Goal: Task Accomplishment & Management: Manage account settings

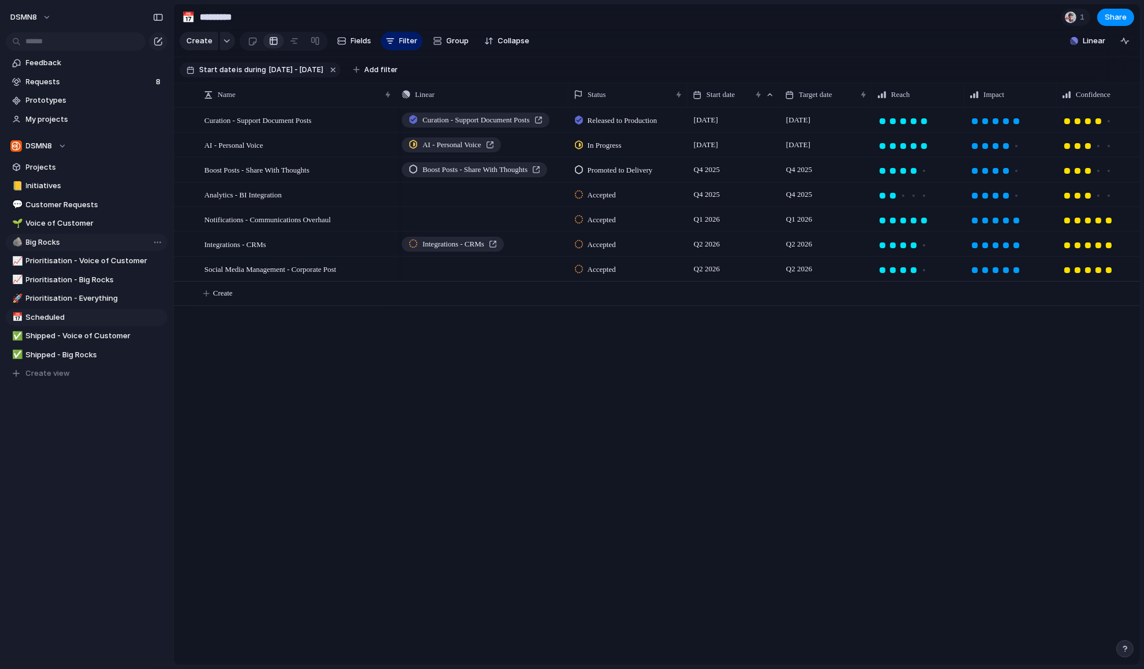
click at [74, 241] on span "Big Rocks" at bounding box center [94, 243] width 137 height 12
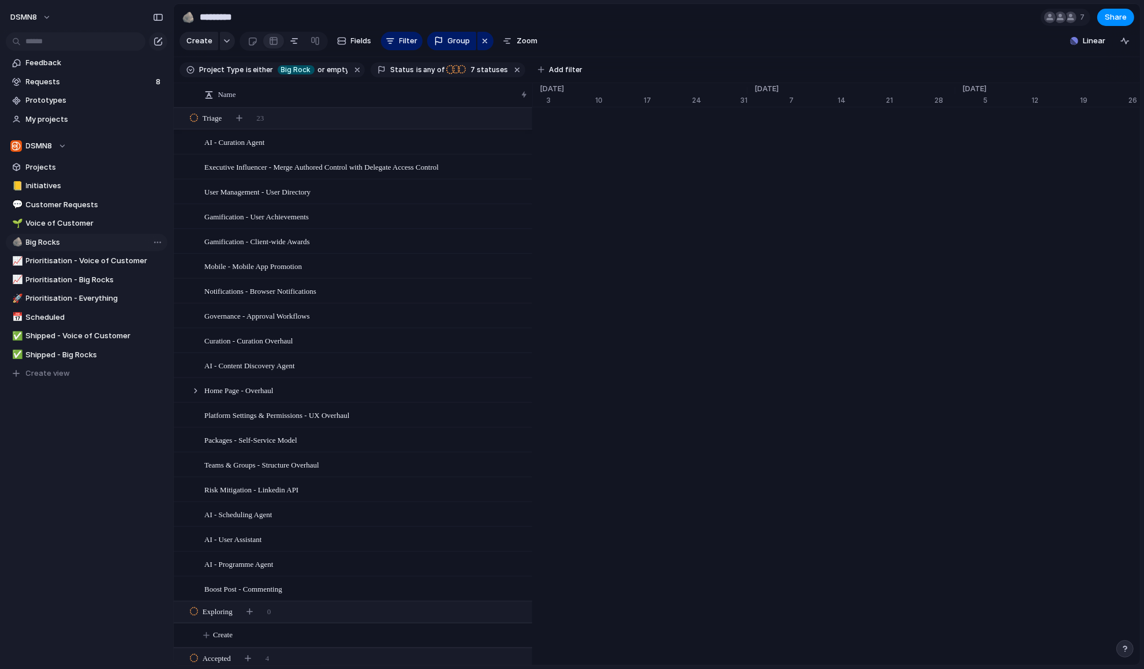
type input "*********"
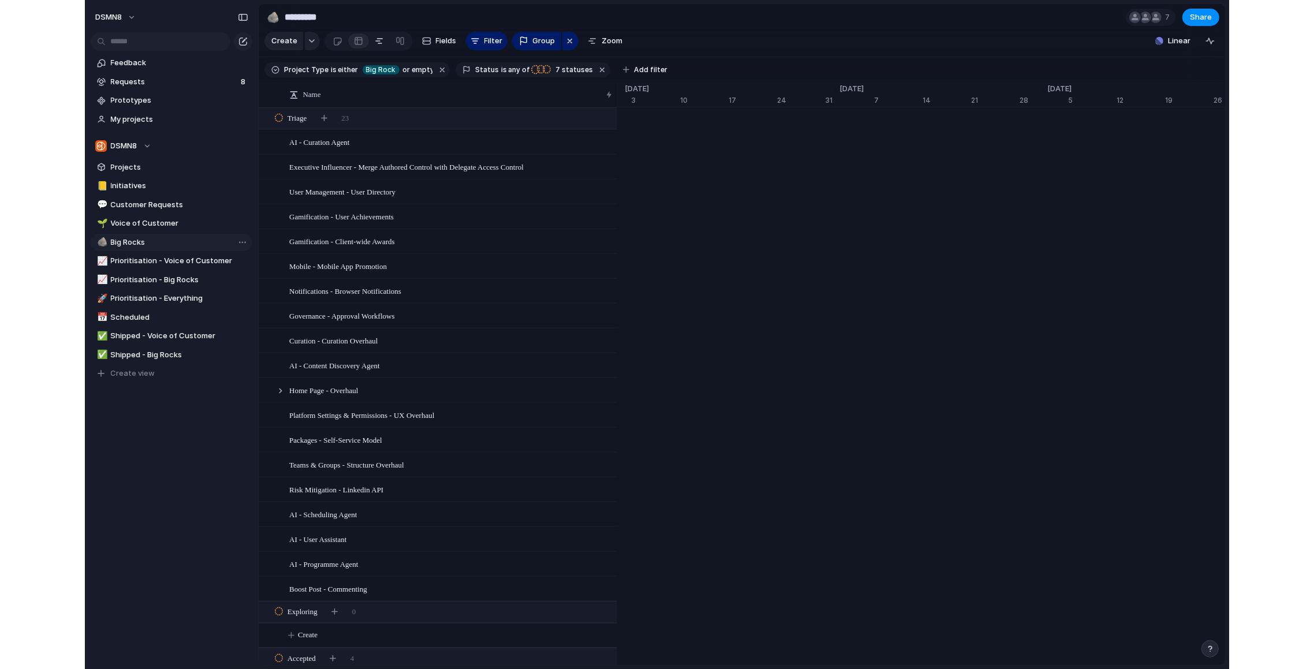
scroll to position [0, 7297]
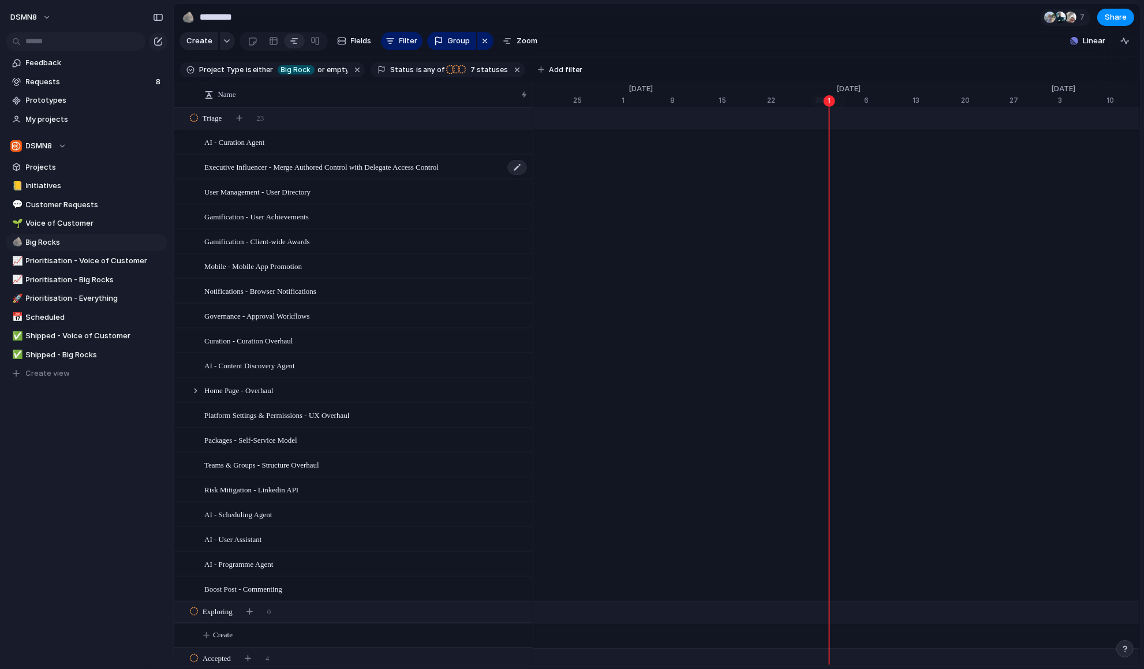
click at [360, 166] on span "Executive Influencer - Merge Authored Control with Delegate Access Control" at bounding box center [321, 166] width 234 height 13
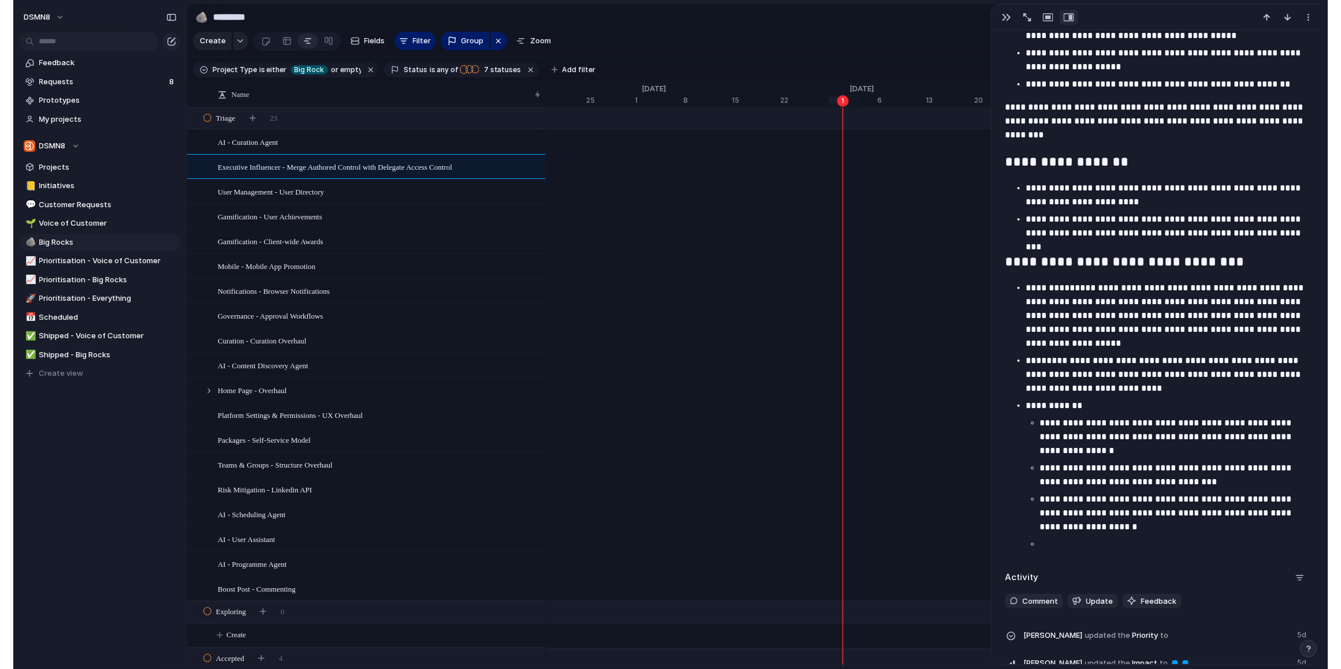
scroll to position [1486, 0]
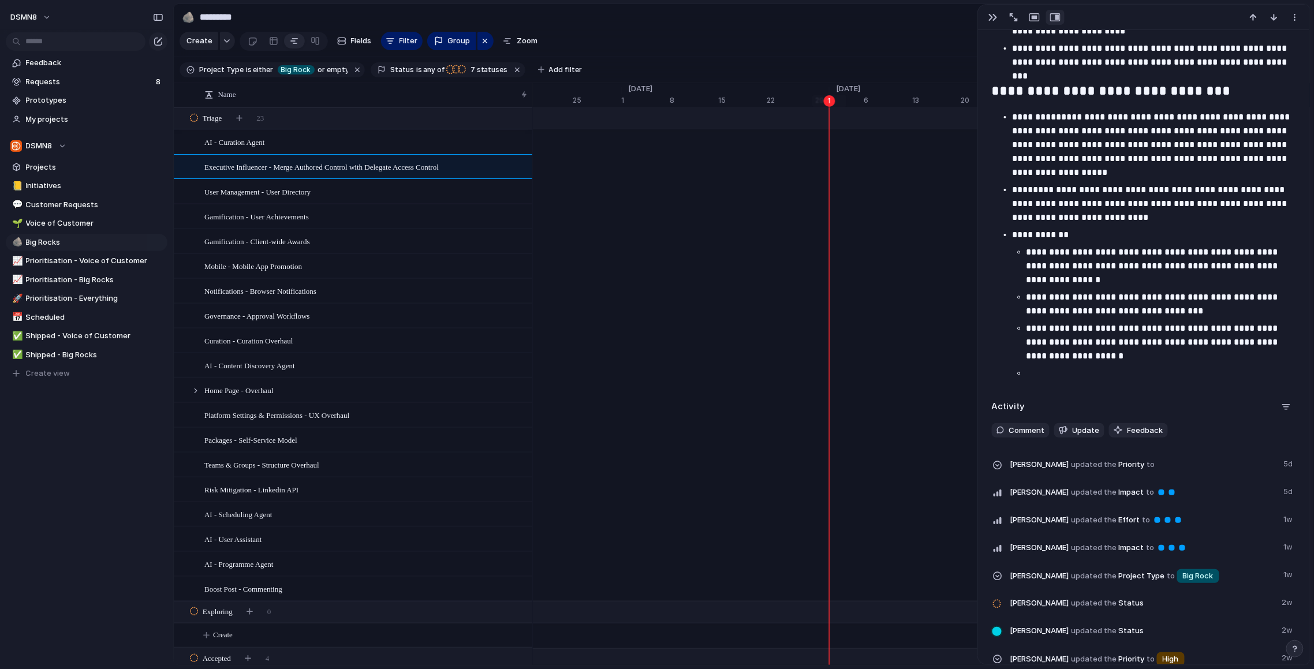
click at [1042, 376] on p at bounding box center [1161, 374] width 269 height 14
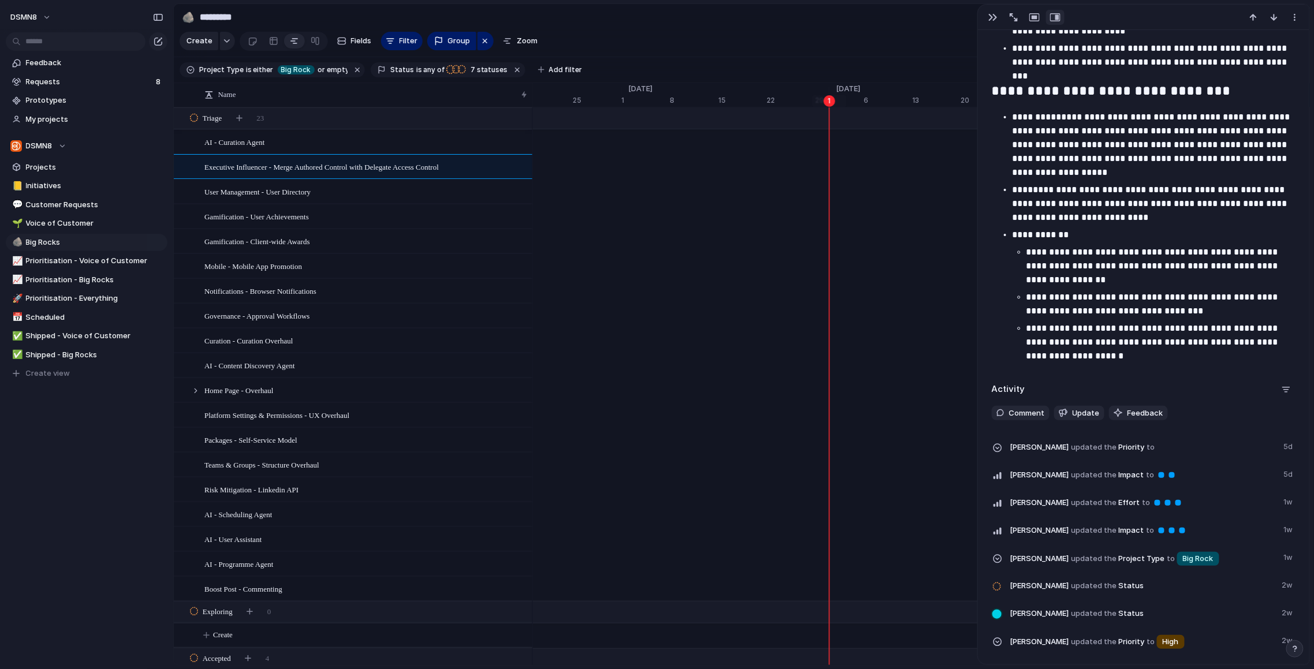
click at [1084, 283] on p "**********" at bounding box center [1162, 266] width 270 height 42
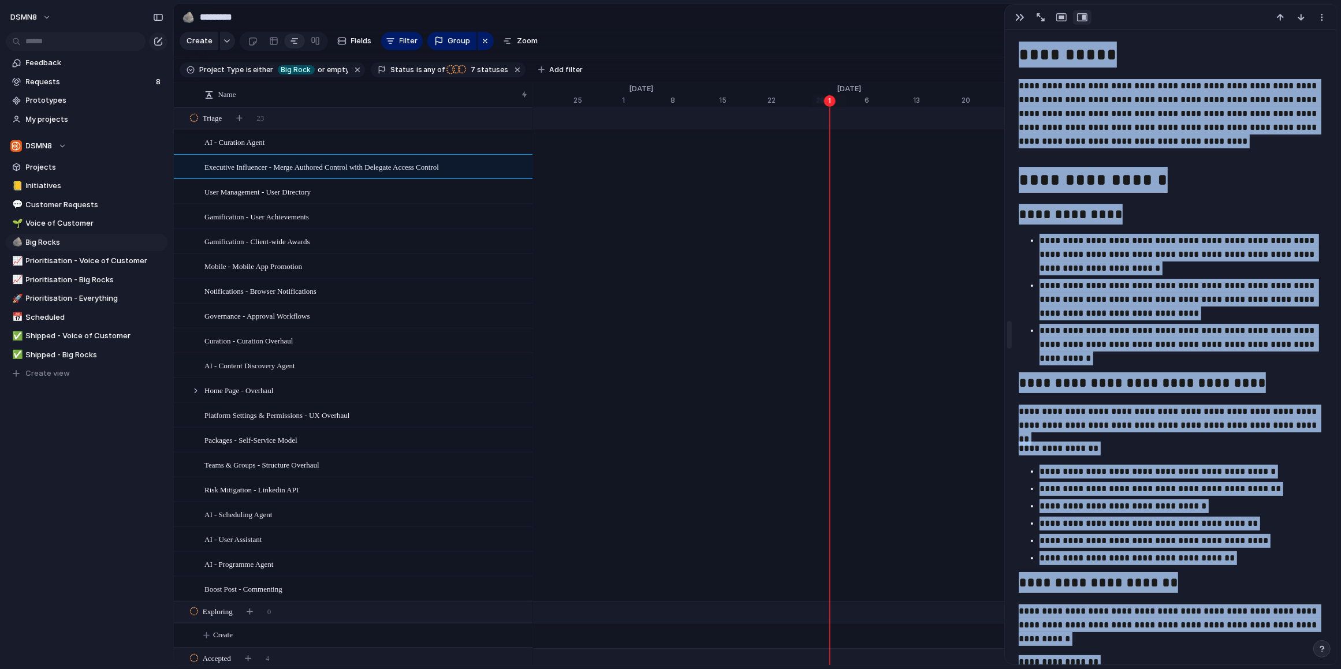
scroll to position [523, 0]
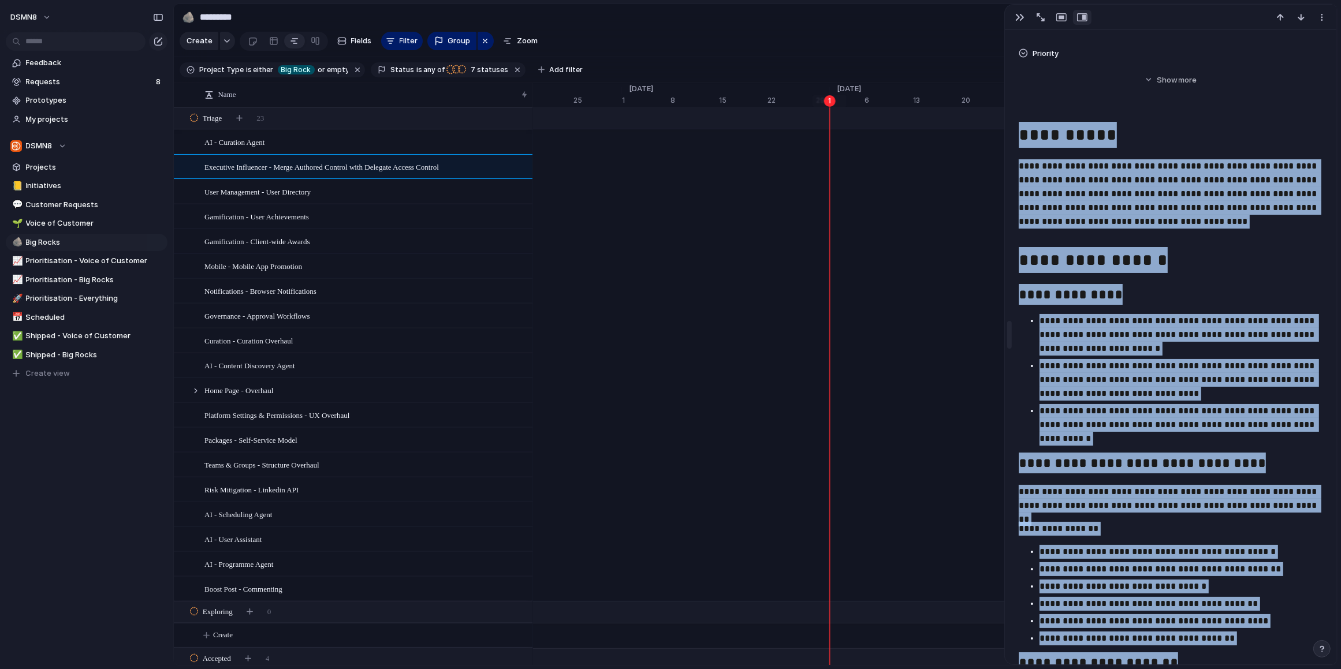
drag, startPoint x: 1148, startPoint y: 358, endPoint x: 1009, endPoint y: 134, distance: 263.4
click at [1009, 134] on div "**********" at bounding box center [1170, 334] width 333 height 661
copy div "**********"
click at [202, 42] on span "Create" at bounding box center [199, 41] width 26 height 12
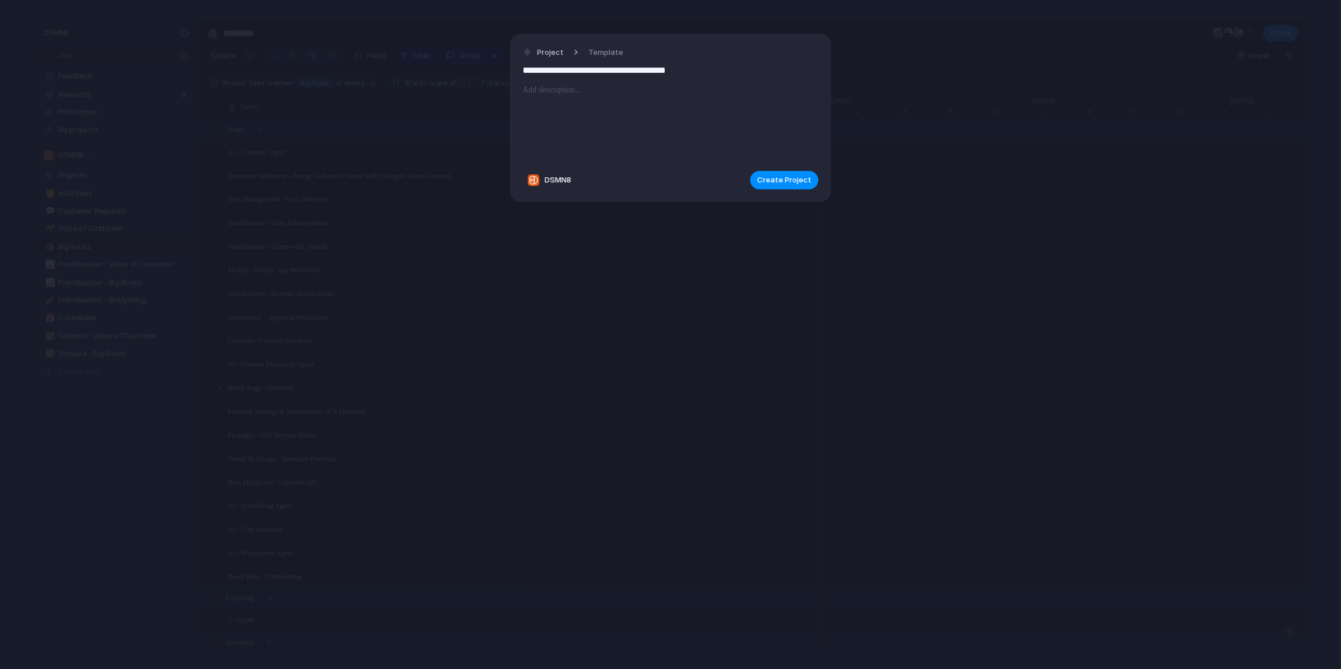
type input "**********"
click at [575, 94] on p at bounding box center [671, 90] width 296 height 14
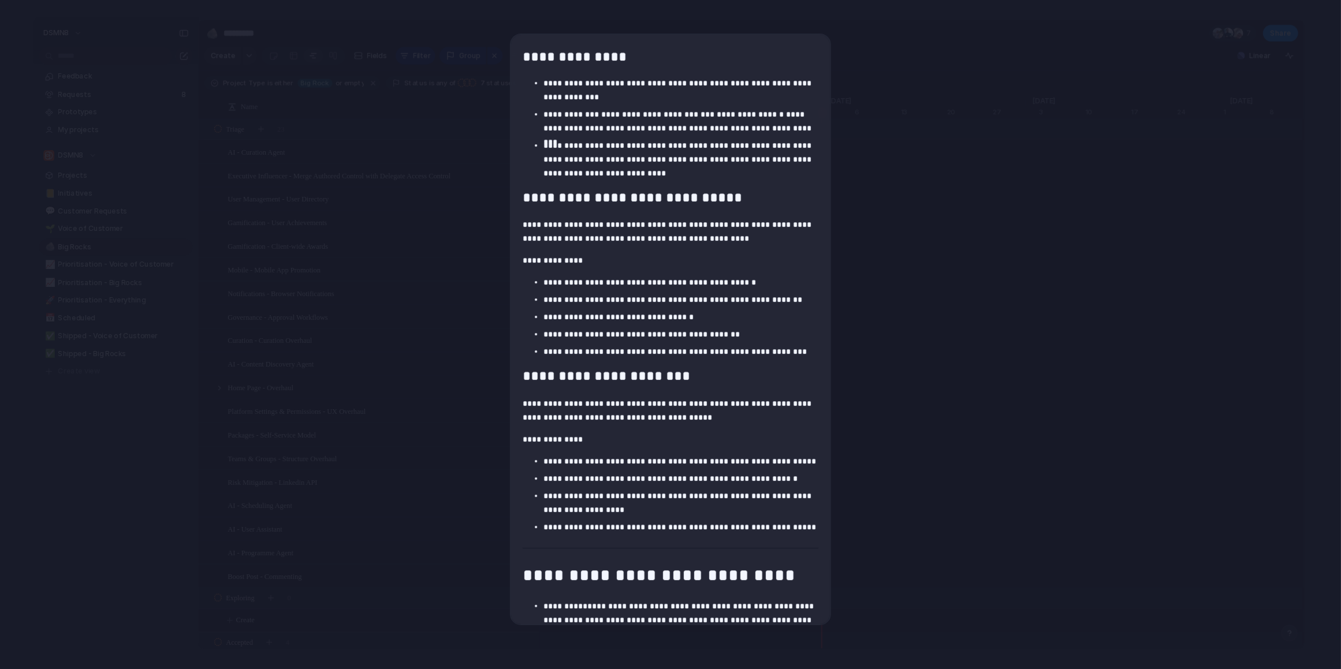
scroll to position [121, 0]
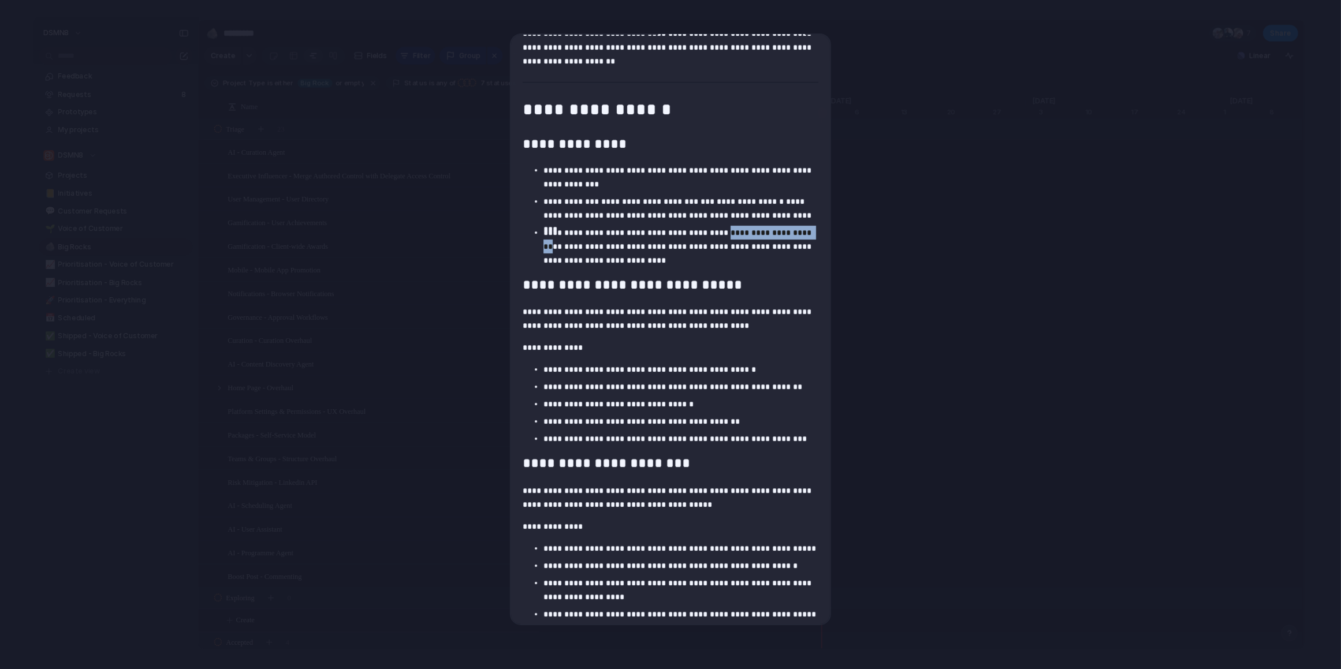
drag, startPoint x: 800, startPoint y: 234, endPoint x: 754, endPoint y: 229, distance: 46.5
click at [721, 235] on p "**********" at bounding box center [680, 247] width 275 height 42
drag, startPoint x: 752, startPoint y: 248, endPoint x: 805, endPoint y: 234, distance: 54.2
click at [805, 234] on p "**********" at bounding box center [680, 247] width 275 height 42
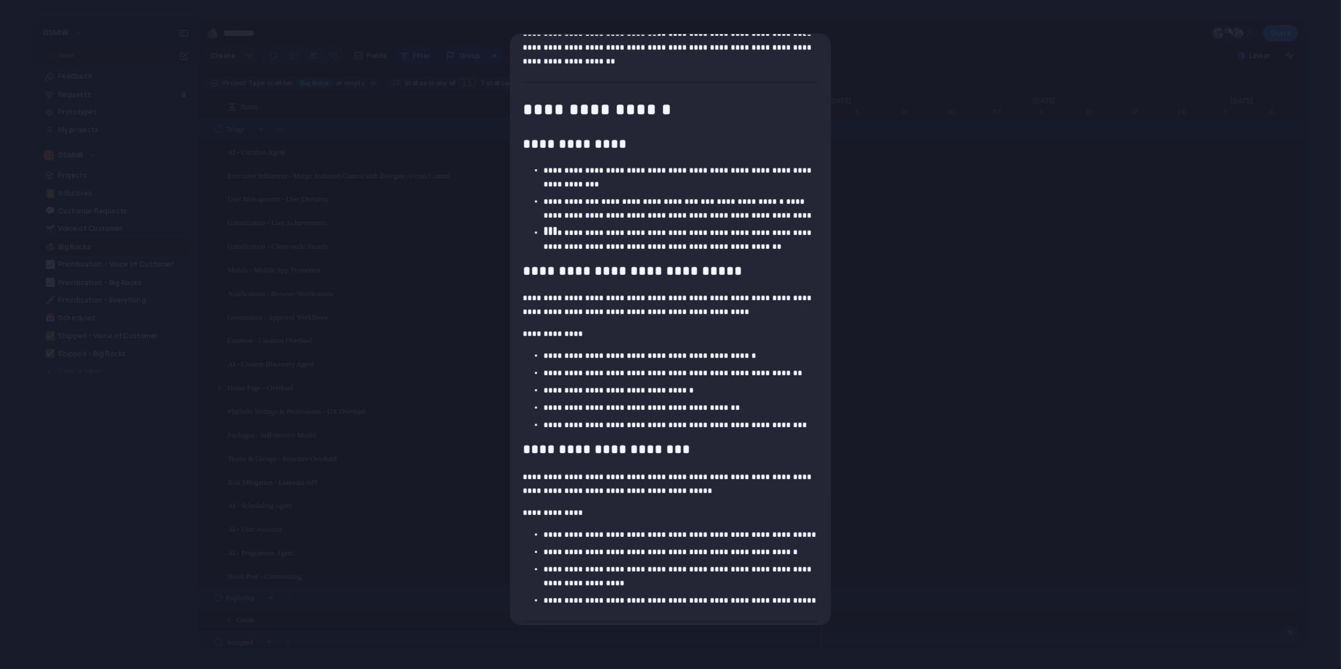
click at [781, 247] on p "**********" at bounding box center [680, 240] width 275 height 28
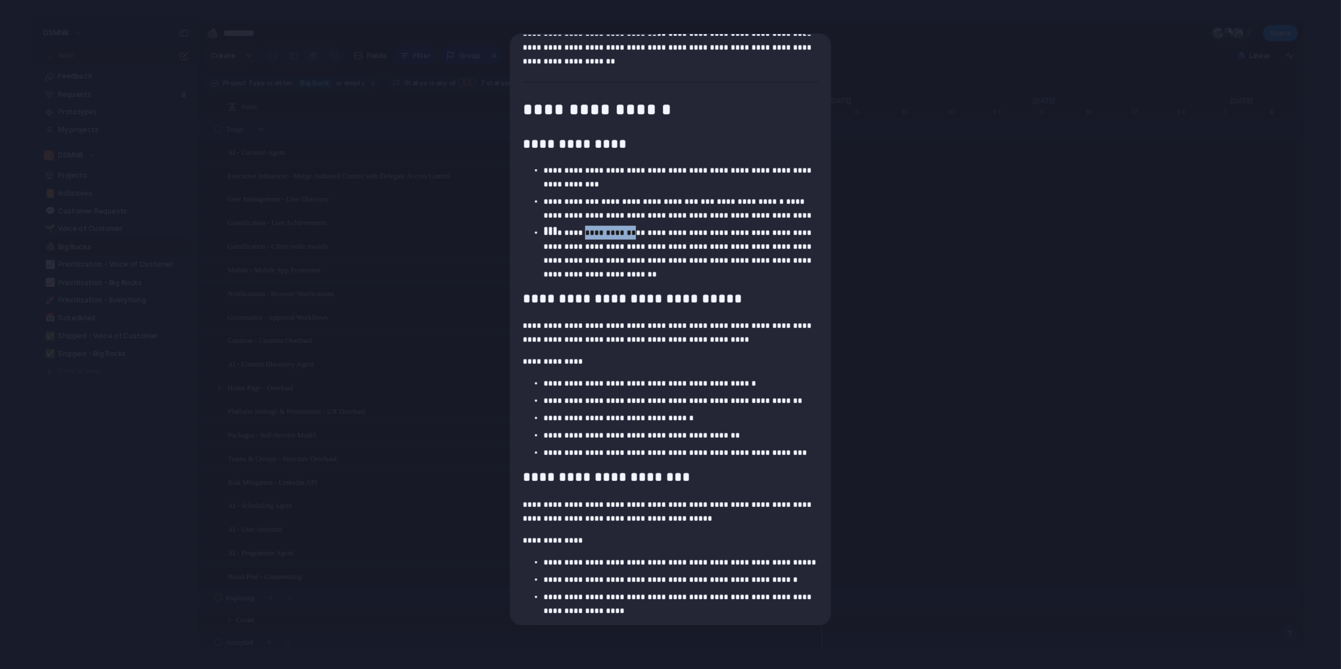
drag, startPoint x: 624, startPoint y: 234, endPoint x: 585, endPoint y: 234, distance: 38.7
click at [584, 235] on p "**********" at bounding box center [680, 253] width 275 height 55
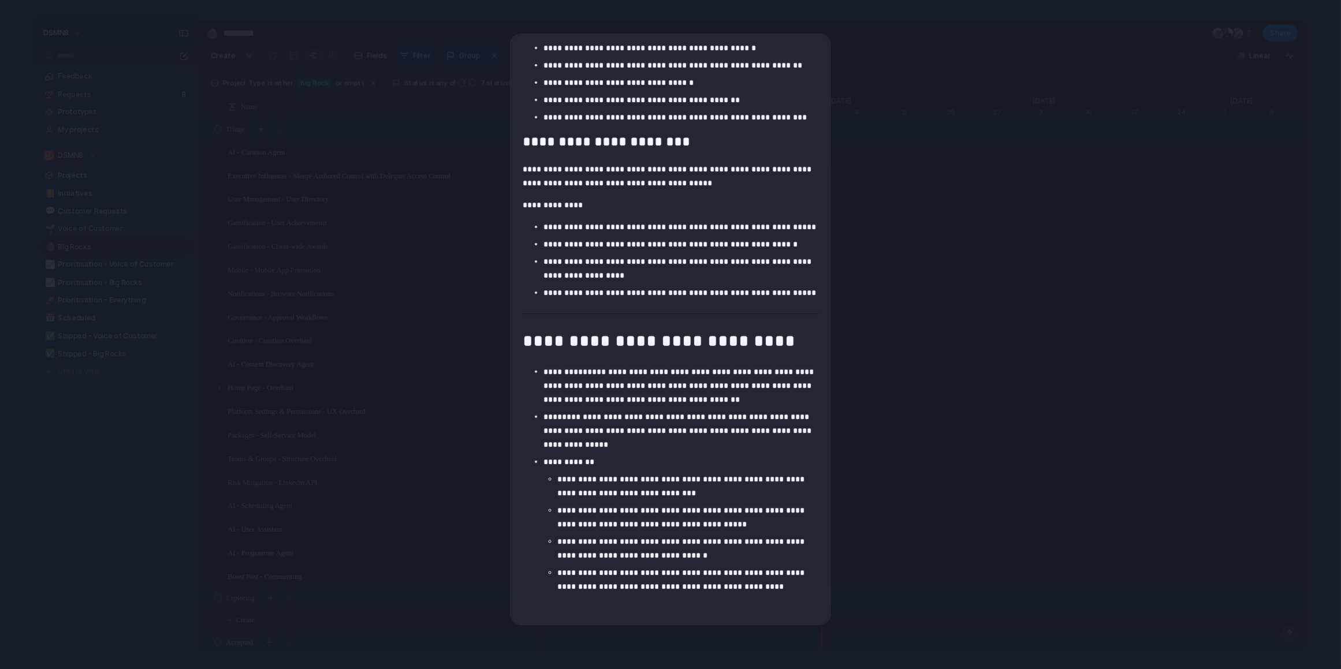
scroll to position [502, 0]
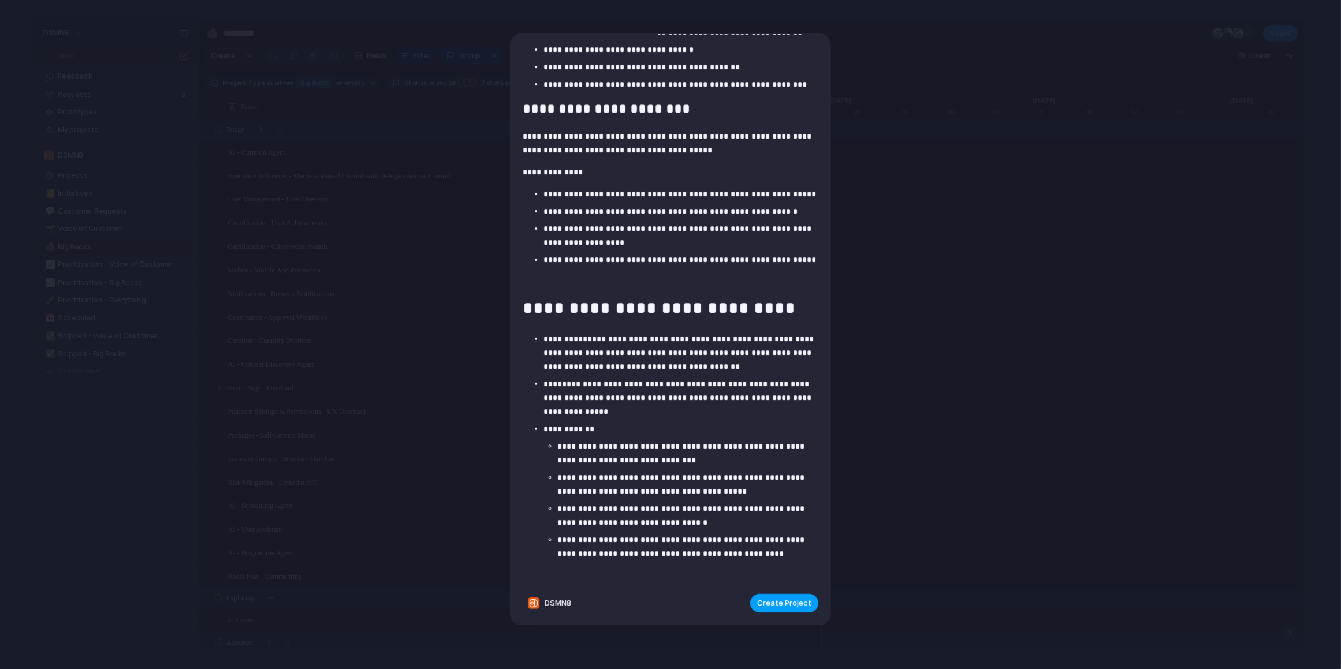
click at [779, 600] on span "Create Project" at bounding box center [784, 604] width 54 height 12
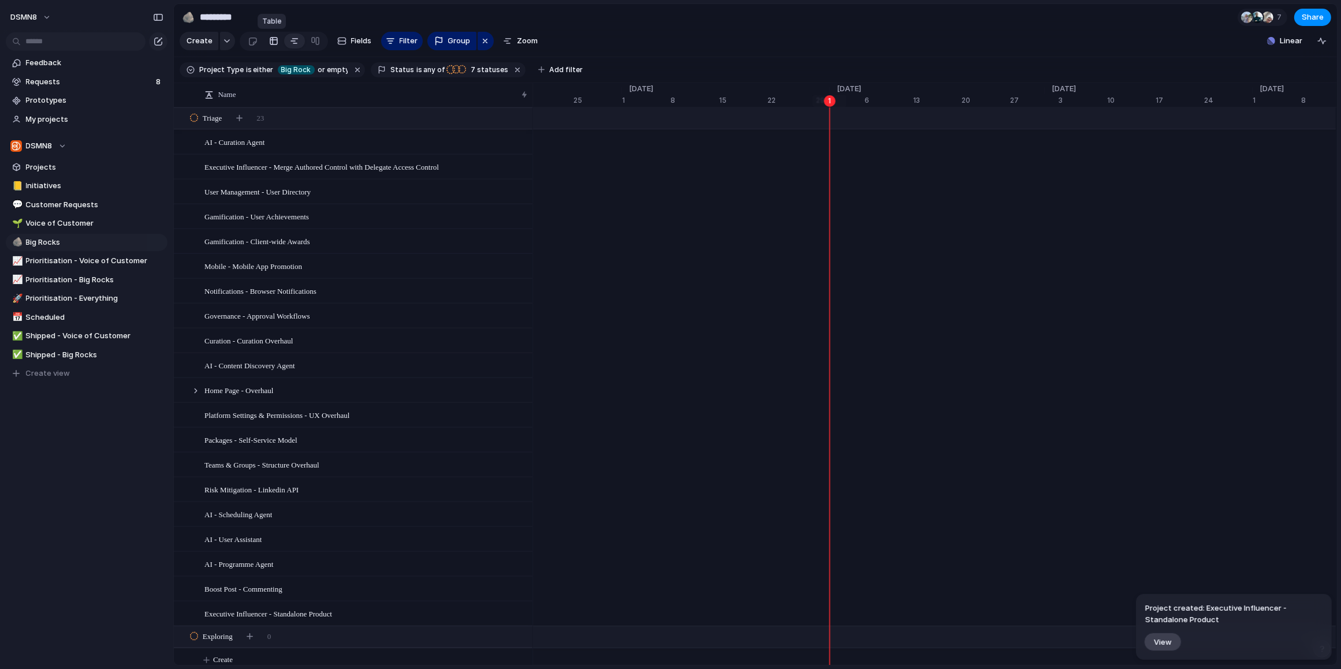
click at [266, 42] on link at bounding box center [273, 41] width 21 height 18
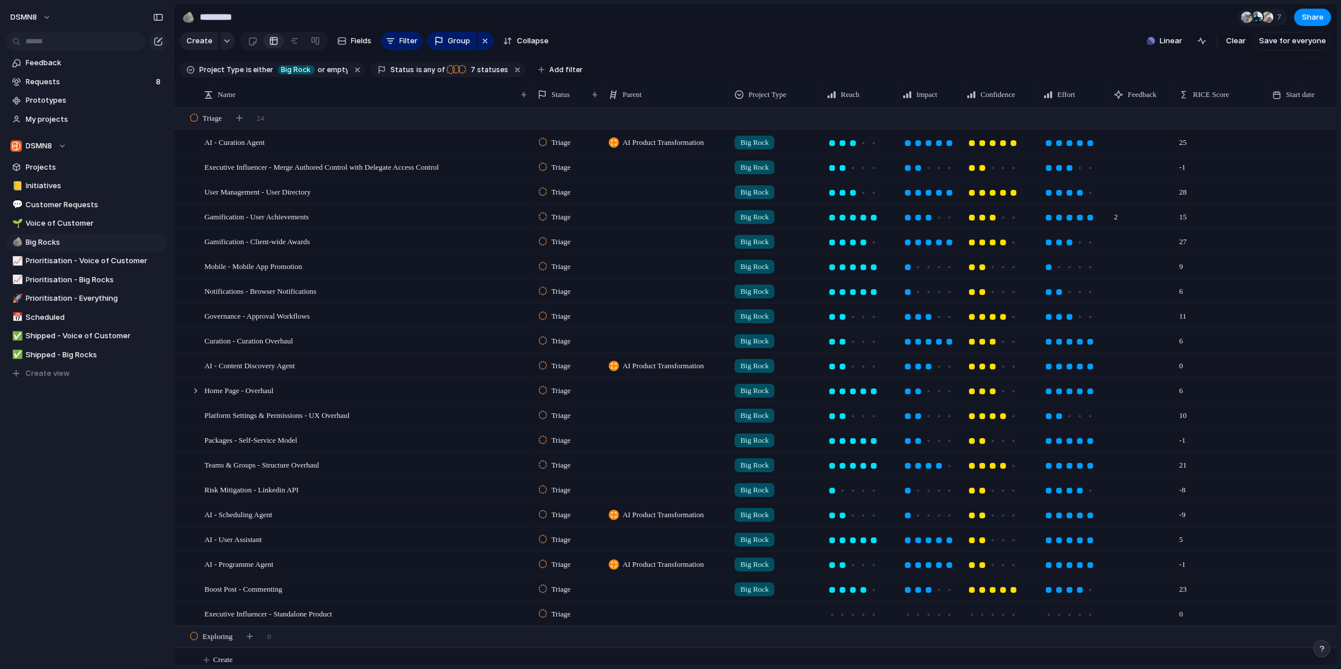
click at [760, 611] on div at bounding box center [775, 611] width 91 height 19
click at [741, 614] on div at bounding box center [742, 614] width 20 height 20
click at [712, 612] on div "Big Rock Voice of Customer Customer Request" at bounding box center [670, 334] width 1341 height 669
click at [864, 615] on div at bounding box center [863, 615] width 6 height 6
click at [939, 614] on div at bounding box center [939, 615] width 6 height 6
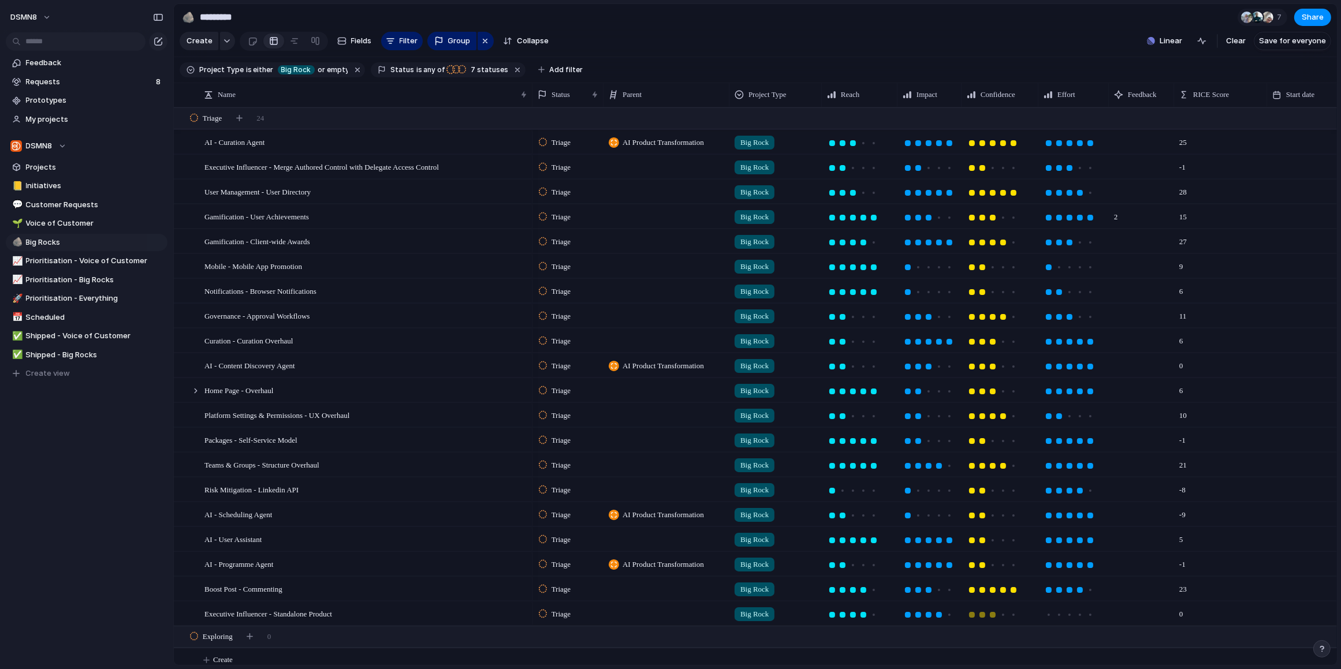
click at [994, 614] on div at bounding box center [993, 615] width 6 height 6
click at [1090, 614] on div at bounding box center [1090, 615] width 6 height 6
click at [394, 613] on div "Executive Influencer - Standalone Product" at bounding box center [366, 614] width 324 height 24
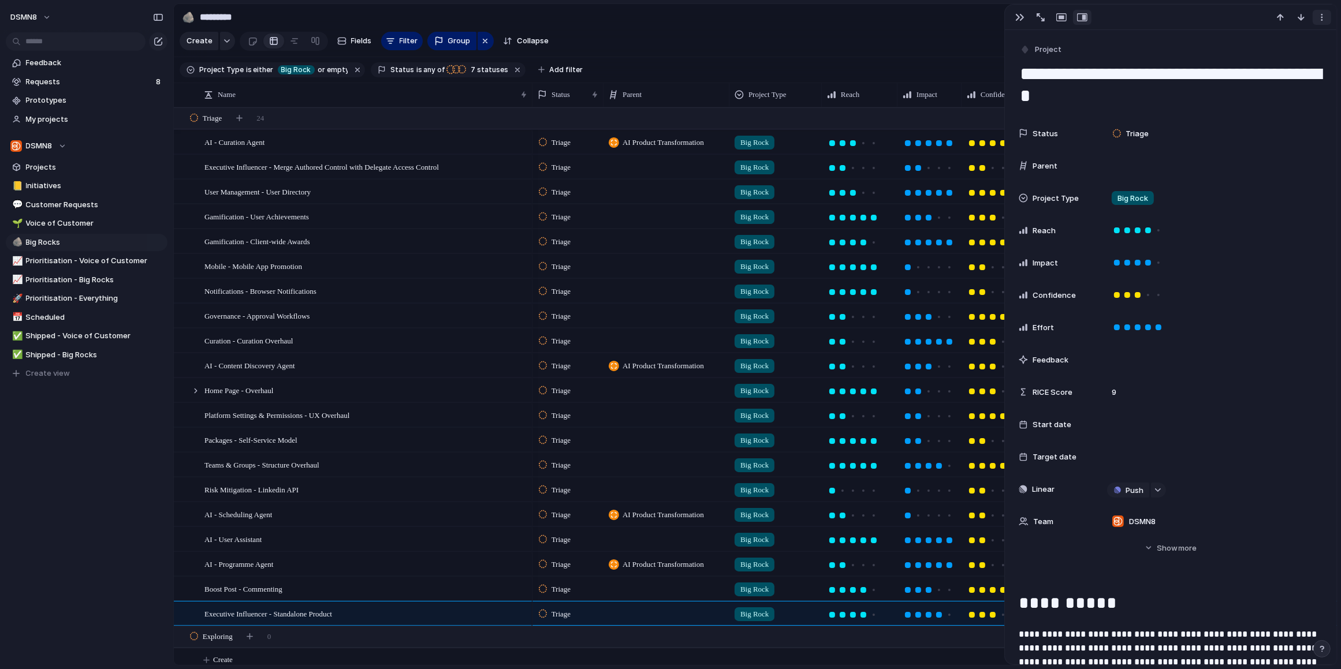
click at [1144, 18] on div "button" at bounding box center [1321, 17] width 9 height 9
click at [1144, 18] on div "Mark as duplicate Delete" at bounding box center [670, 334] width 1341 height 669
click at [1021, 17] on div "button" at bounding box center [1019, 17] width 9 height 9
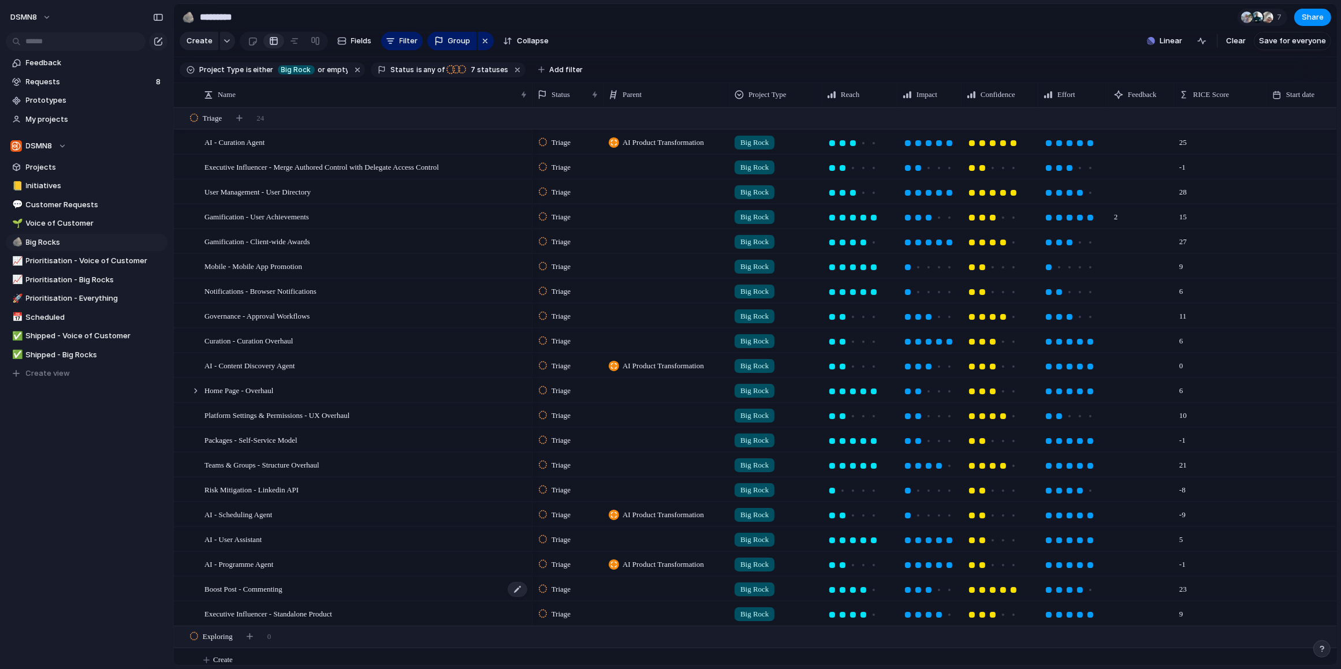
click at [345, 589] on div "Boost Post - Commenting" at bounding box center [366, 589] width 324 height 24
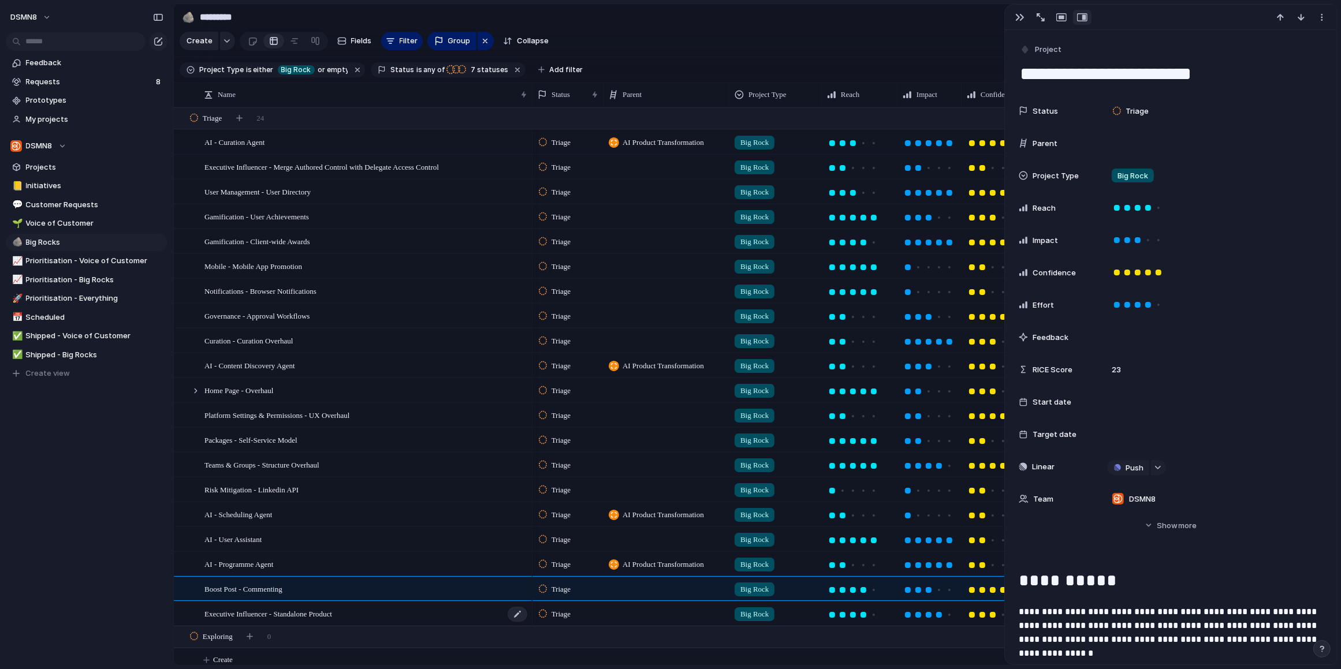
click at [369, 613] on div "Executive Influencer - Standalone Product" at bounding box center [366, 614] width 324 height 24
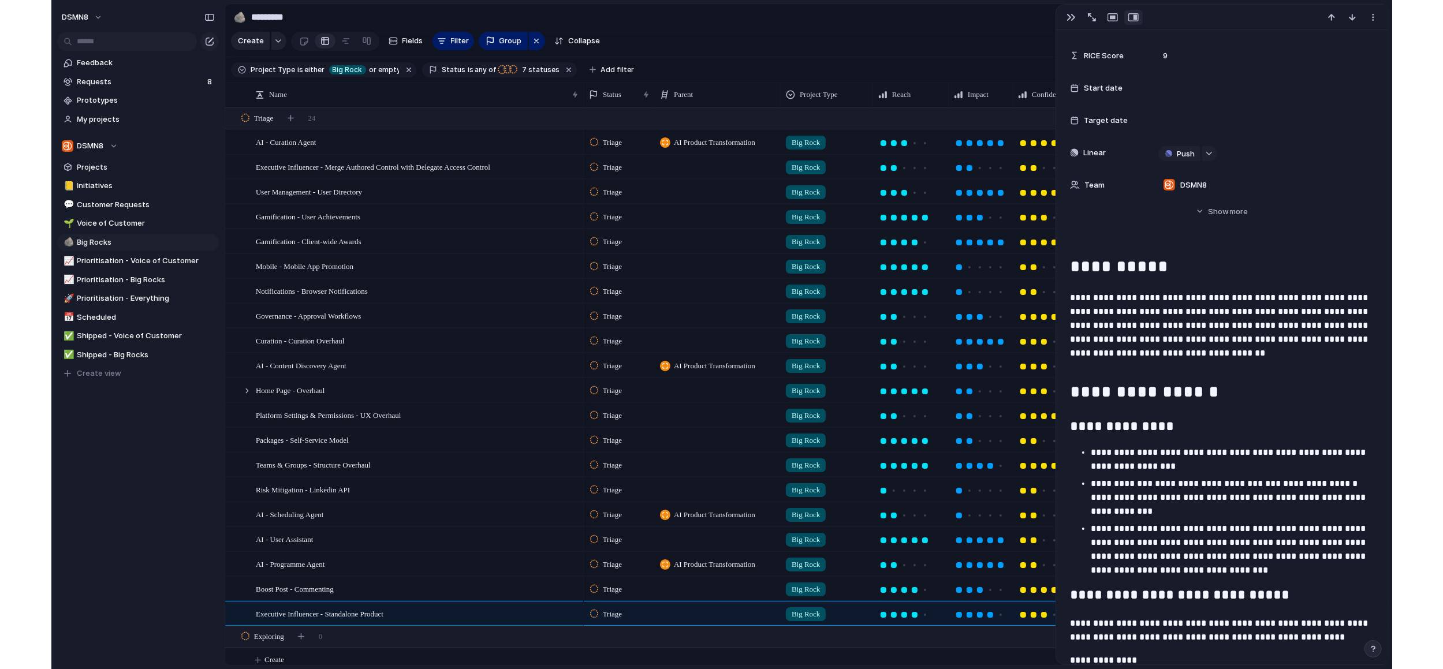
scroll to position [337, 0]
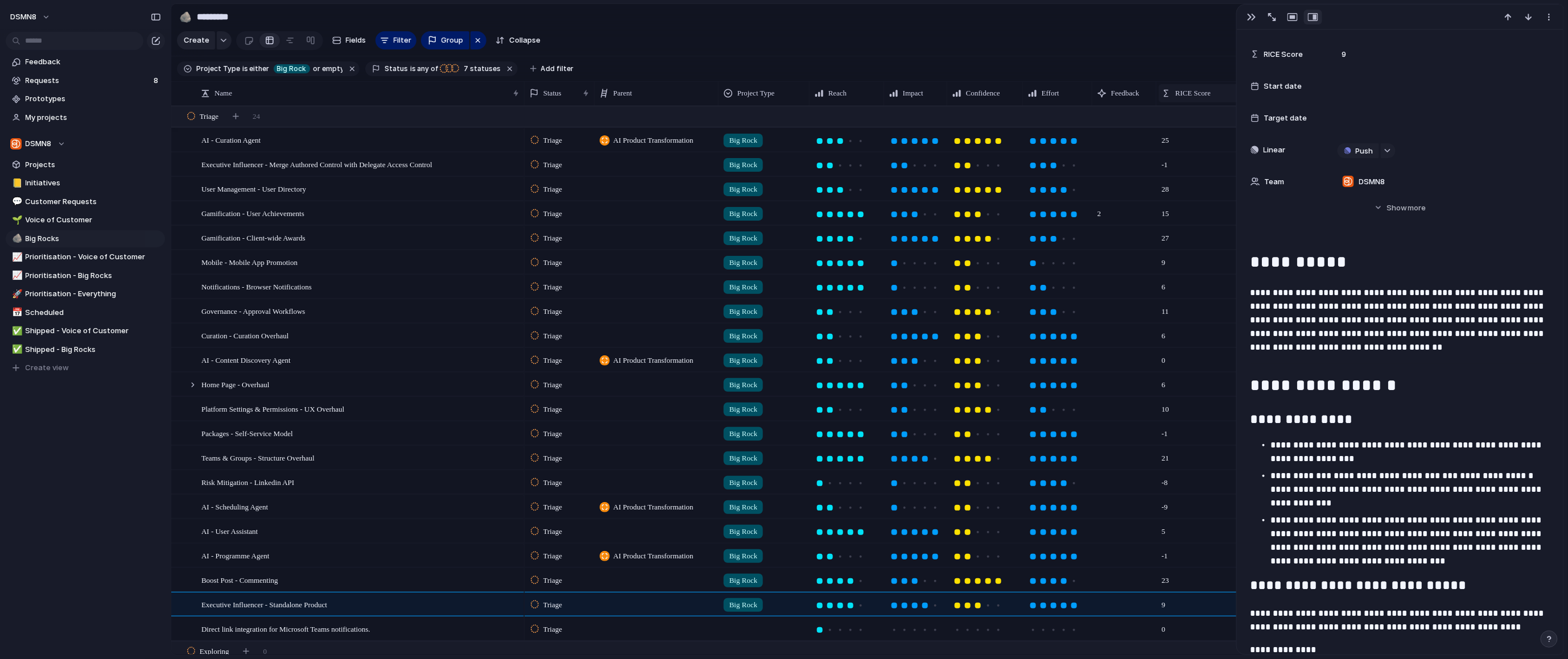
click at [1127, 95] on span "RICE Score" at bounding box center [1193, 94] width 35 height 12
click at [1127, 166] on li "Sort descending" at bounding box center [1202, 172] width 84 height 18
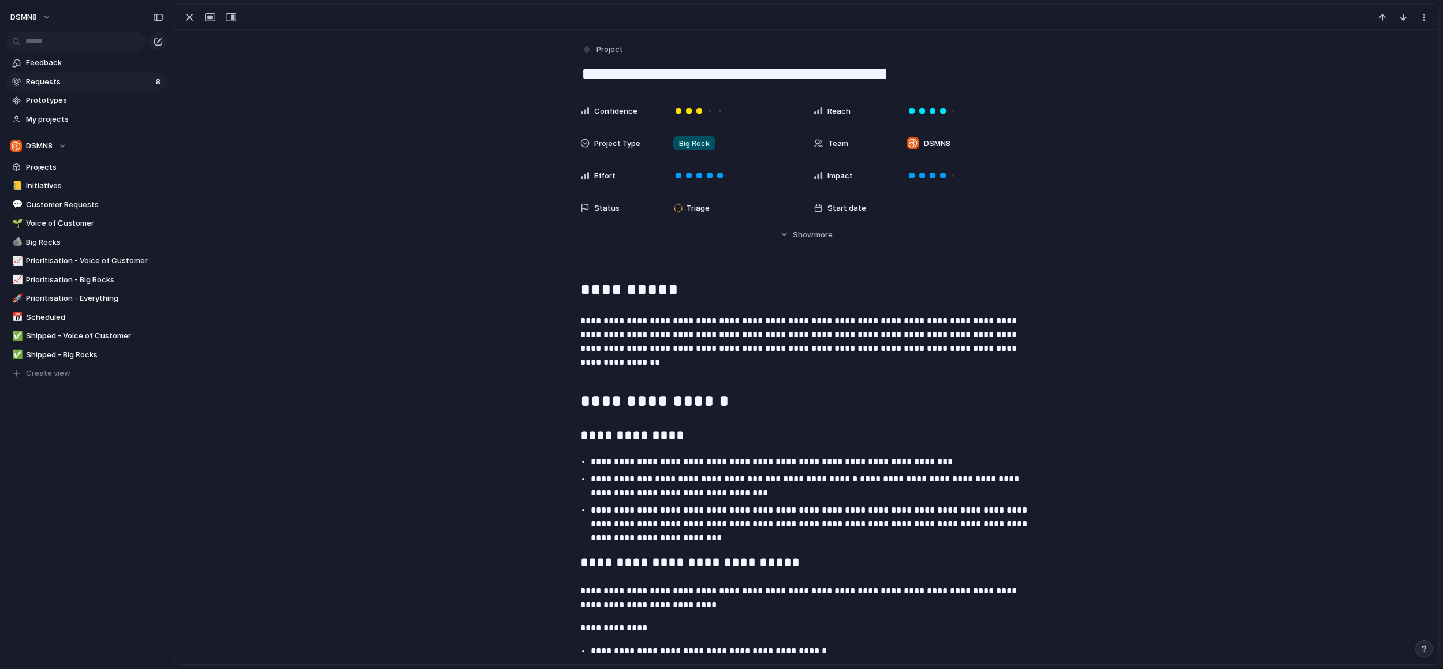
click at [99, 82] on span "Requests" at bounding box center [89, 82] width 126 height 12
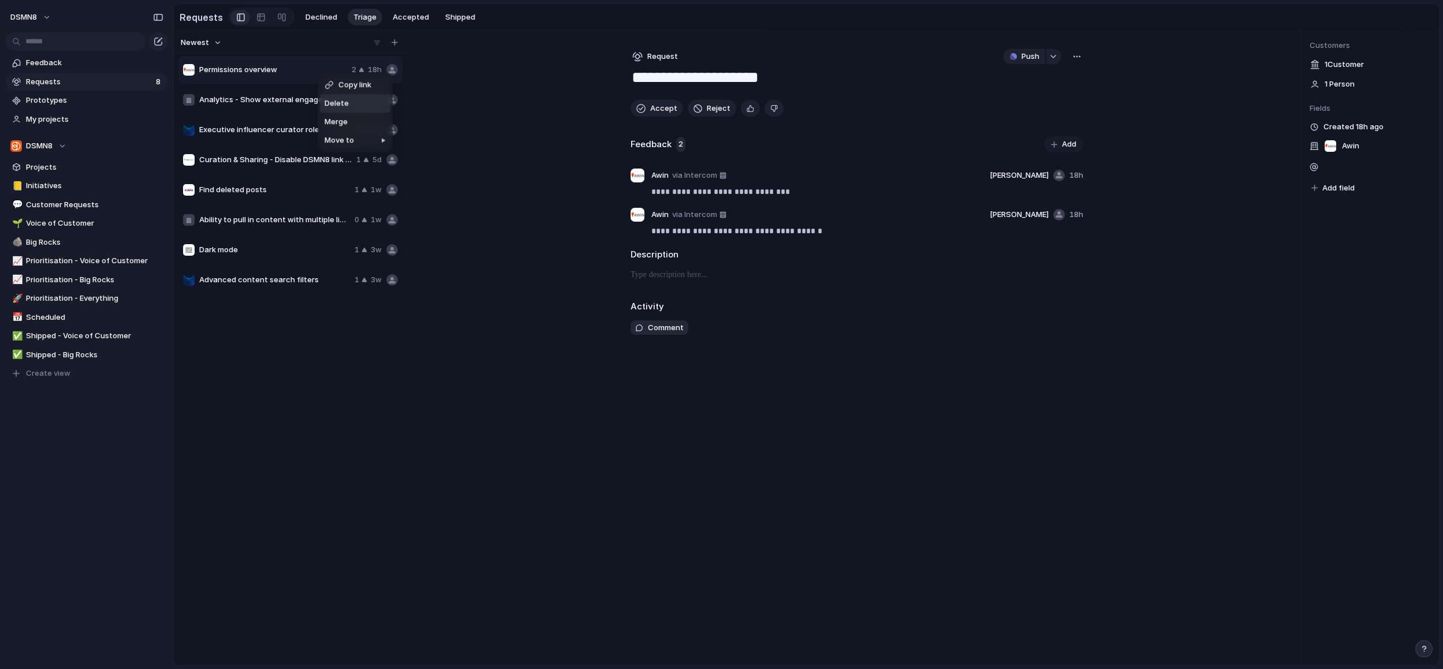
click at [337, 105] on span "Delete" at bounding box center [336, 104] width 24 height 12
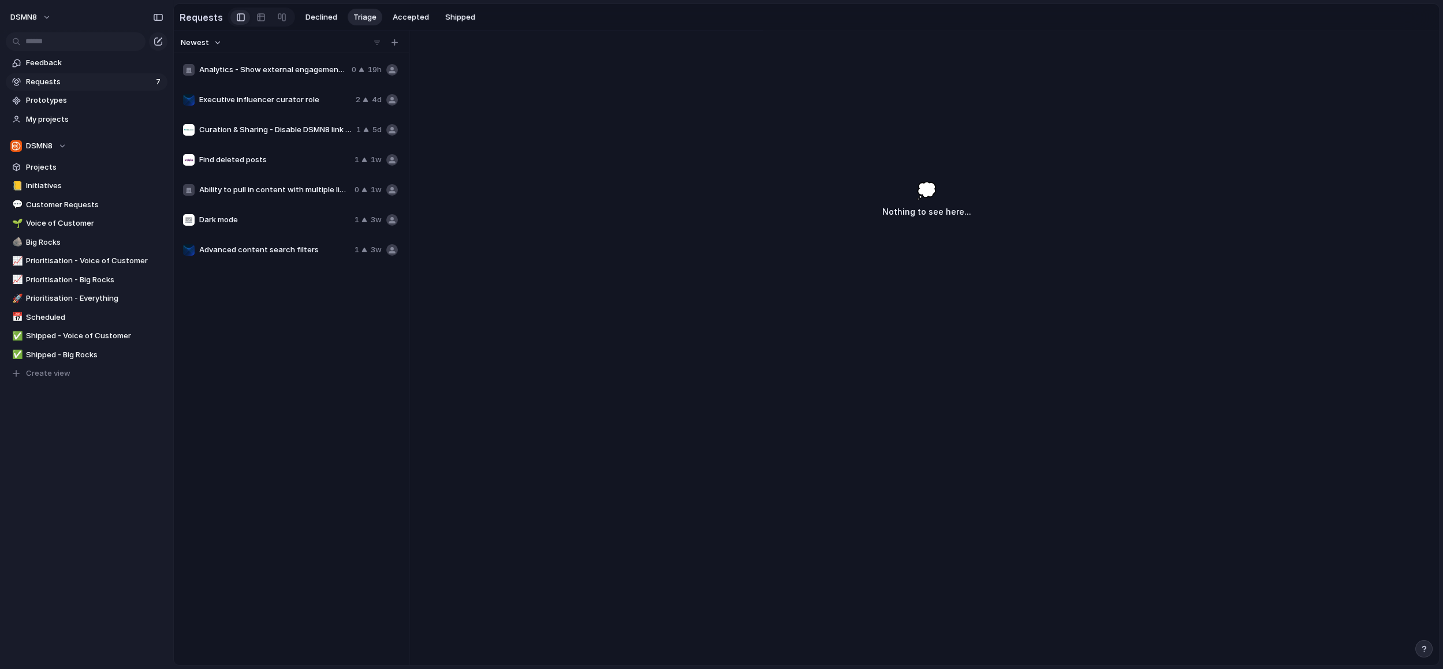
click at [290, 69] on span "Analytics - Show external engagements within the platform for reactions and com…" at bounding box center [273, 70] width 148 height 12
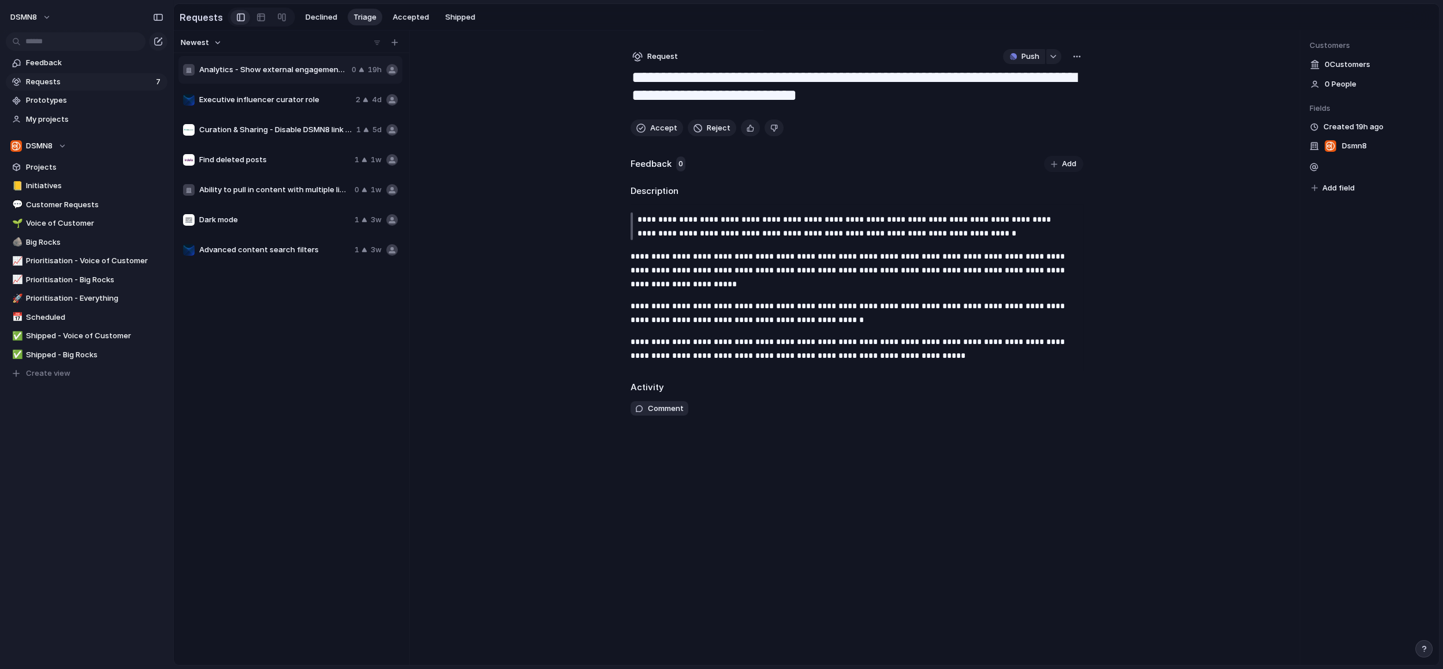
click at [1068, 163] on span "Add" at bounding box center [1069, 164] width 14 height 12
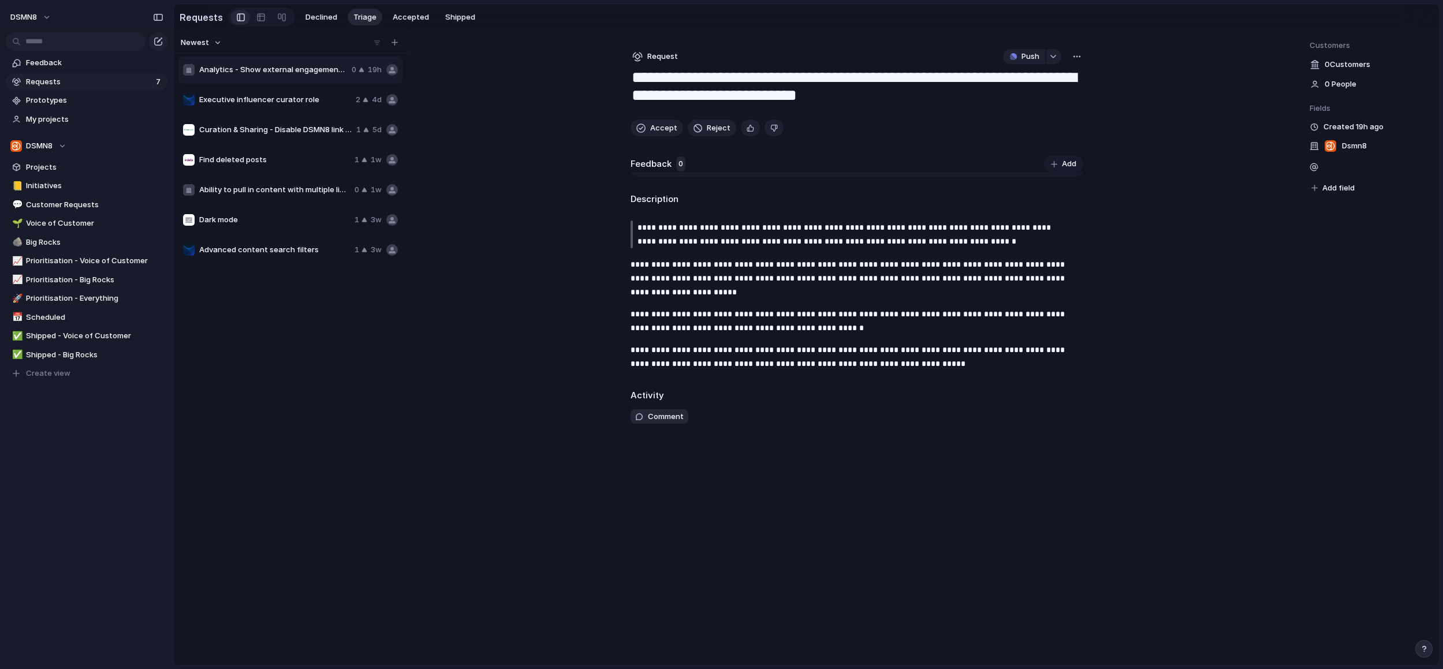
click at [1129, 160] on div "**********" at bounding box center [806, 348] width 1265 height 635
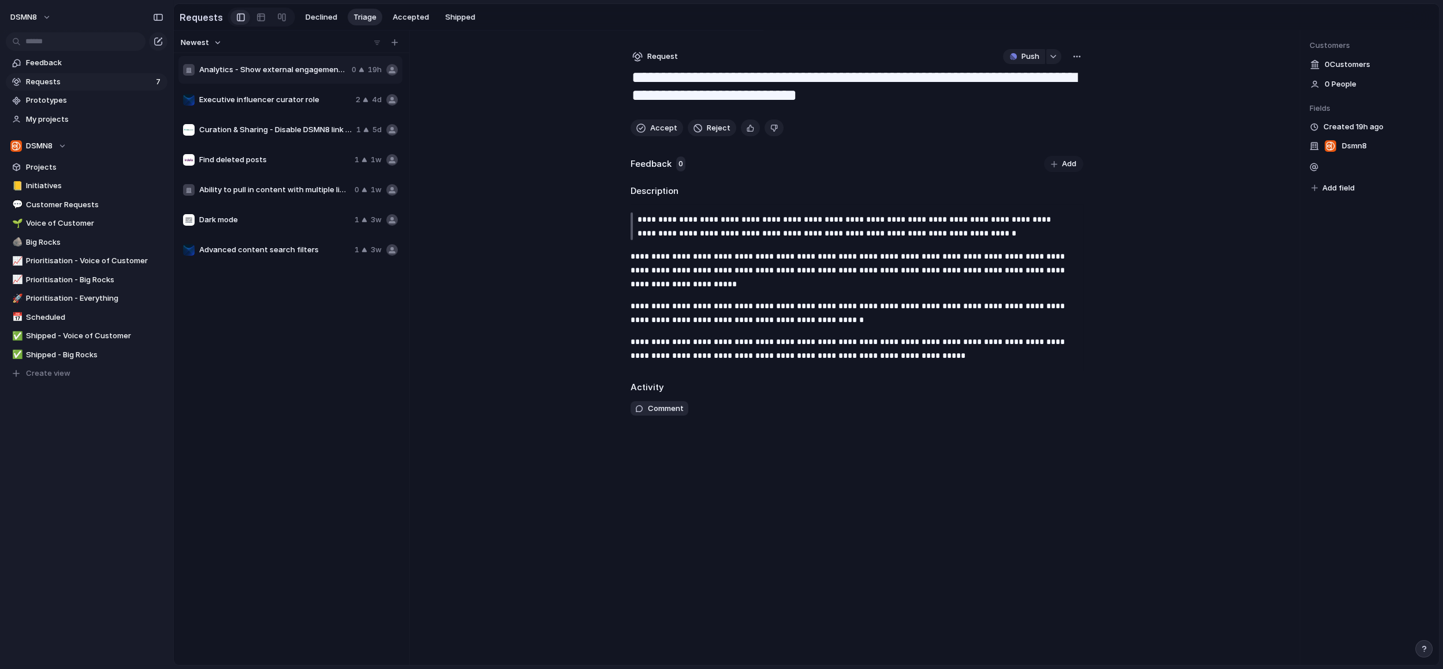
click at [1078, 57] on div "button" at bounding box center [1076, 56] width 9 height 9
click at [1197, 77] on div "Copy link Merge Move to Delete" at bounding box center [721, 334] width 1443 height 669
click at [1075, 62] on button "button" at bounding box center [1076, 56] width 13 height 15
click at [1037, 104] on span "Merge" at bounding box center [1026, 100] width 23 height 12
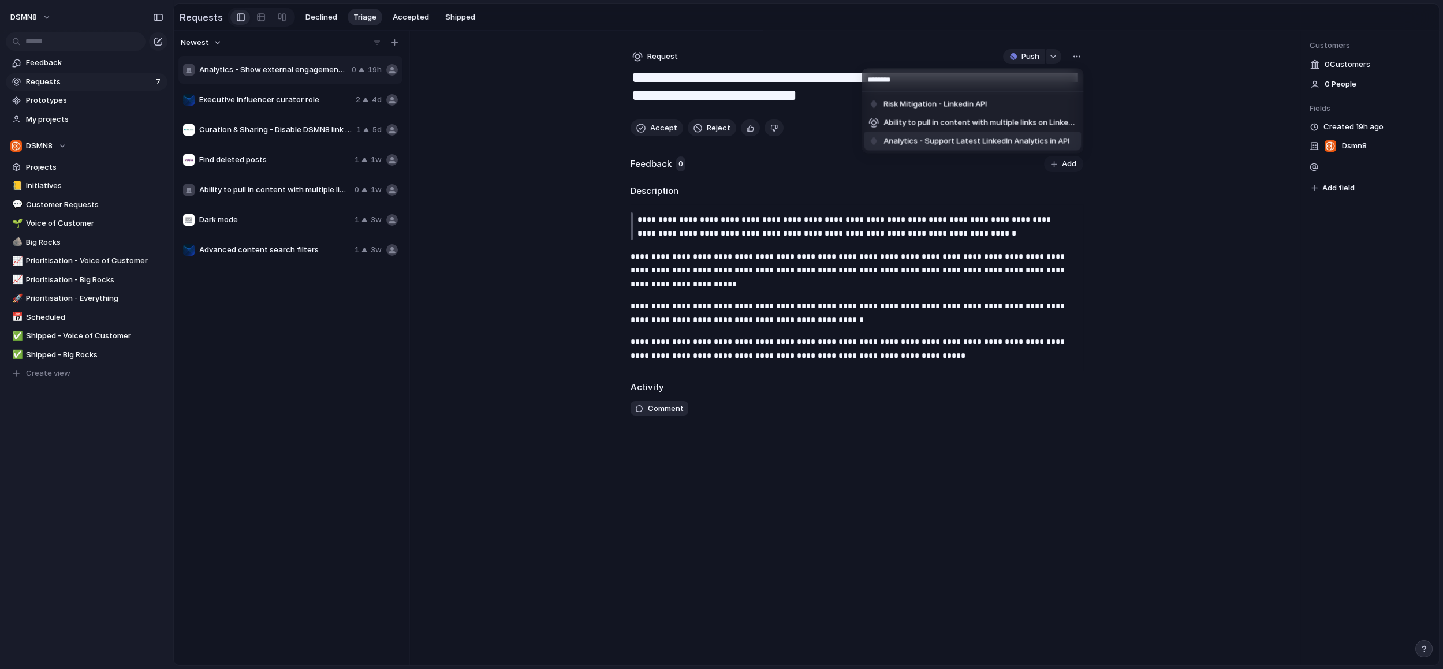
type input "********"
click at [935, 137] on span "Analytics - Support Latest LinkedIn Analytics in API" at bounding box center [976, 142] width 186 height 12
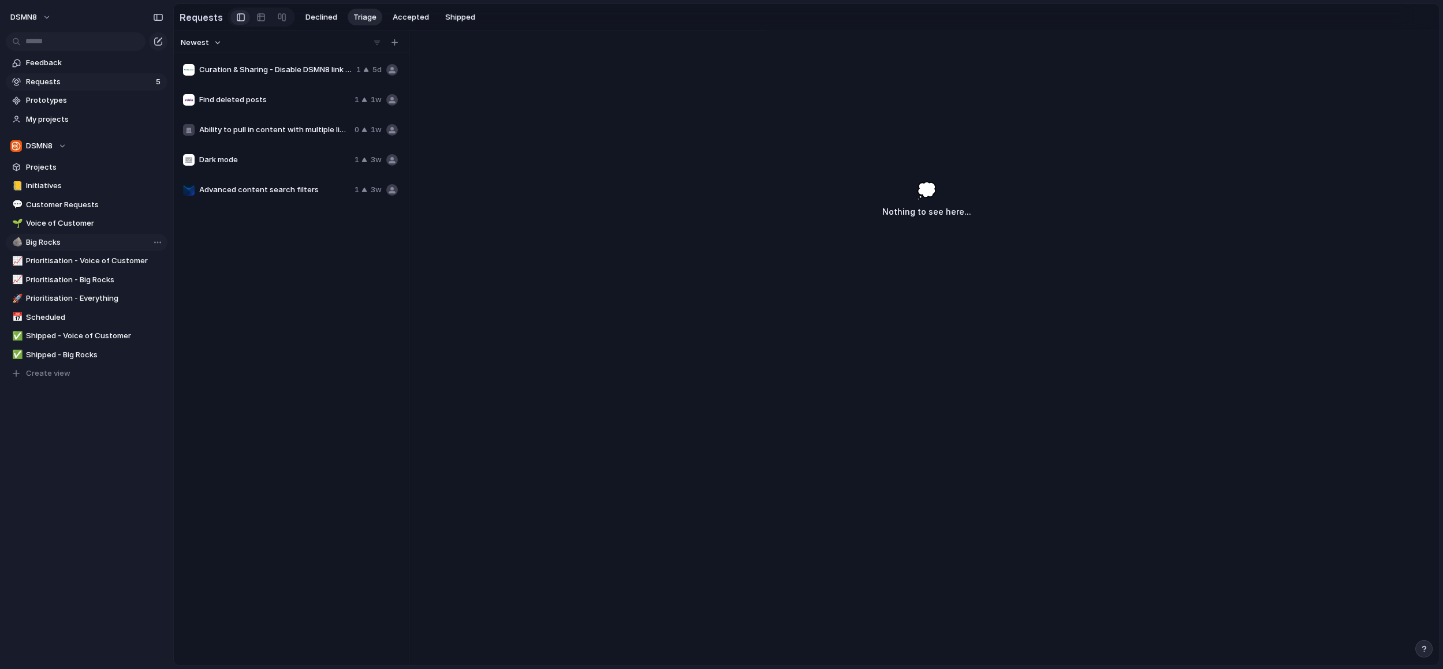
click at [63, 247] on span "Big Rocks" at bounding box center [94, 243] width 137 height 12
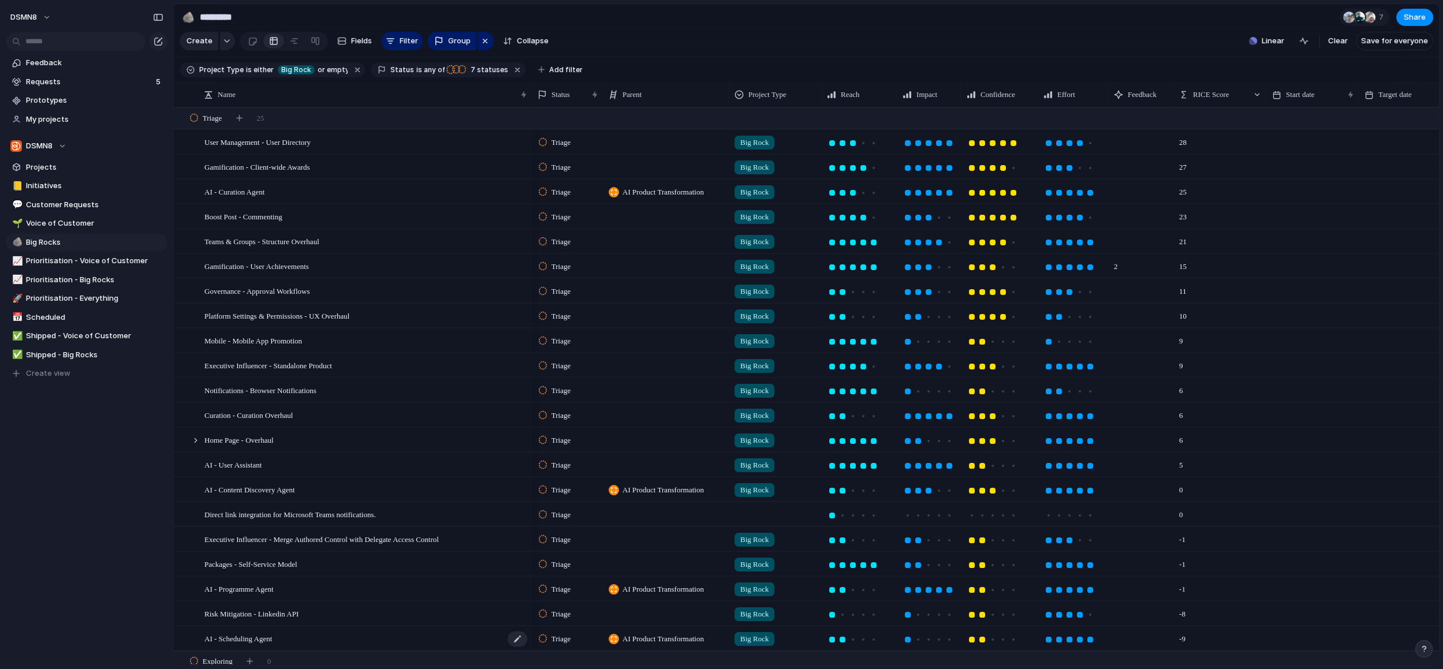
scroll to position [344, 0]
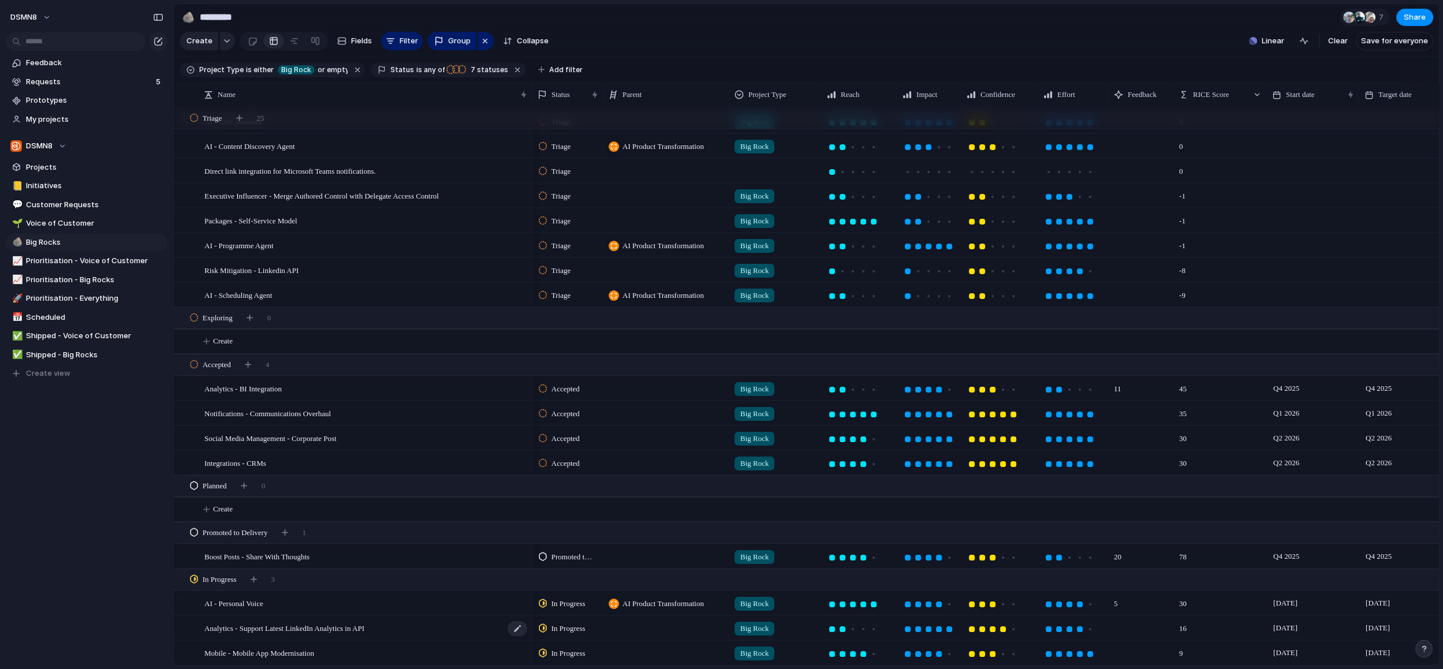
click at [419, 627] on div "Analytics - Support Latest LinkedIn Analytics in API" at bounding box center [366, 629] width 324 height 24
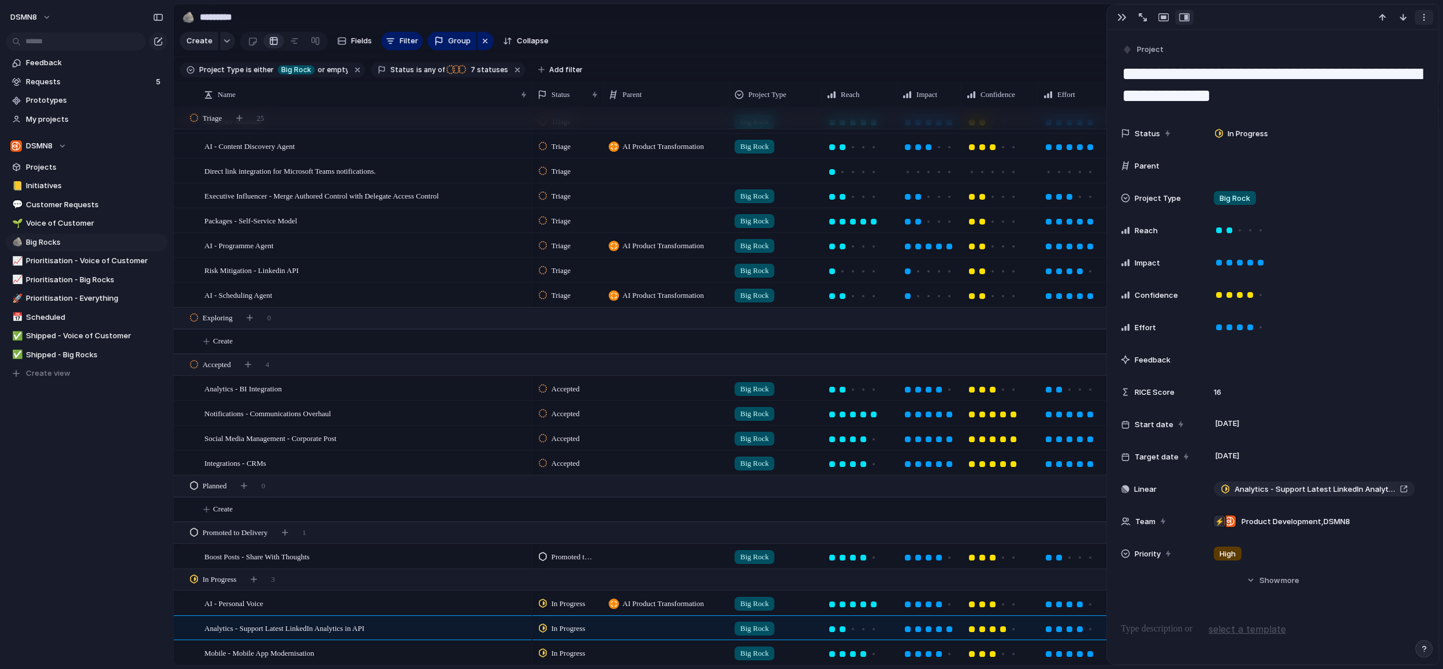
click at [1423, 18] on div "button" at bounding box center [1423, 17] width 9 height 9
click at [1423, 18] on div "Mark as duplicate Delete" at bounding box center [721, 334] width 1443 height 669
click at [999, 22] on section "🪨 ********* 7 Share" at bounding box center [806, 17] width 1265 height 26
click at [1115, 16] on button "button" at bounding box center [1122, 17] width 18 height 15
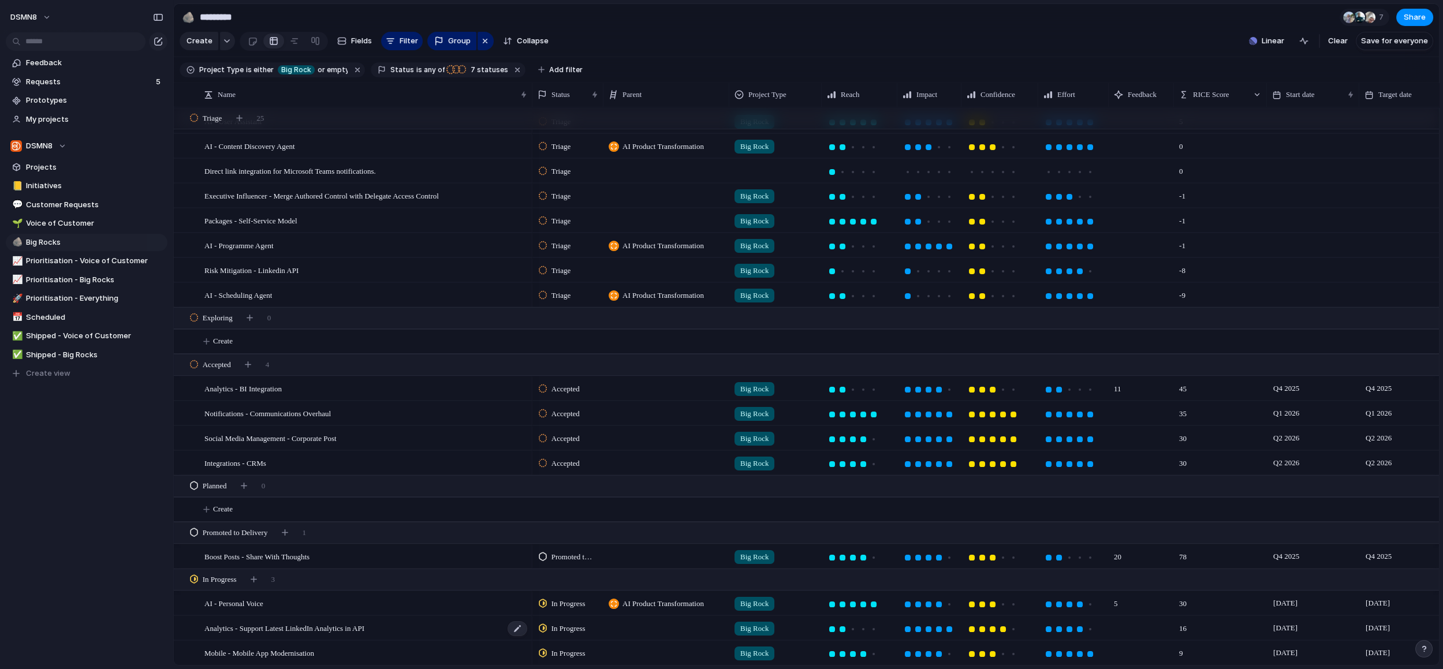
click at [339, 630] on span "Analytics - Support Latest LinkedIn Analytics in API" at bounding box center [284, 627] width 160 height 13
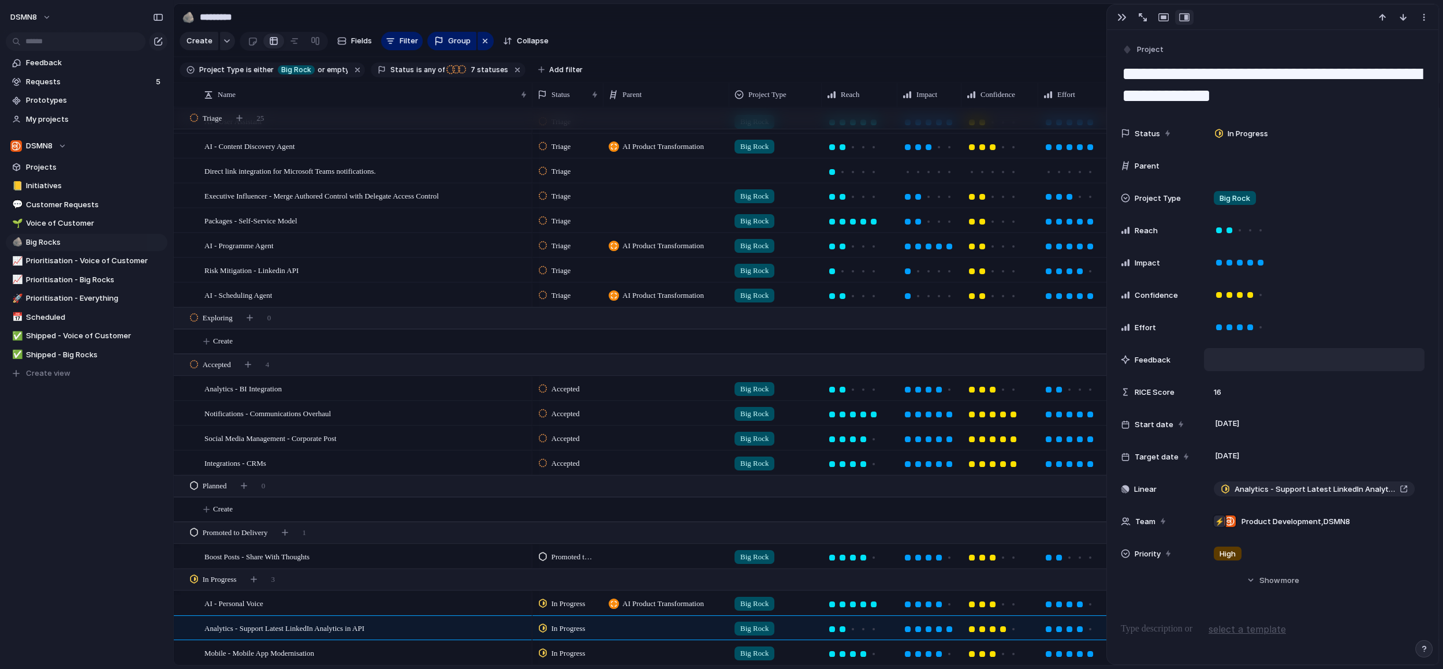
click at [1230, 359] on div at bounding box center [1314, 359] width 221 height 23
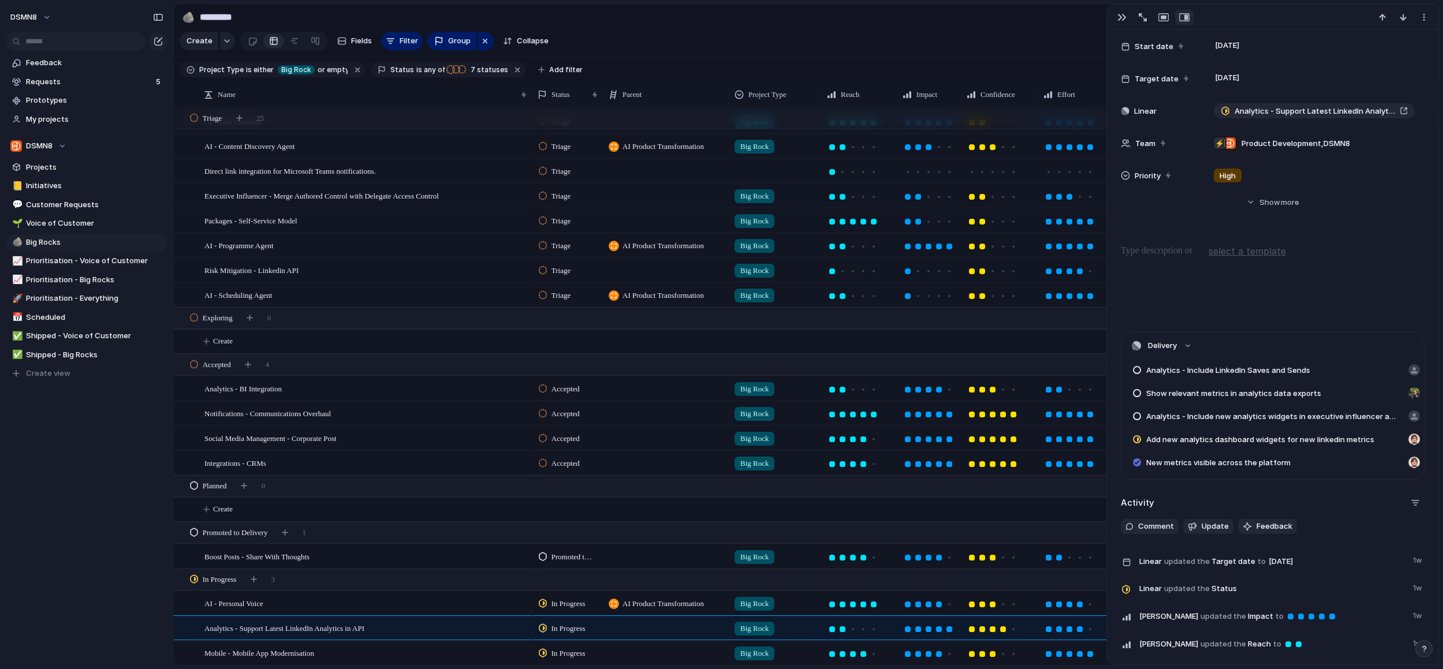
scroll to position [400, 0]
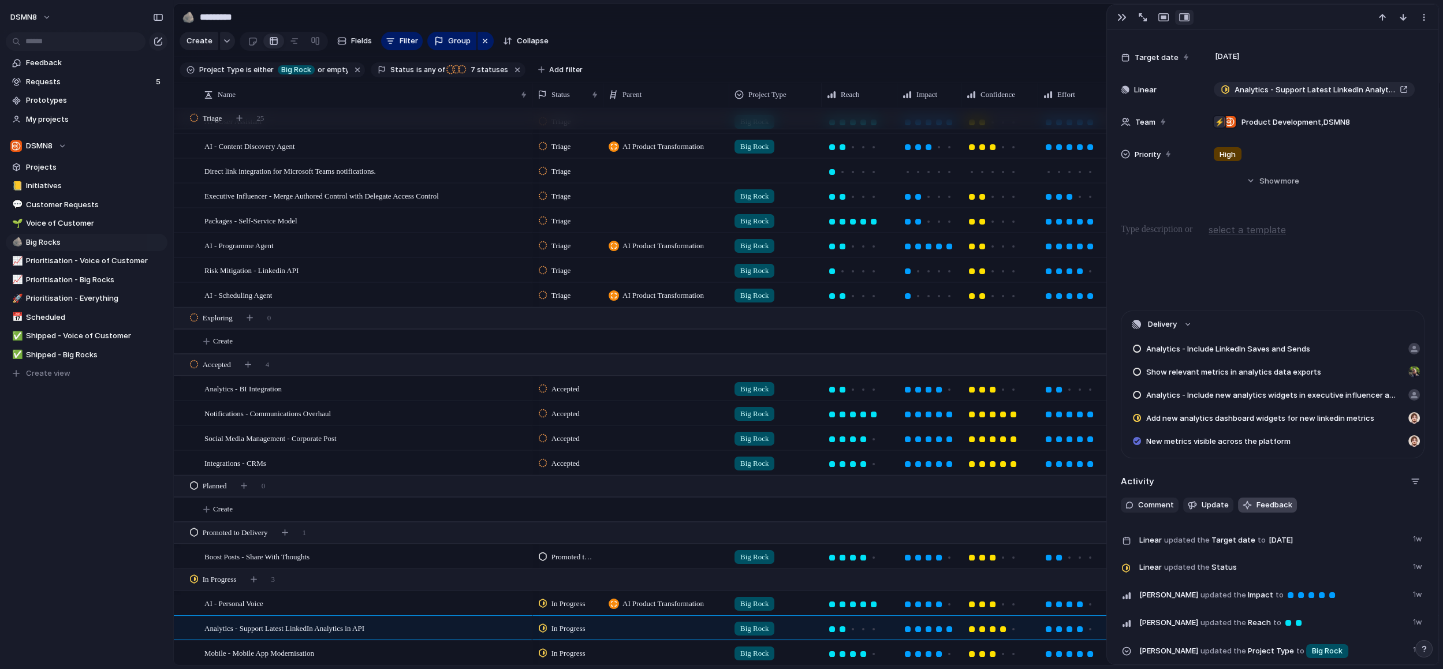
click at [1274, 506] on span "Feedback" at bounding box center [1274, 505] width 36 height 12
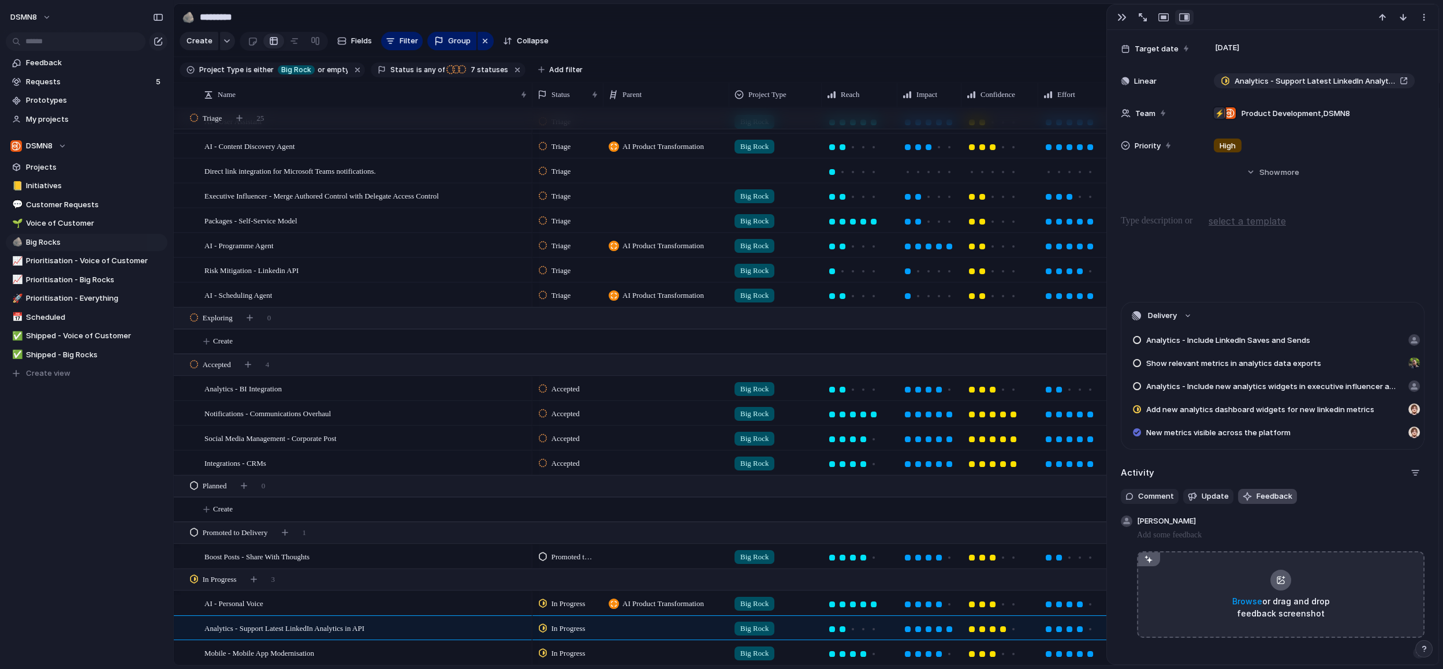
scroll to position [412, 0]
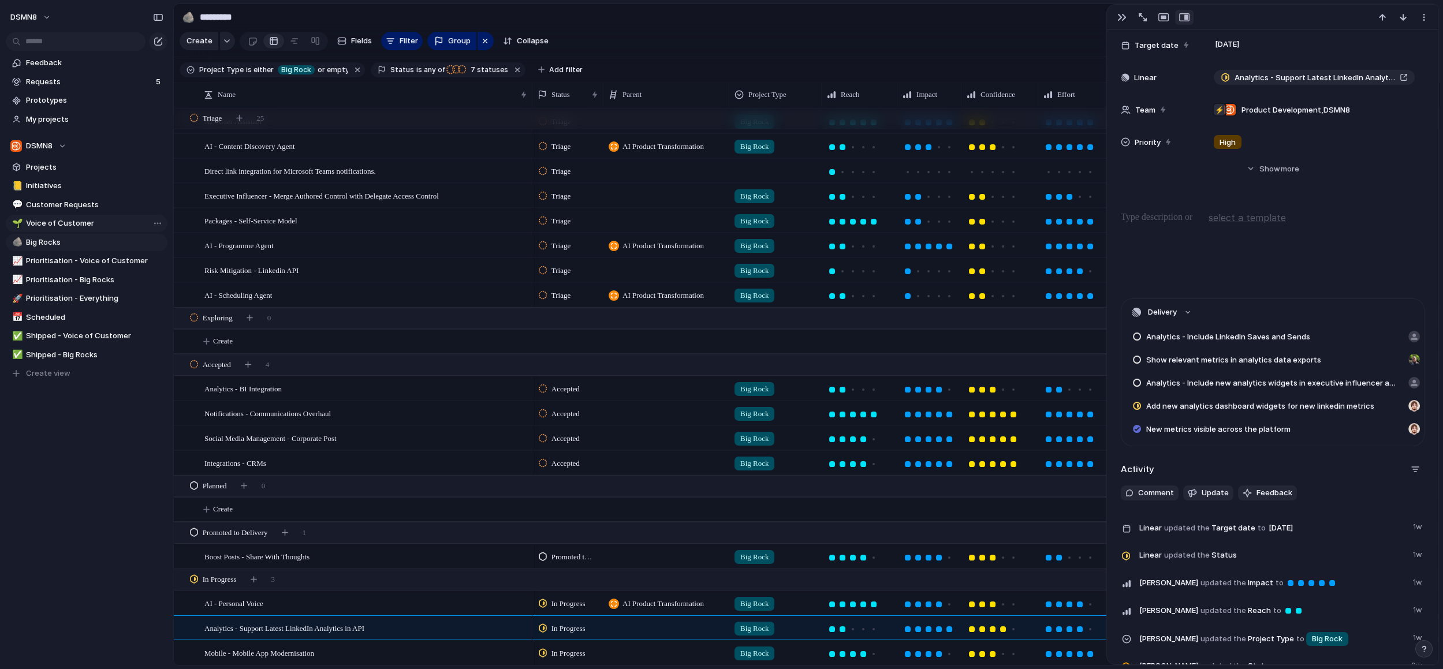
click at [93, 220] on span "Voice of Customer" at bounding box center [94, 224] width 137 height 12
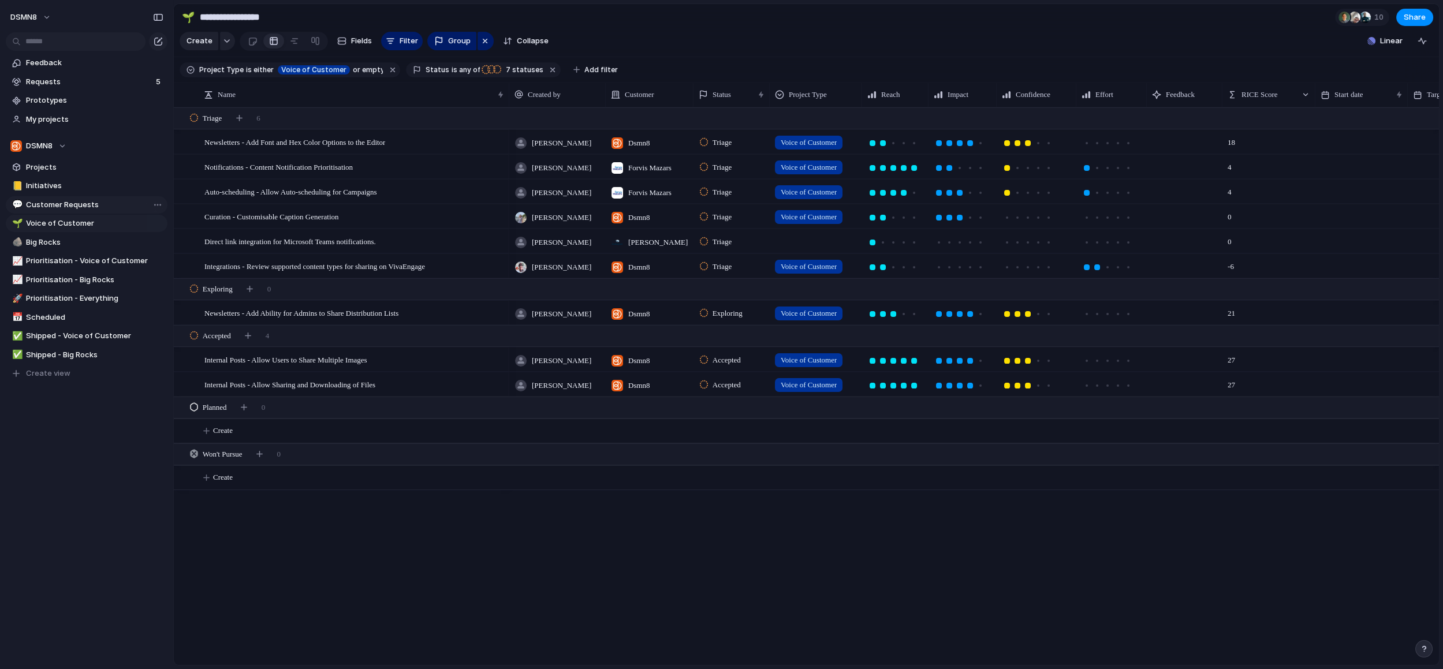
click at [80, 203] on span "Customer Requests" at bounding box center [94, 205] width 137 height 12
type input "**********"
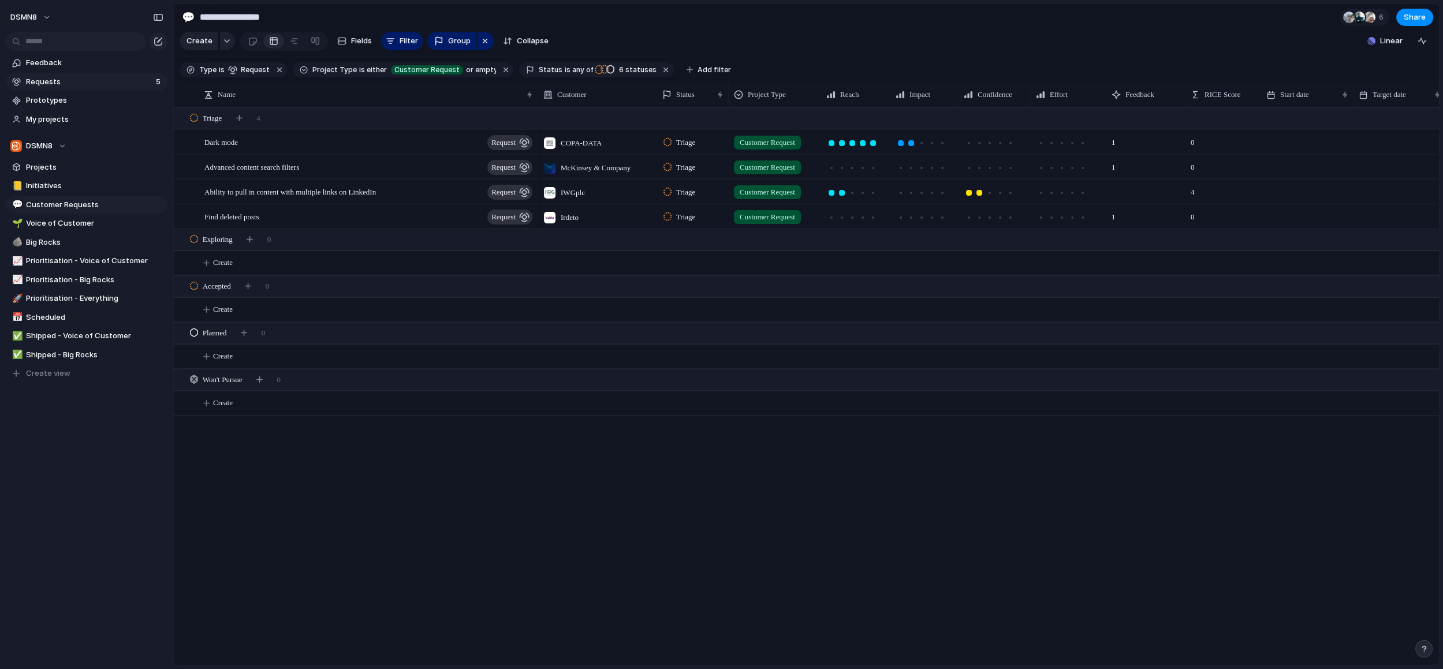
click at [85, 84] on span "Requests" at bounding box center [89, 82] width 126 height 12
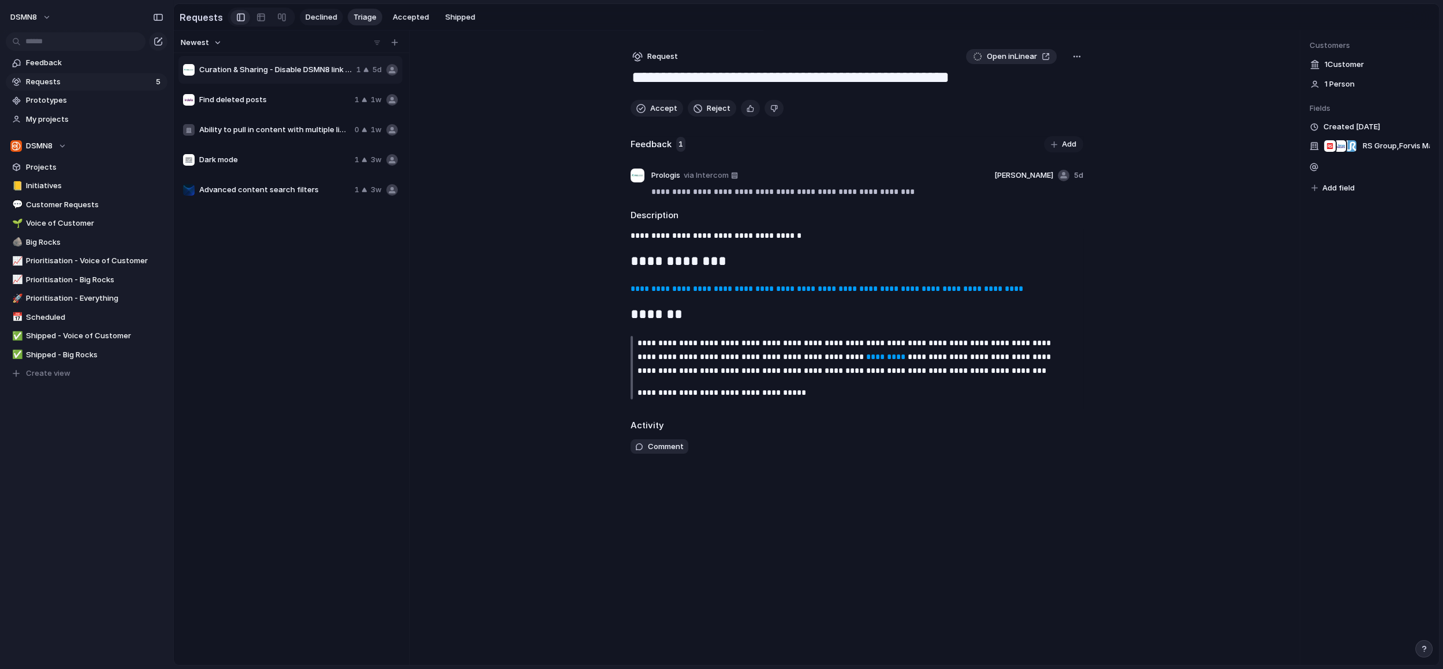
click at [316, 18] on span "Declined" at bounding box center [321, 18] width 32 height 12
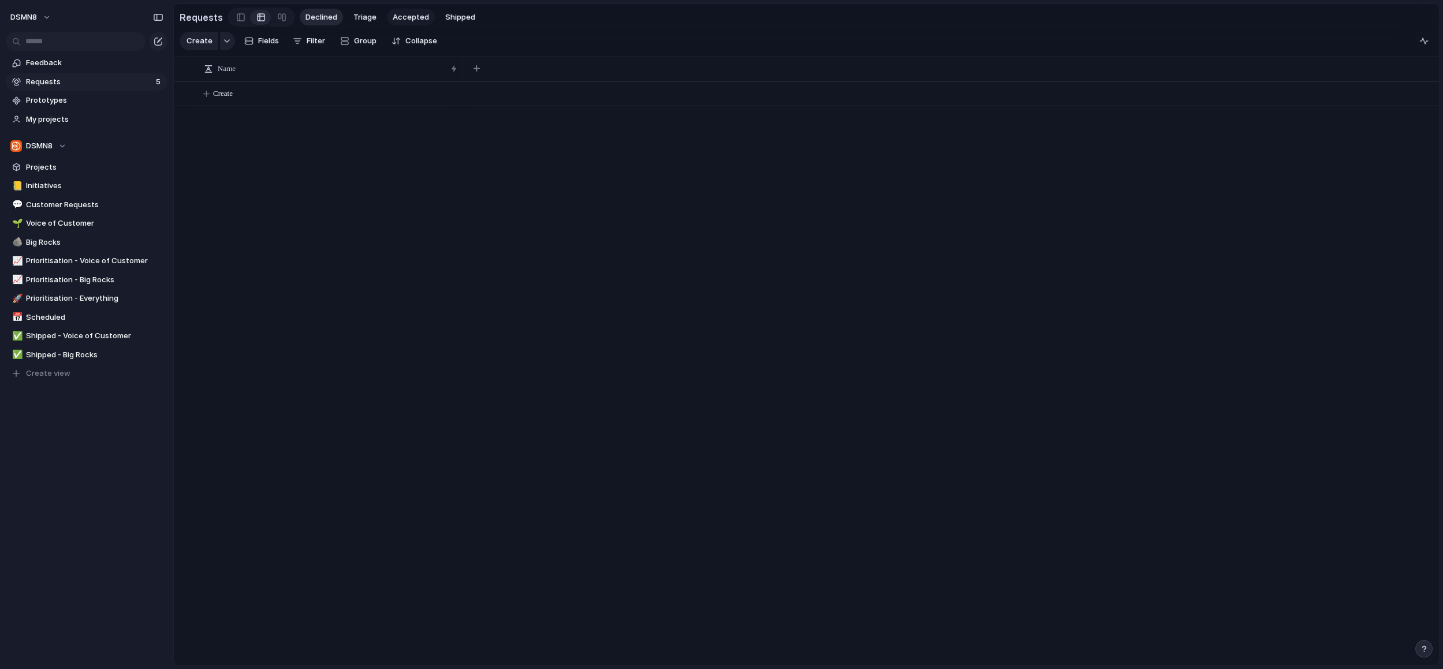
click at [409, 16] on span "Accepted" at bounding box center [411, 18] width 36 height 12
click at [452, 16] on span "Shipped" at bounding box center [460, 18] width 30 height 12
click at [365, 15] on span "Triage" at bounding box center [364, 18] width 23 height 12
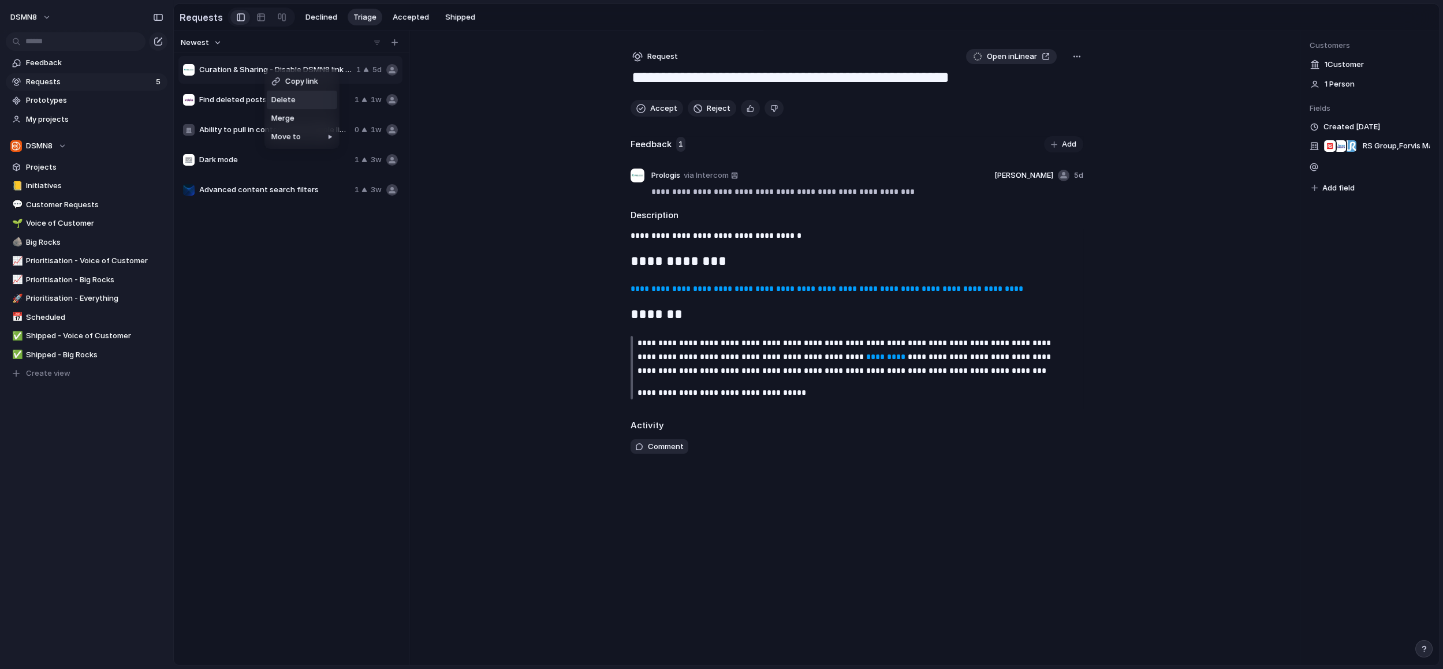
click at [297, 102] on li "Delete" at bounding box center [302, 100] width 70 height 18
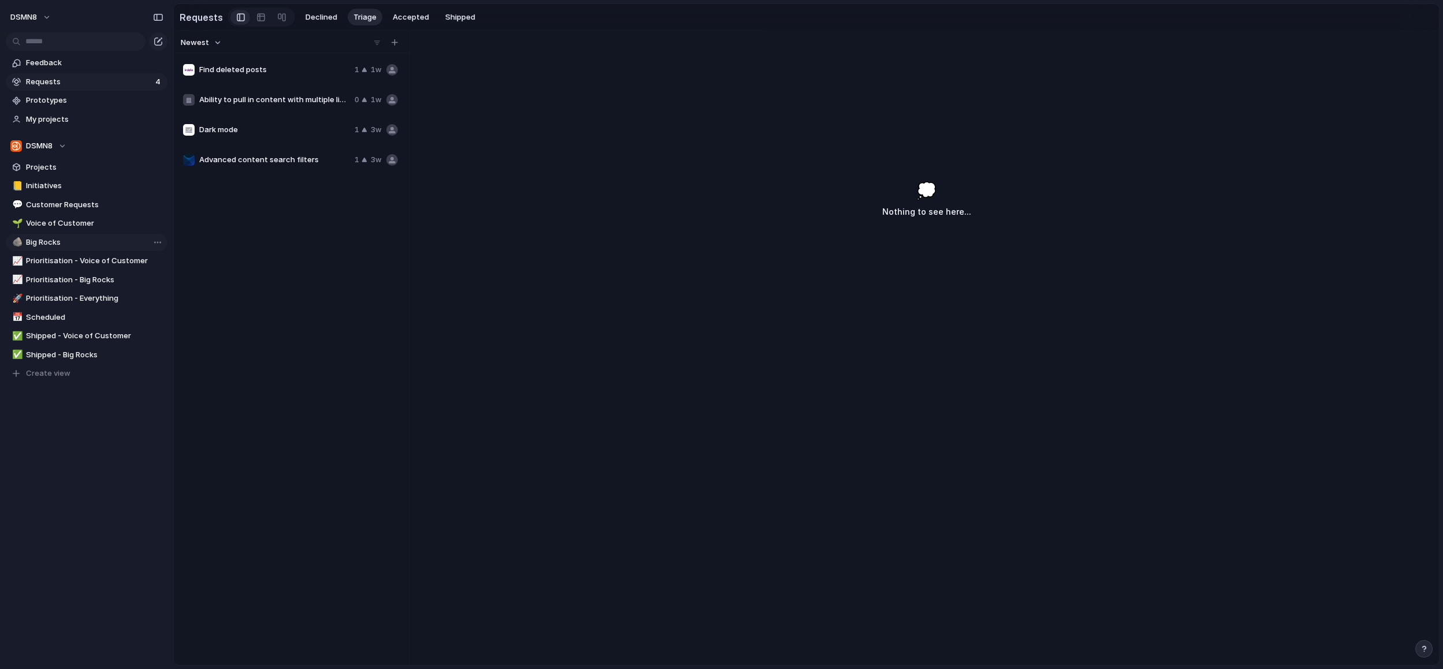
click at [73, 242] on span "Big Rocks" at bounding box center [94, 243] width 137 height 12
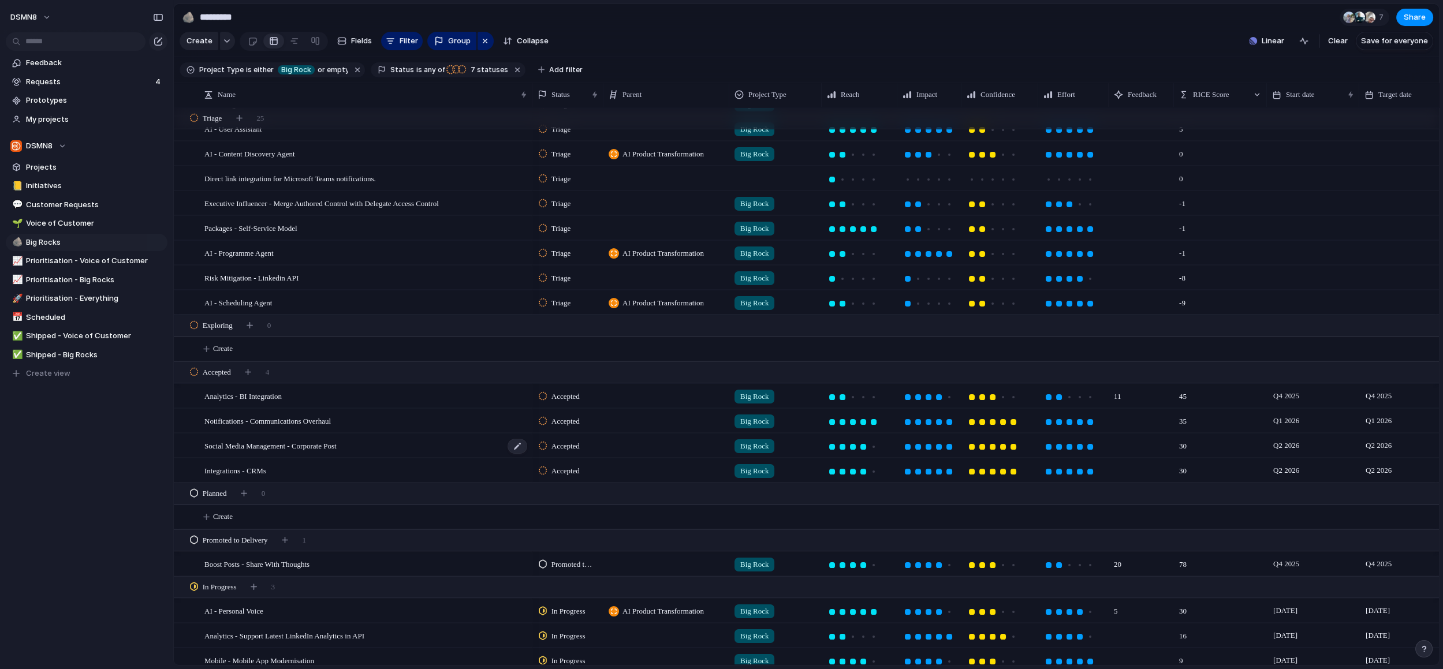
scroll to position [344, 0]
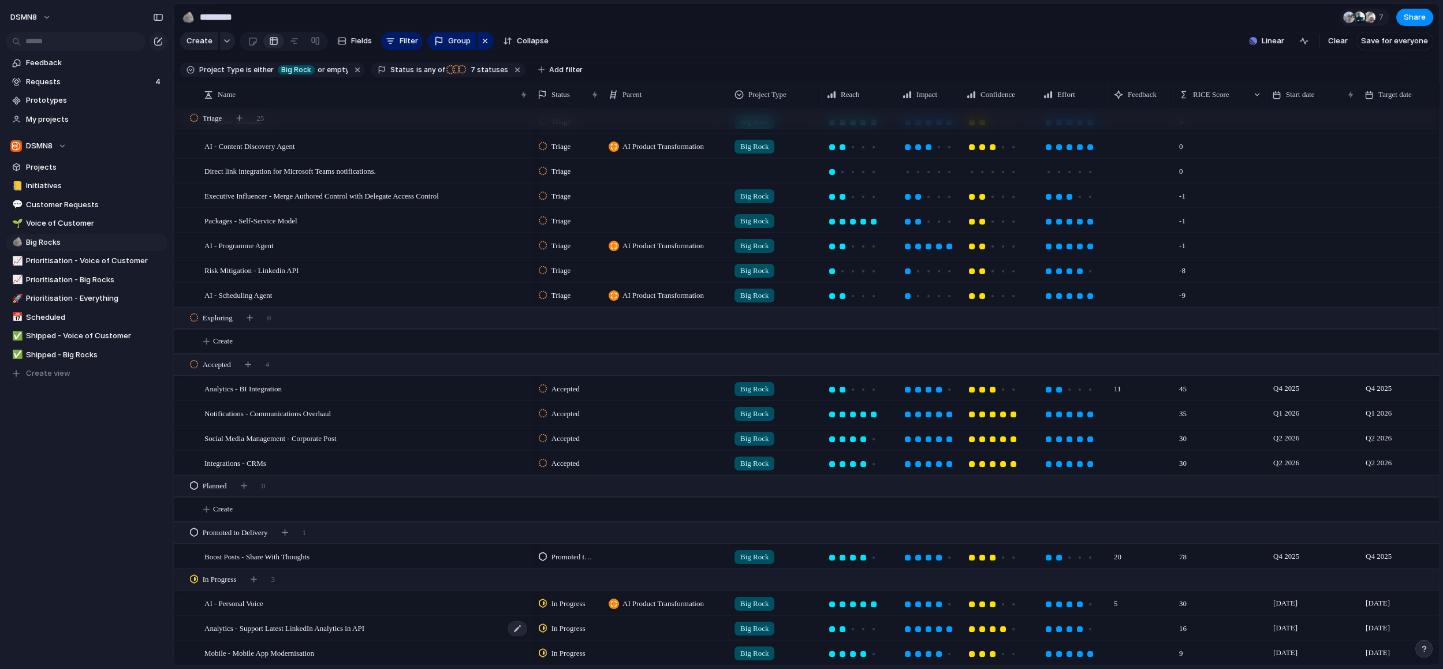
click at [419, 626] on div "Analytics - Support Latest LinkedIn Analytics in API" at bounding box center [366, 629] width 324 height 24
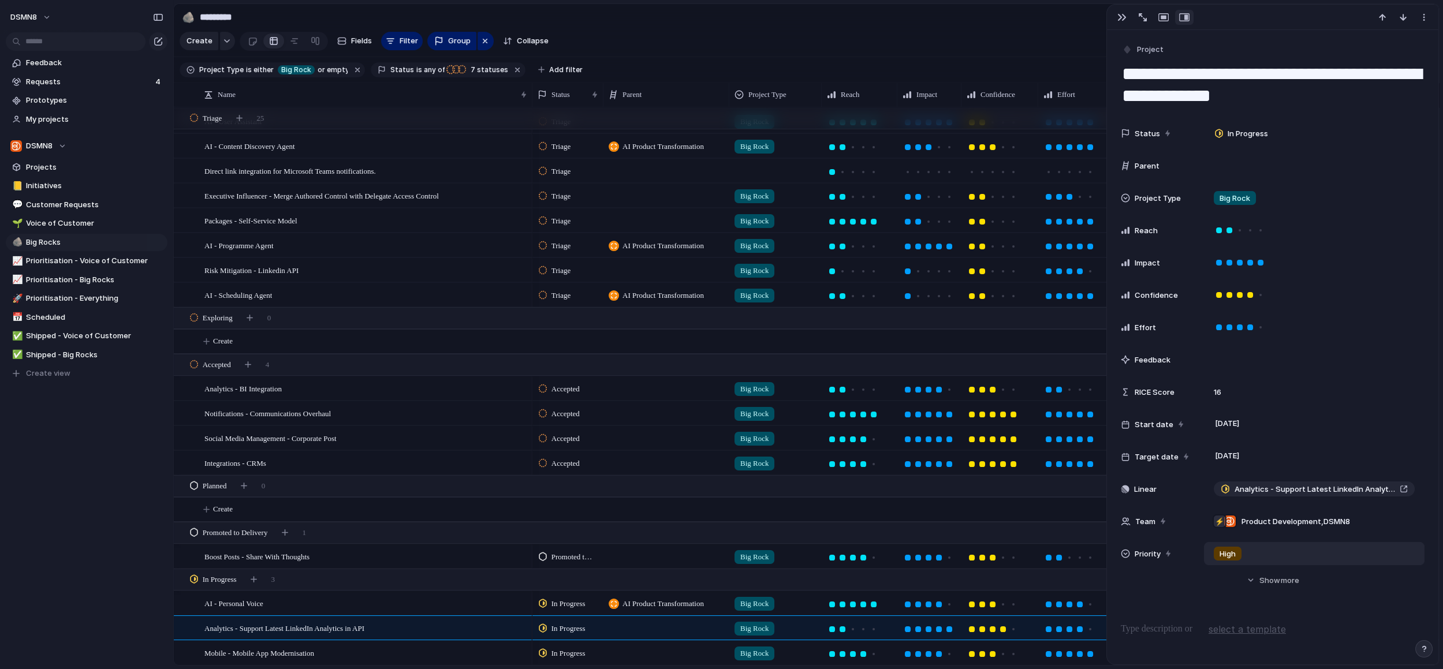
click at [1229, 556] on span "High" at bounding box center [1227, 555] width 16 height 12
click at [1234, 654] on span "No Priority" at bounding box center [1233, 654] width 36 height 12
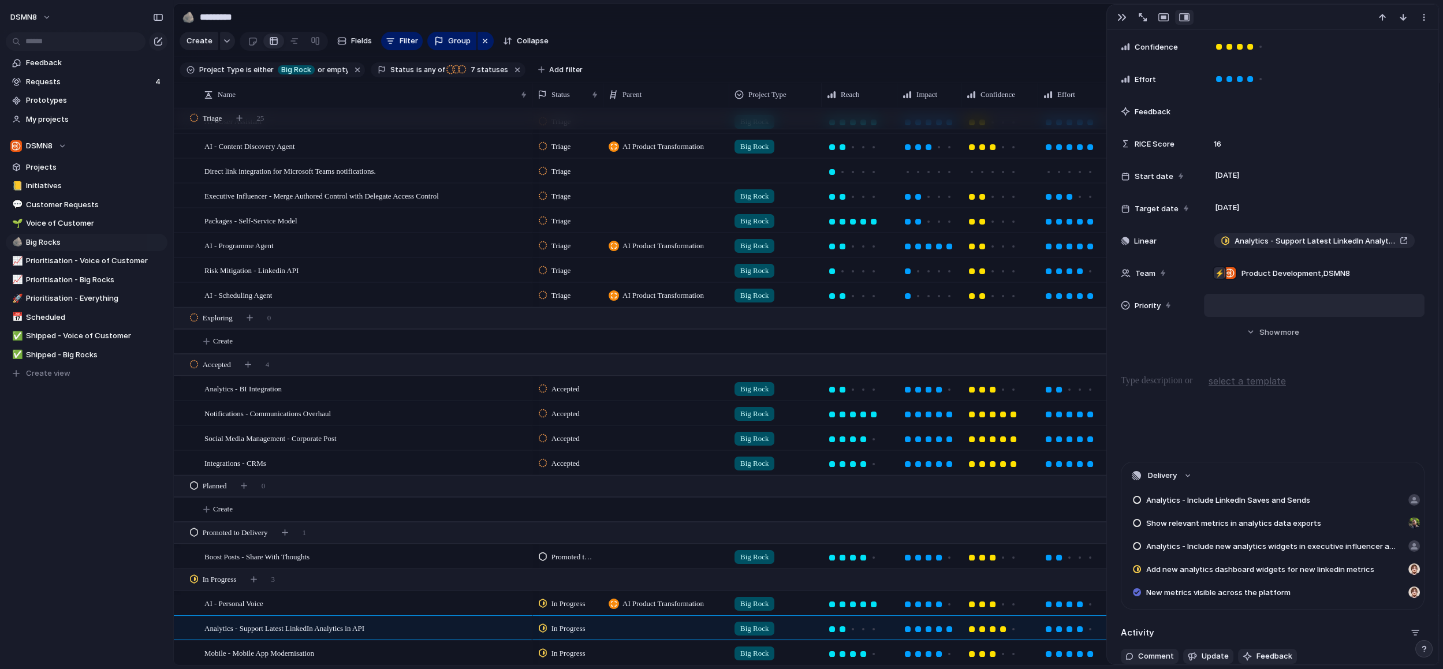
scroll to position [171, 0]
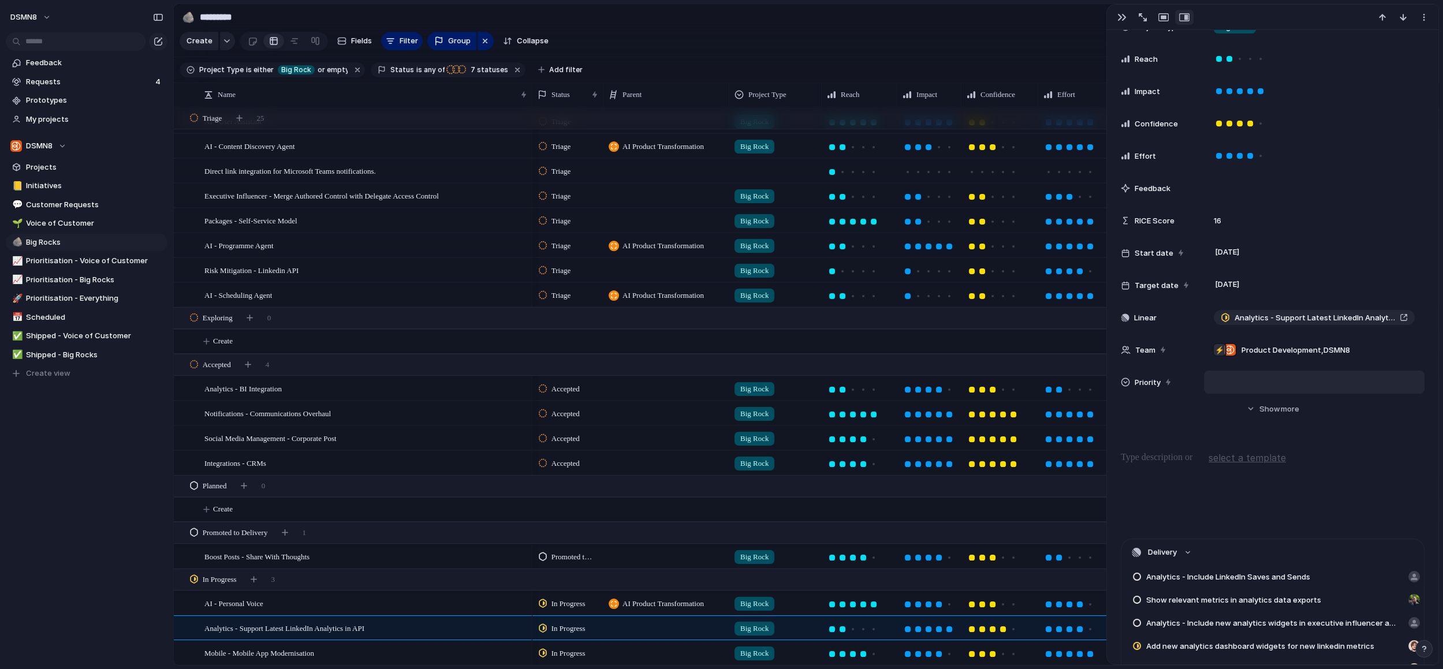
click at [1221, 380] on div at bounding box center [1314, 382] width 210 height 13
click at [1227, 439] on span "High" at bounding box center [1229, 443] width 16 height 12
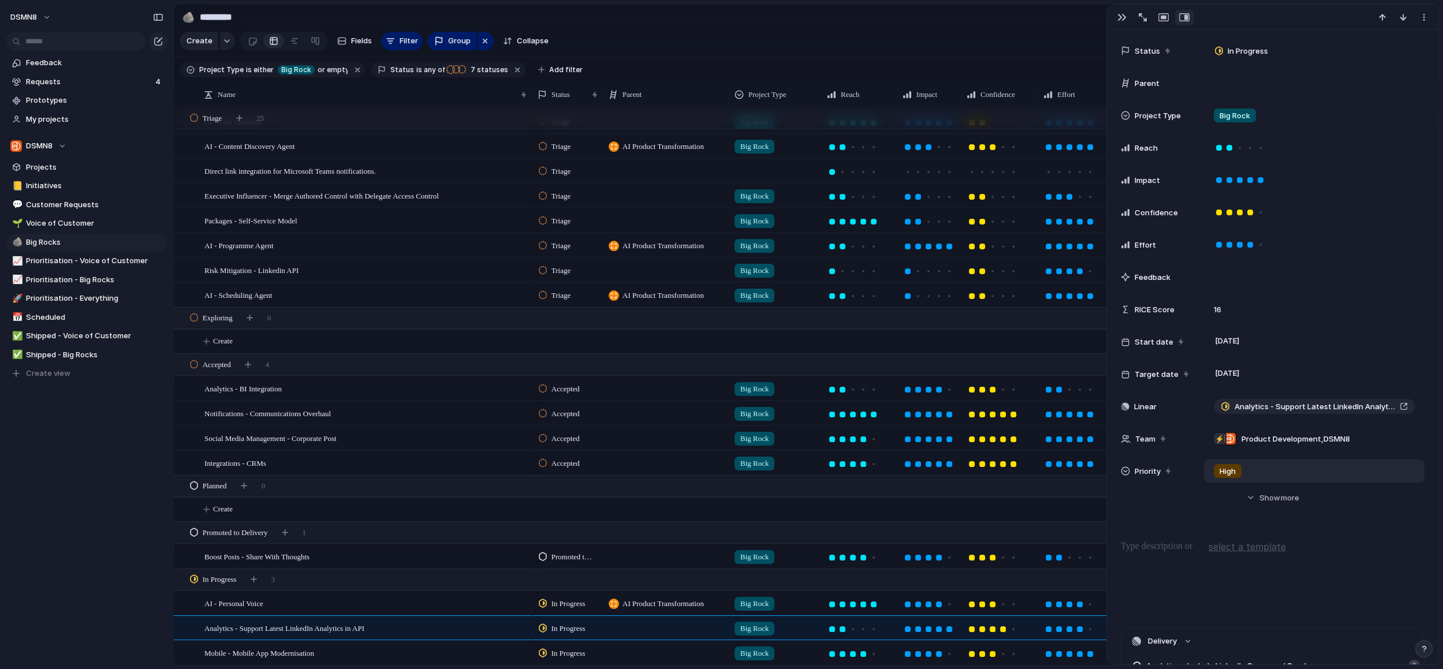
scroll to position [59, 0]
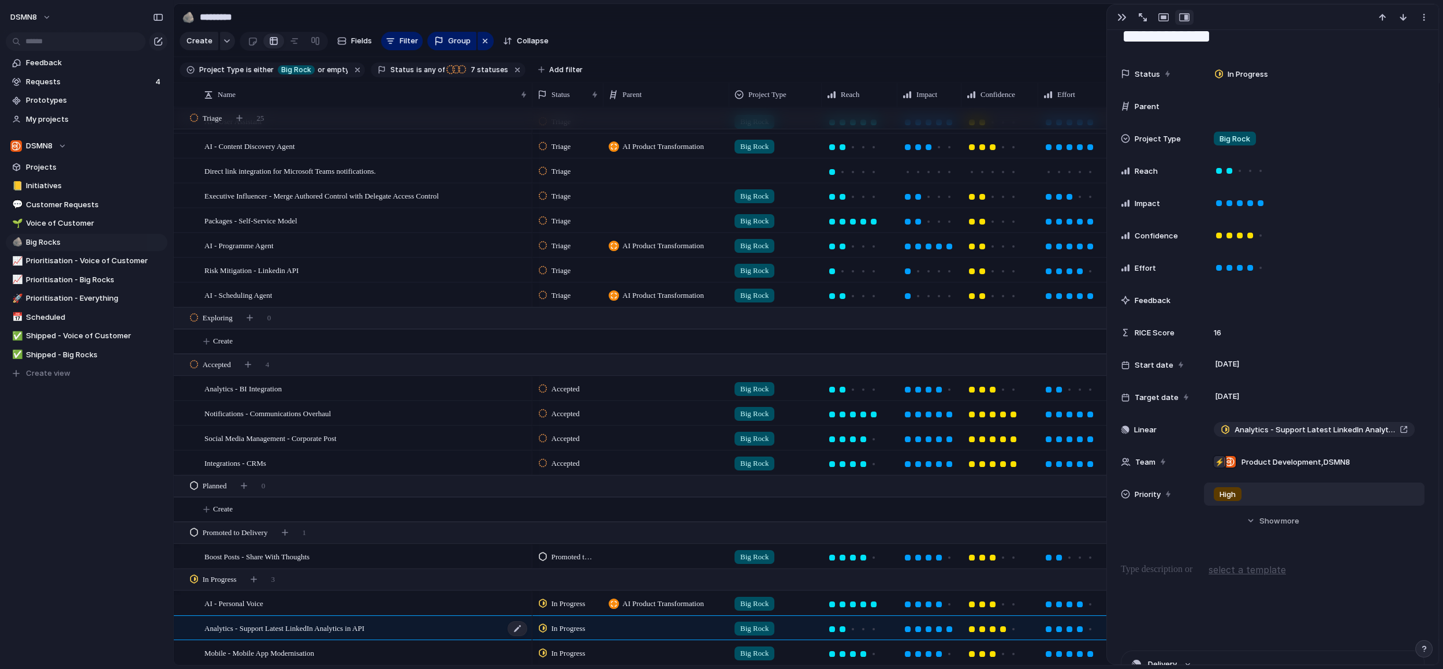
click at [400, 625] on div "Analytics - Support Latest LinkedIn Analytics in API" at bounding box center [366, 629] width 324 height 24
click at [419, 626] on div "Analytics - Support Latest LinkedIn Analytics in API" at bounding box center [366, 629] width 324 height 24
click at [408, 603] on div "AI - Personal Voice" at bounding box center [366, 604] width 324 height 24
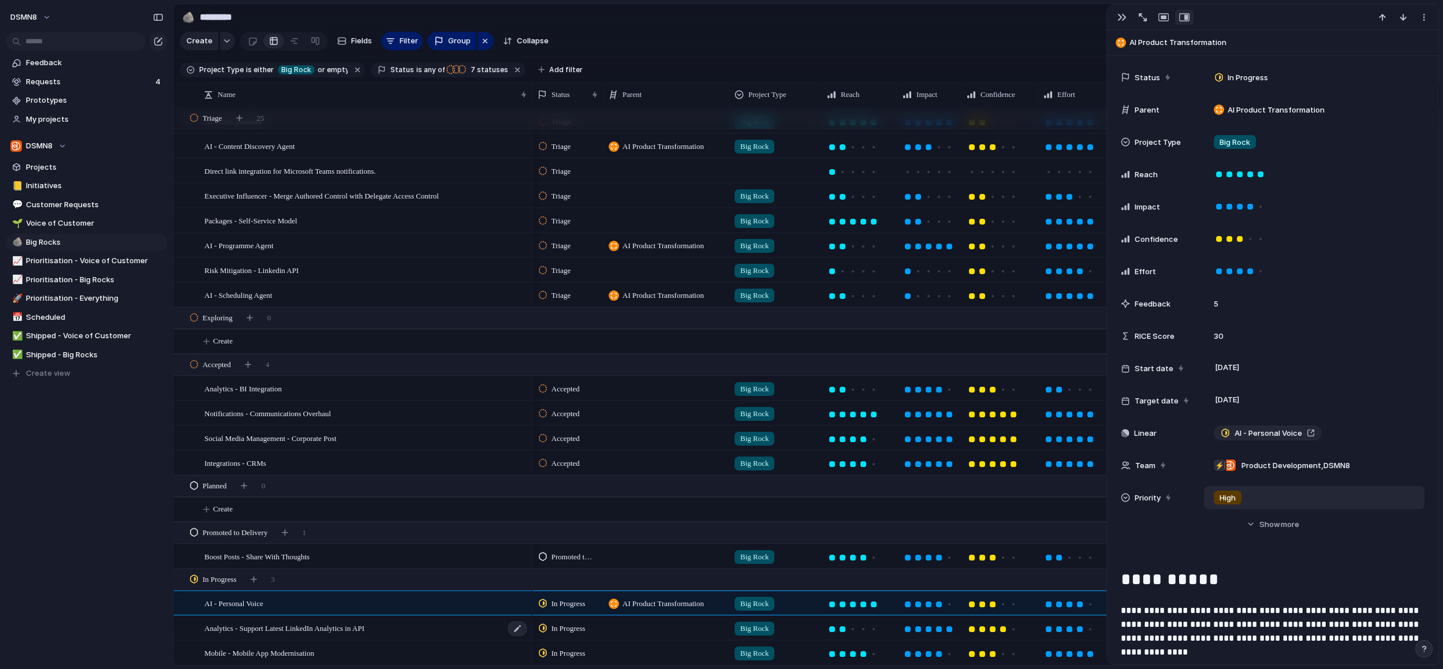
click at [423, 626] on div "Analytics - Support Latest LinkedIn Analytics in API" at bounding box center [366, 629] width 324 height 24
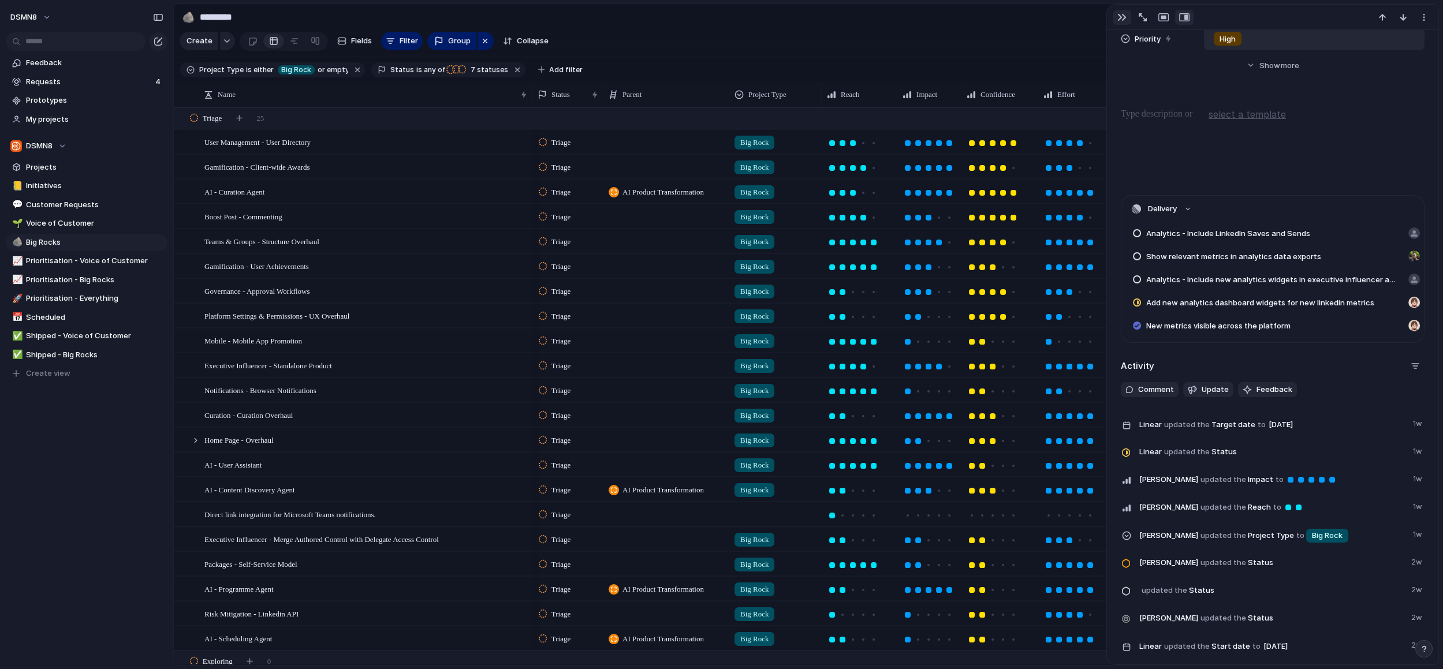
click at [1120, 18] on div "button" at bounding box center [1121, 17] width 9 height 9
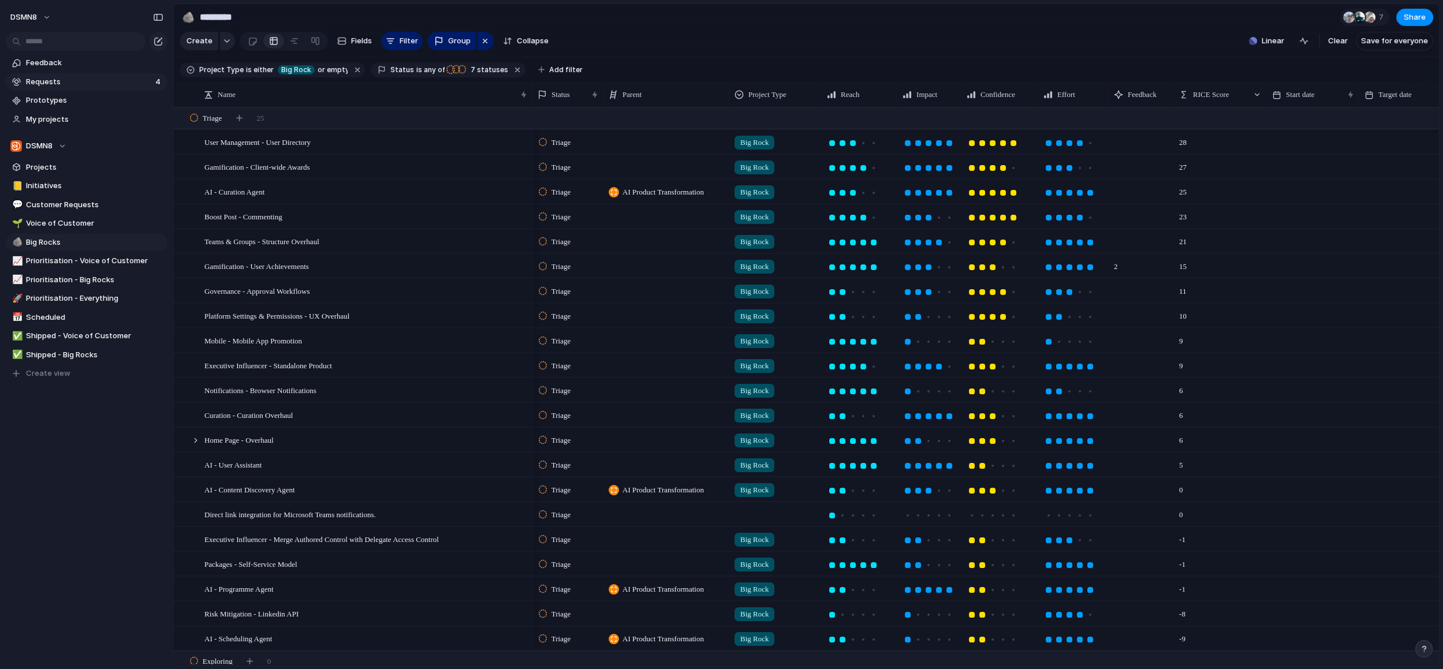
click at [89, 88] on link "Requests 4" at bounding box center [87, 81] width 162 height 17
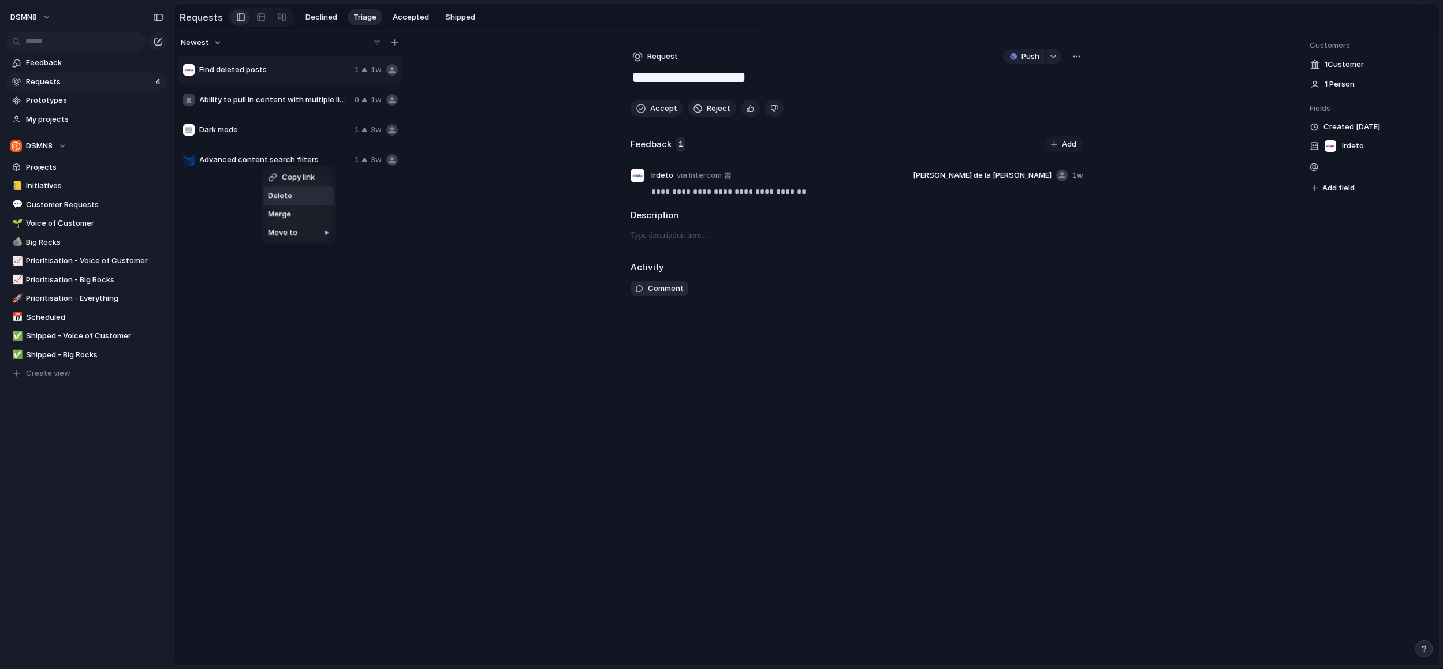
click at [282, 197] on span "Delete" at bounding box center [280, 196] width 24 height 12
click at [256, 129] on div "Copy link Delete Merge Move to" at bounding box center [721, 334] width 1443 height 669
click at [253, 130] on span "Dark mode" at bounding box center [274, 130] width 151 height 12
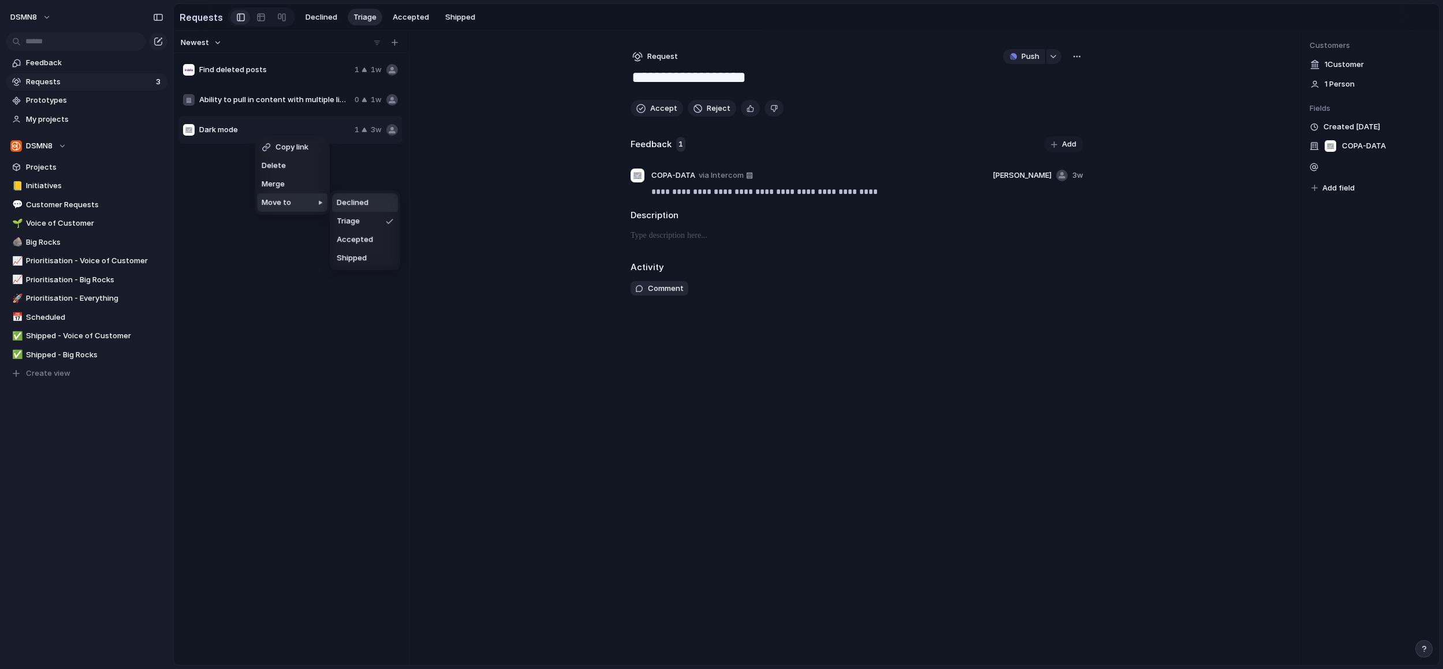
click at [356, 203] on span "Declined" at bounding box center [353, 203] width 32 height 12
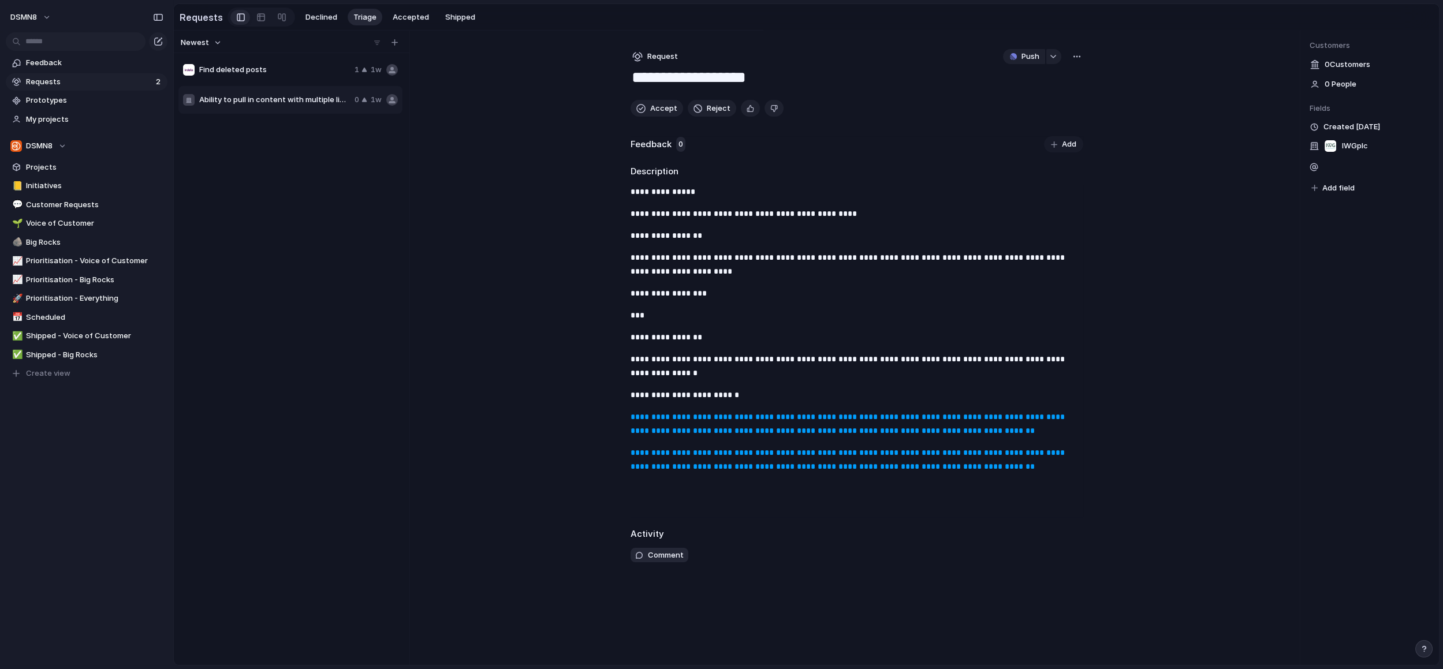
click at [258, 94] on span "Ability to pull in content with multiple links on LinkedIn" at bounding box center [274, 100] width 151 height 12
click at [289, 69] on span "Find deleted posts" at bounding box center [274, 70] width 151 height 12
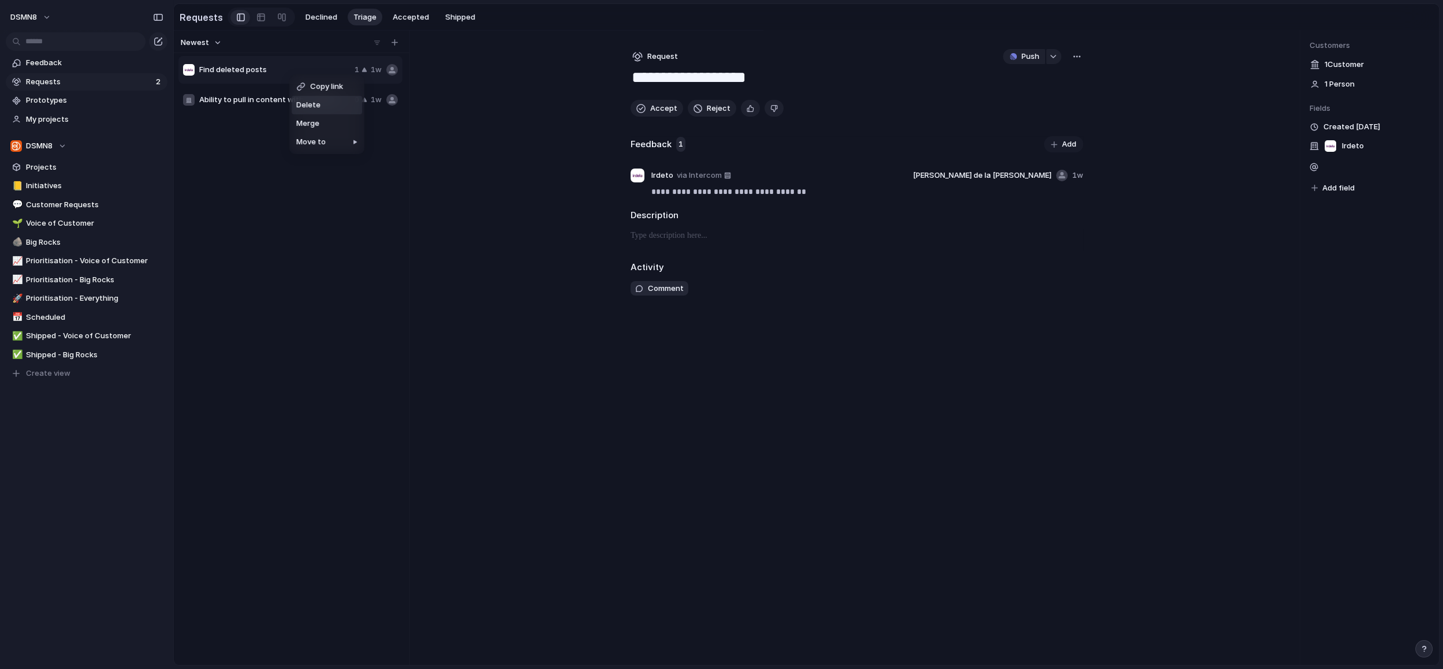
click at [308, 105] on span "Delete" at bounding box center [308, 105] width 24 height 12
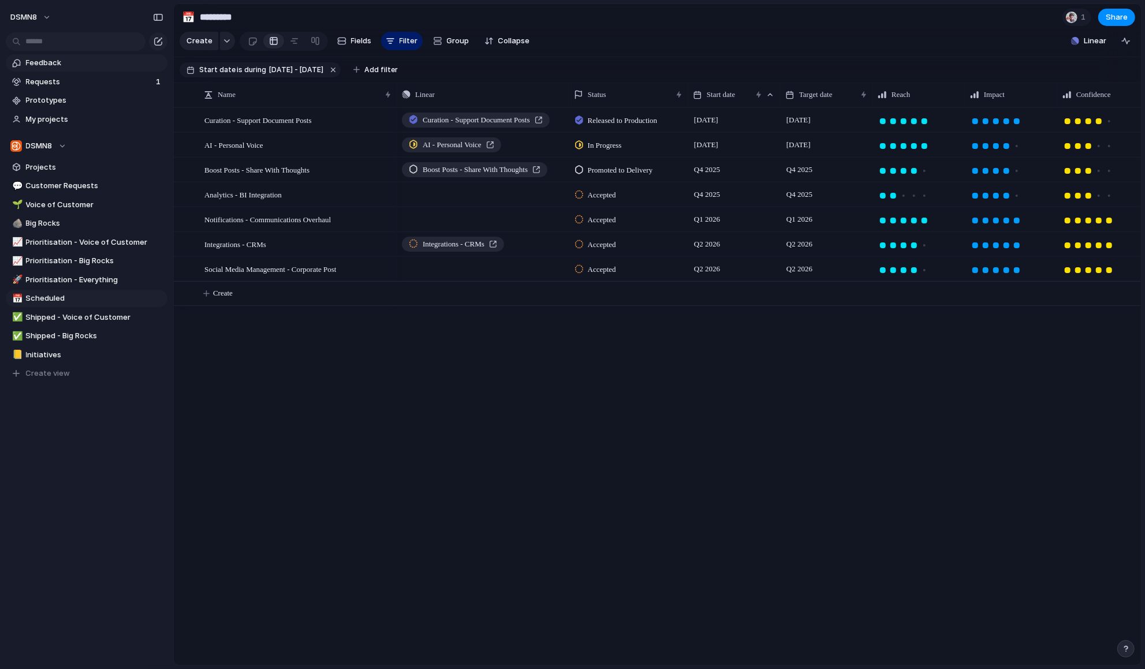
click at [79, 66] on span "Feedback" at bounding box center [94, 63] width 137 height 12
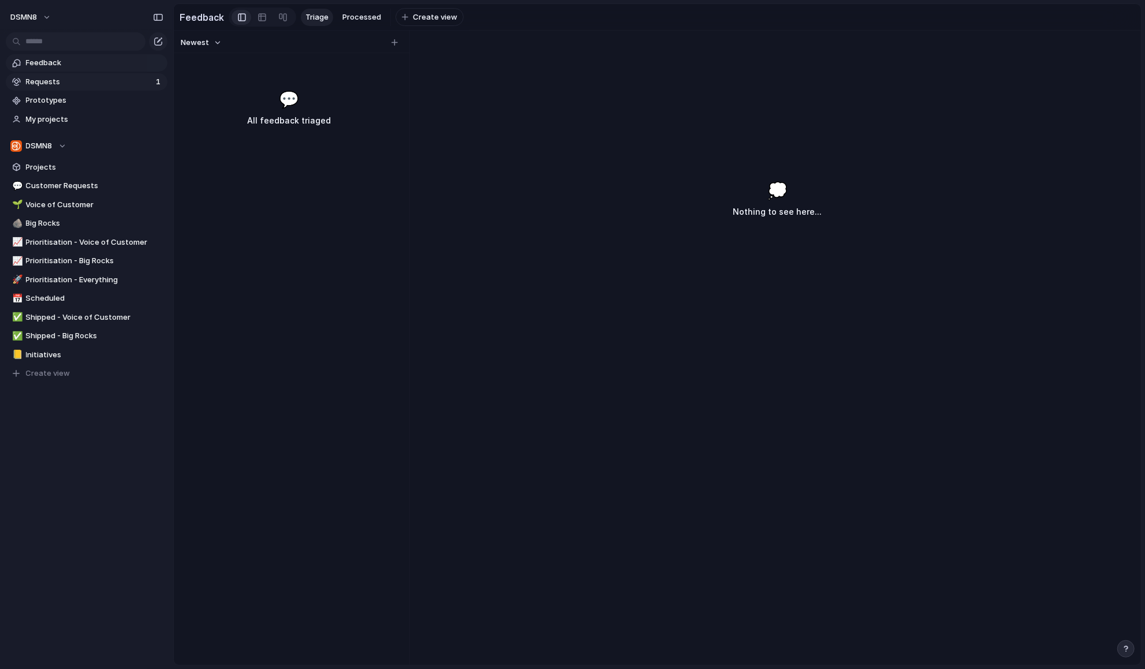
click at [87, 84] on span "Requests" at bounding box center [89, 82] width 126 height 12
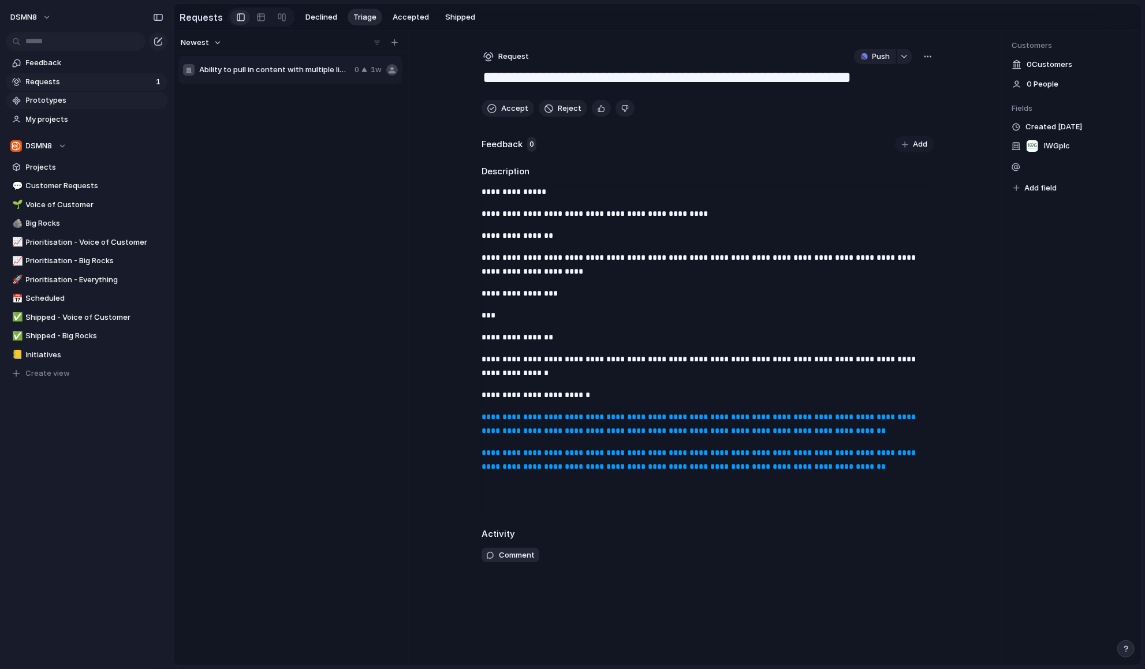
click at [117, 103] on span "Prototypes" at bounding box center [94, 101] width 137 height 12
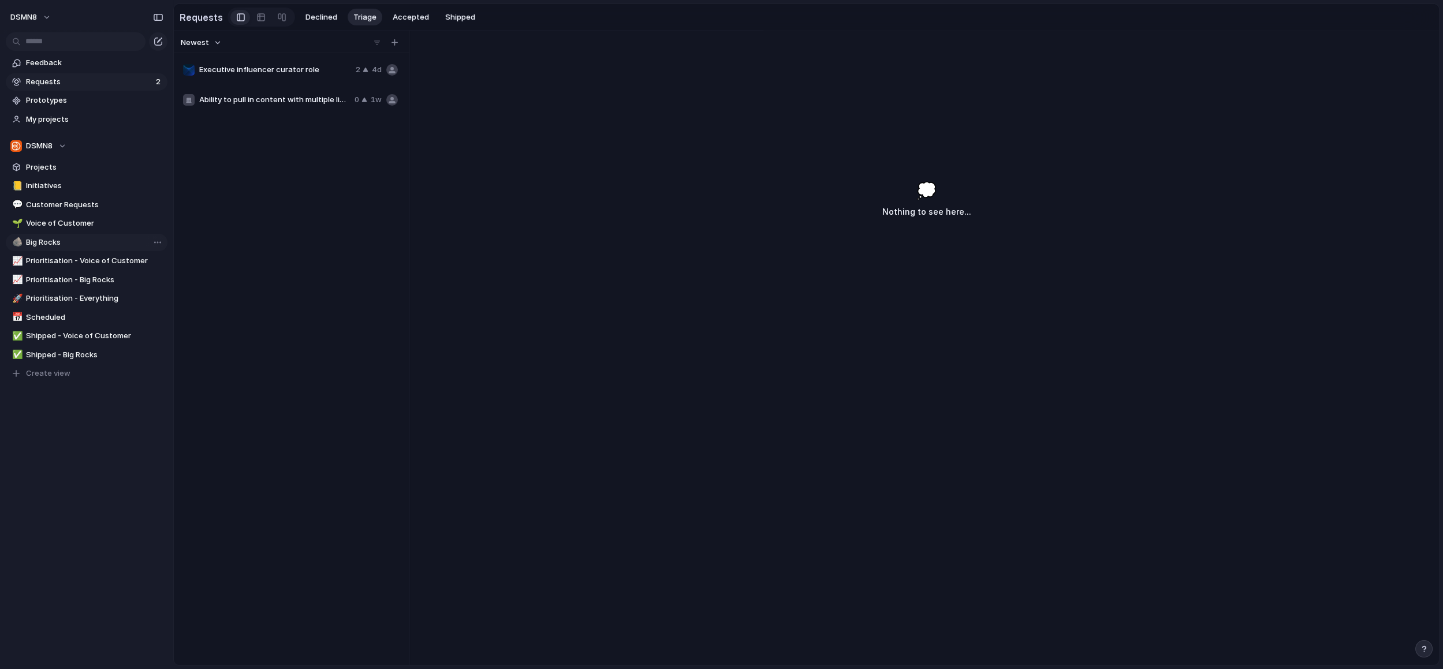
click at [80, 240] on span "Big Rocks" at bounding box center [94, 243] width 137 height 12
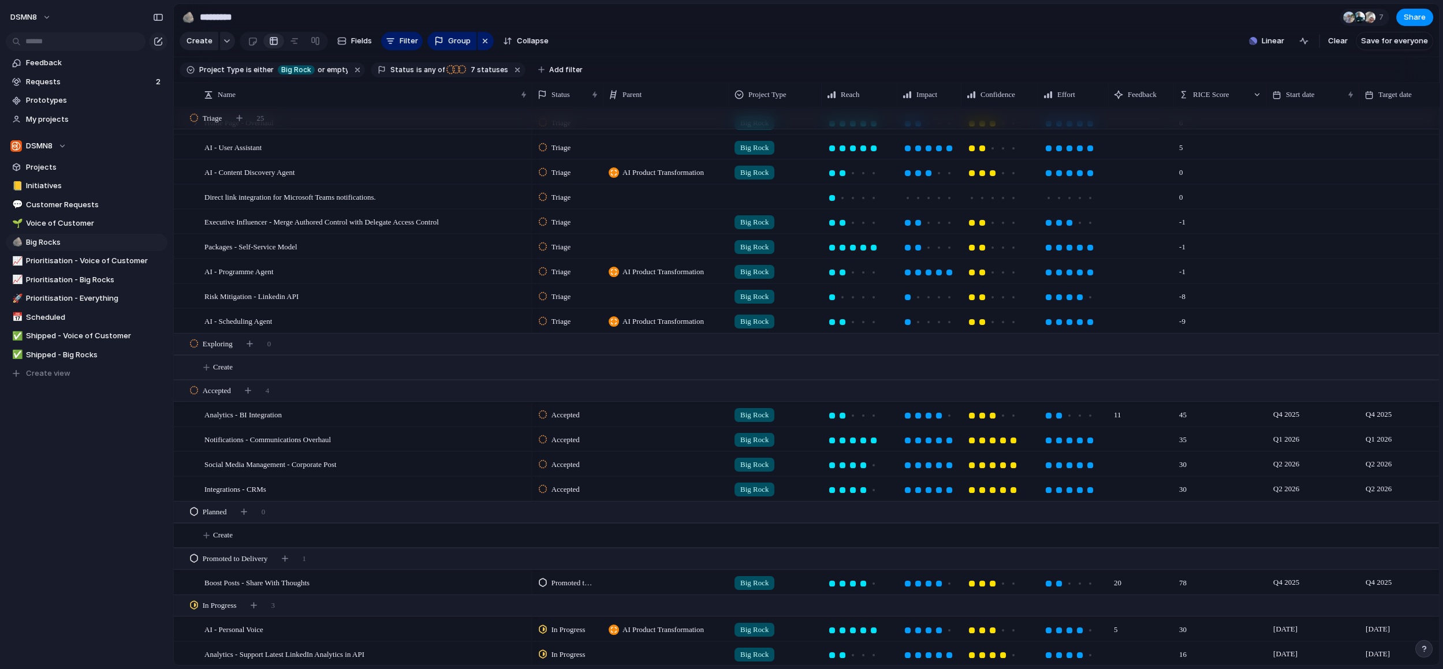
scroll to position [344, 0]
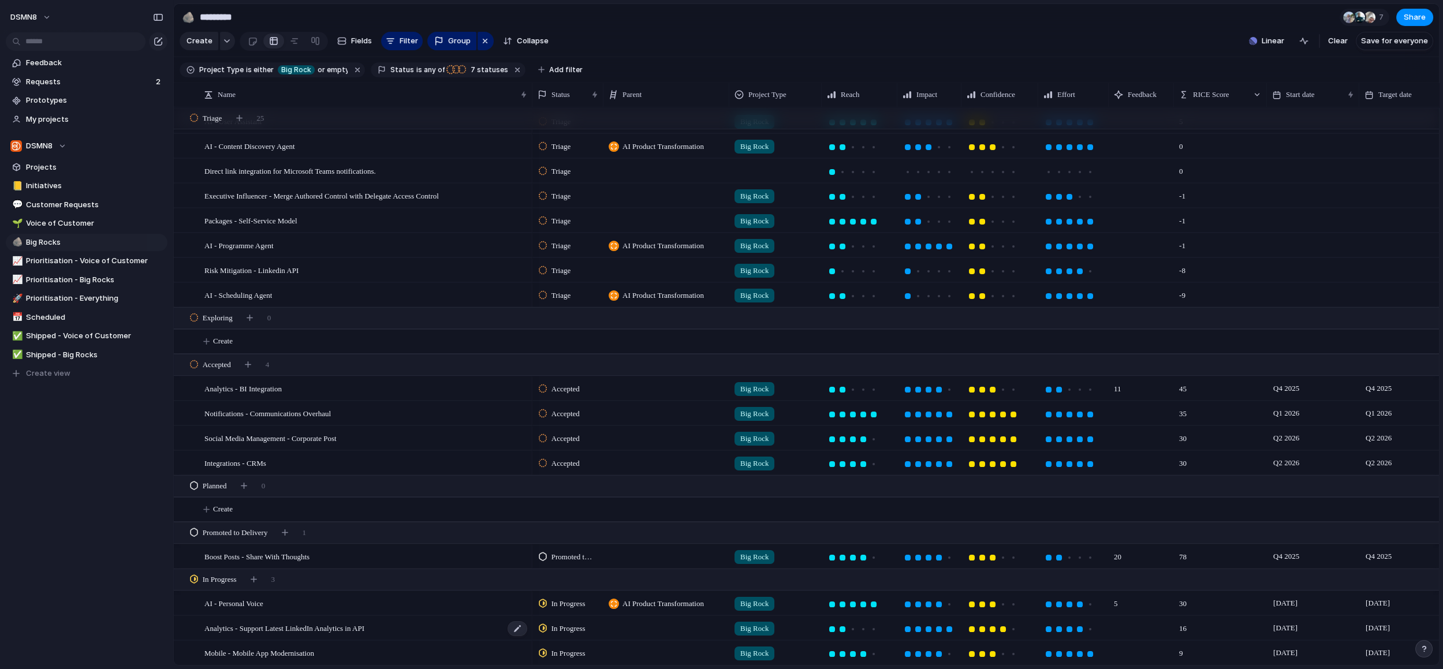
click at [409, 628] on div "Analytics - Support Latest LinkedIn Analytics in API" at bounding box center [366, 629] width 324 height 24
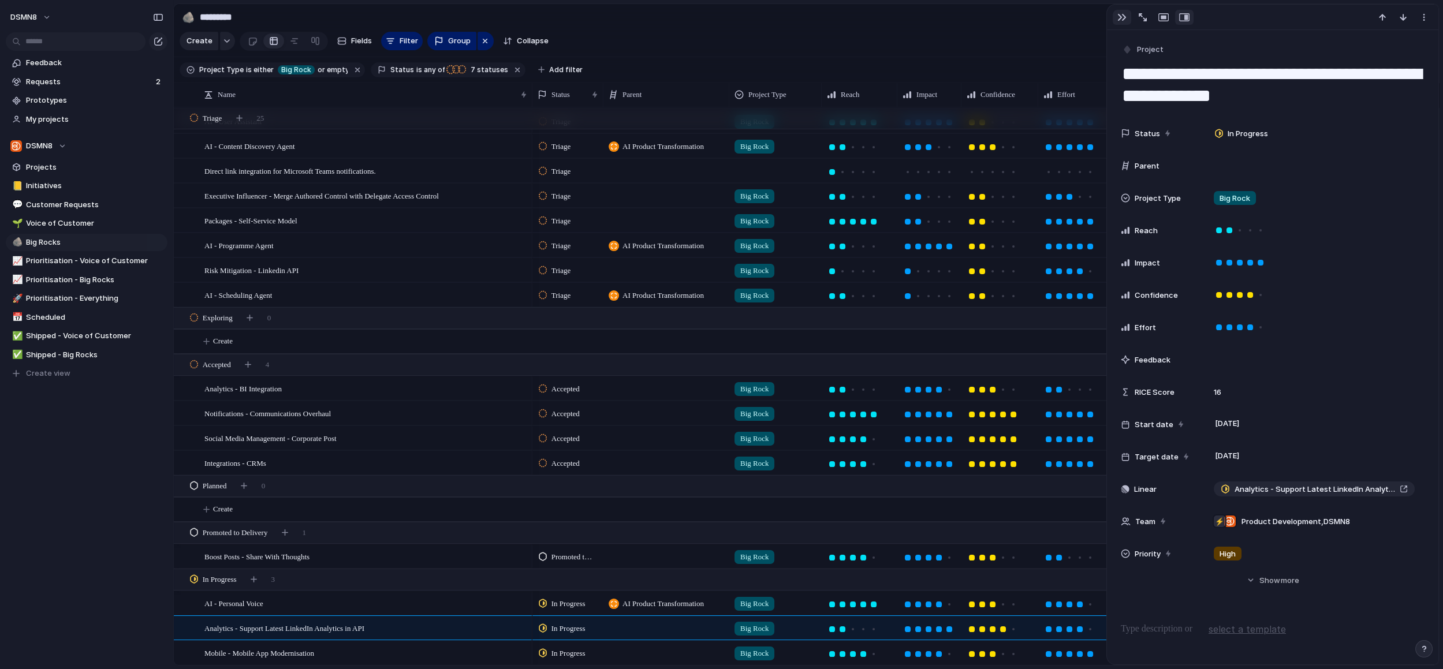
click at [1117, 19] on div "button" at bounding box center [1121, 17] width 9 height 9
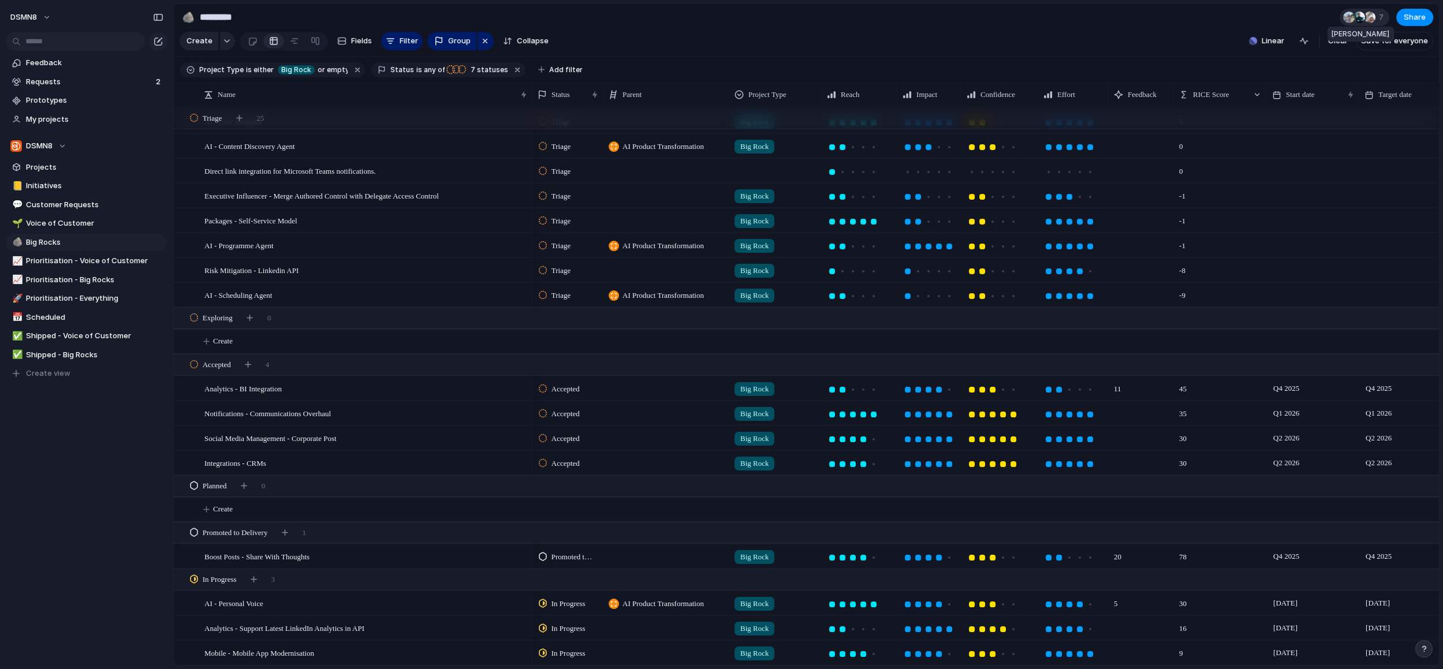
click at [1364, 16] on div at bounding box center [1359, 18] width 12 height 12
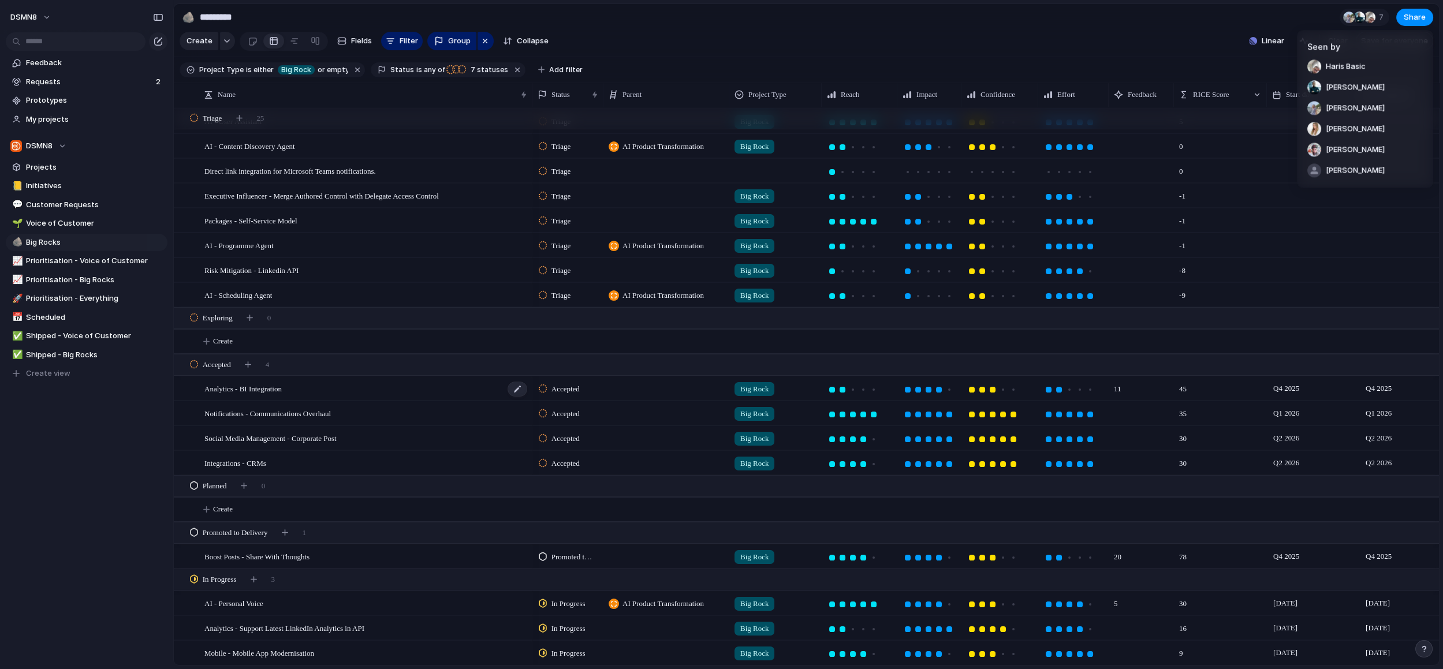
click at [463, 391] on div "Seen by Haris Basic Bradley Keenan Gracie Klingsick Emily Paige Ryan Marsh Emma" at bounding box center [721, 334] width 1443 height 669
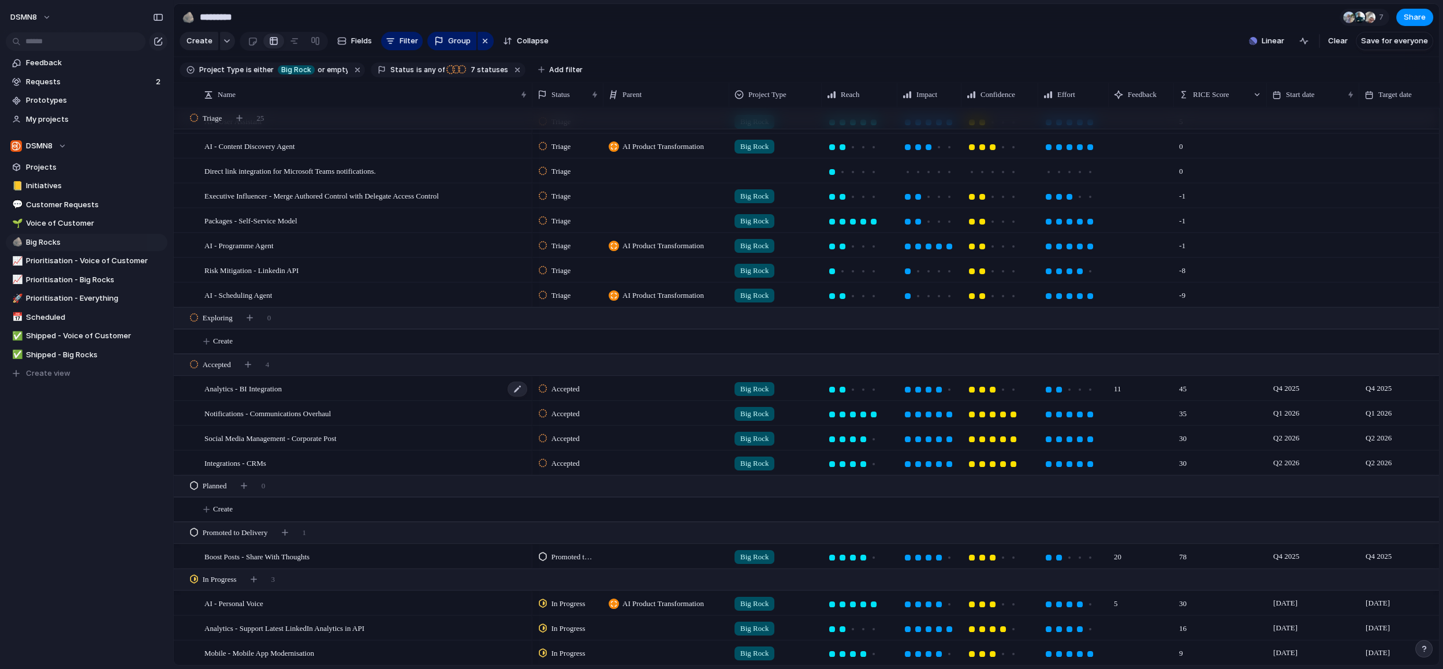
click at [460, 390] on div "Analytics - BI Integration" at bounding box center [366, 389] width 324 height 24
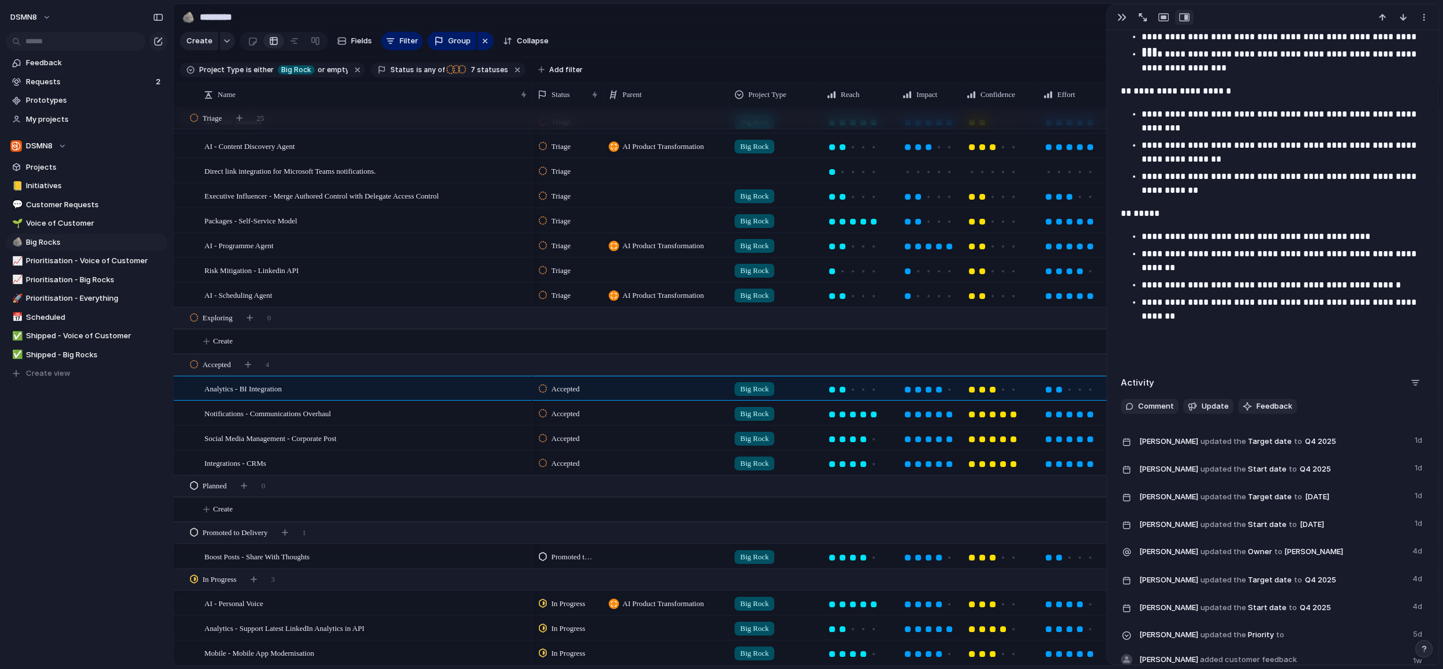
scroll to position [2097, 0]
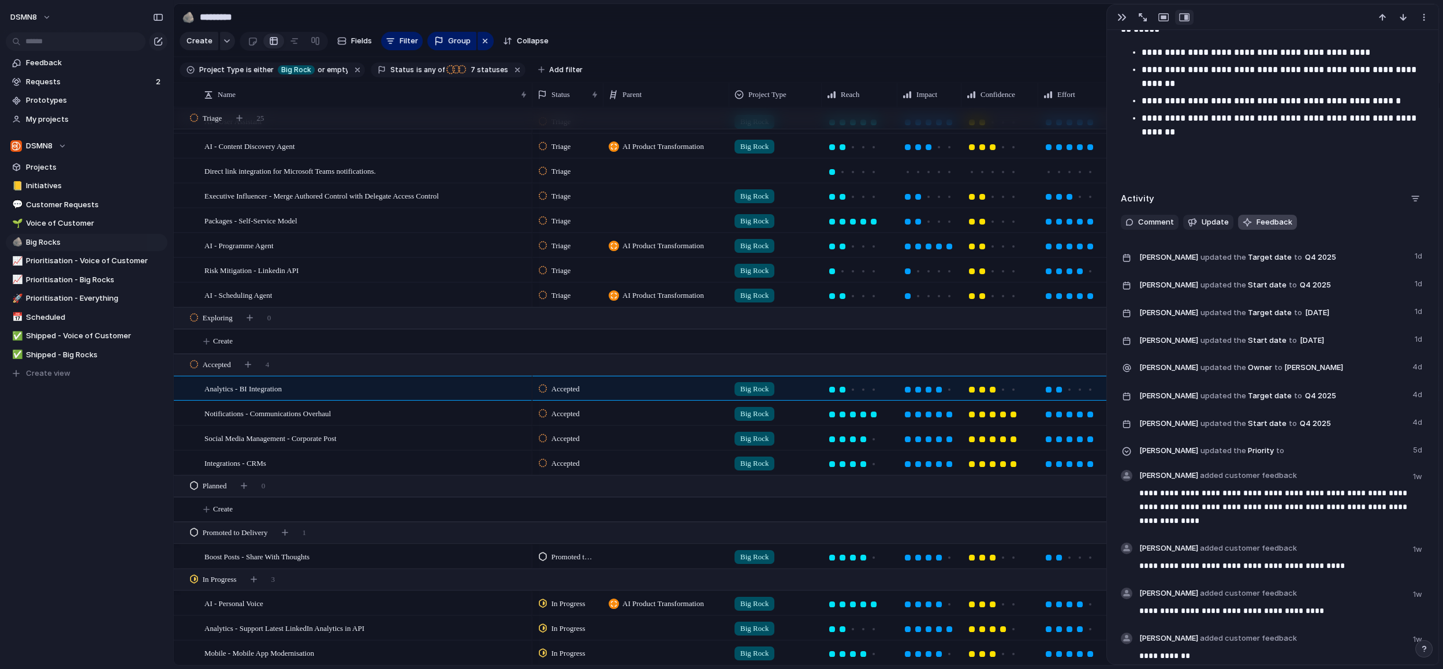
click at [1267, 223] on span "Feedback" at bounding box center [1274, 223] width 36 height 12
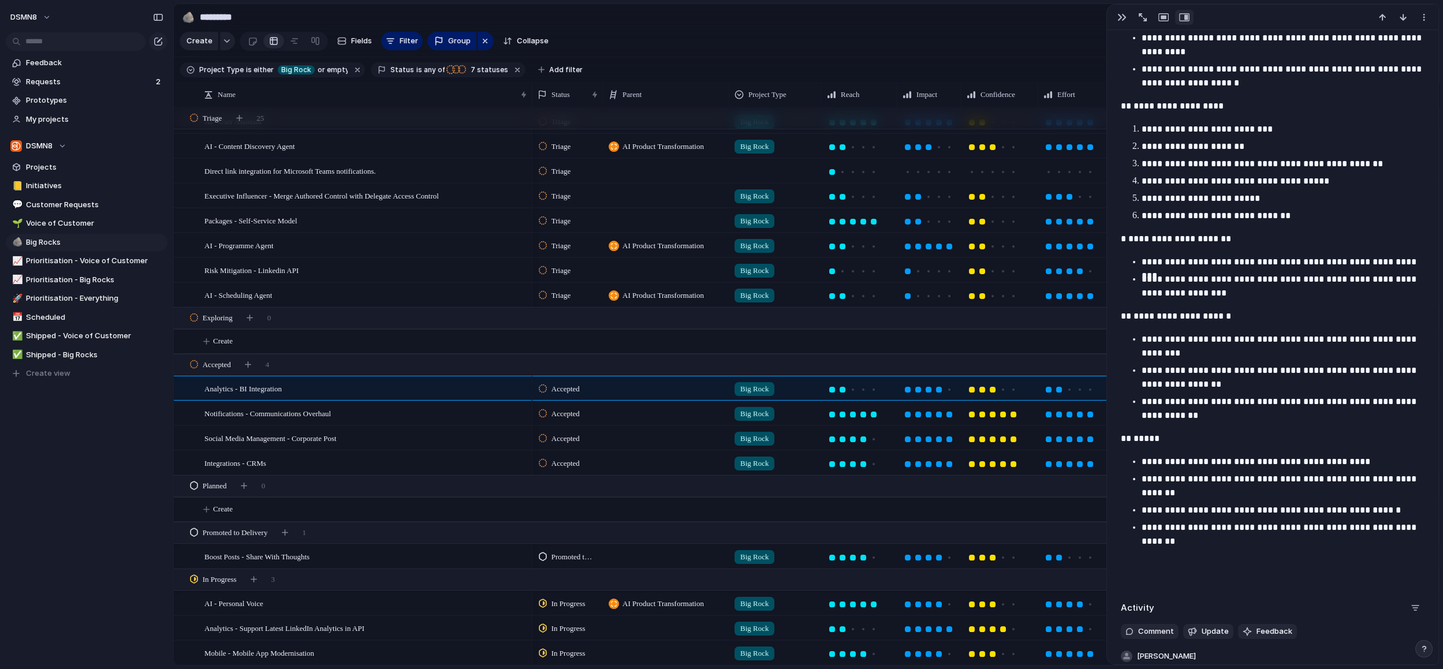
scroll to position [1677, 0]
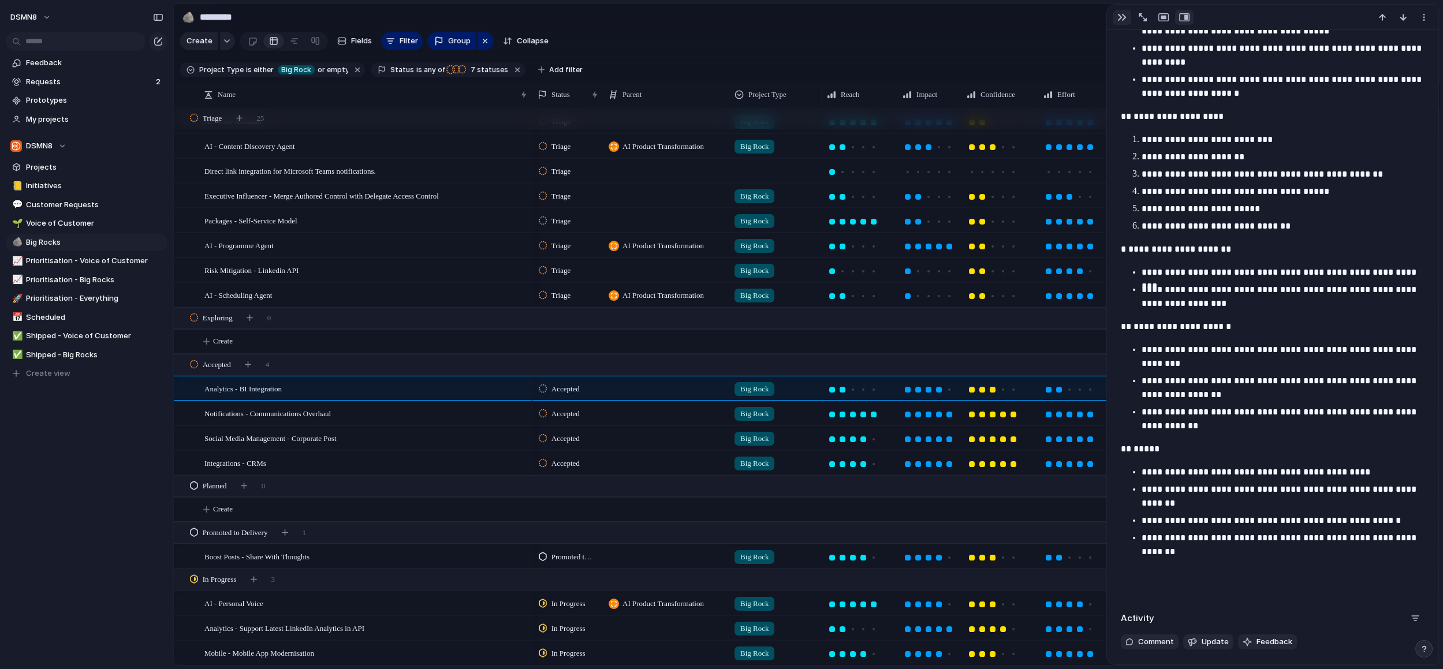
click at [1123, 18] on div "button" at bounding box center [1121, 17] width 9 height 9
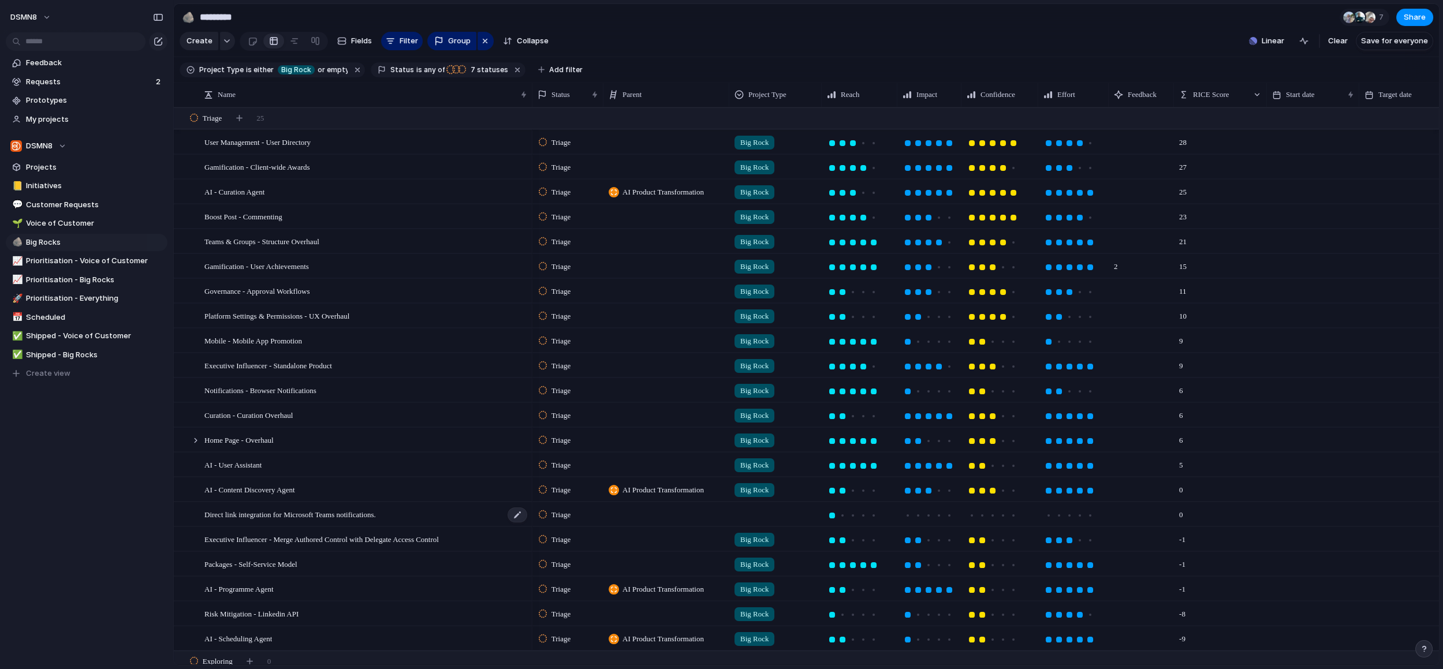
click at [412, 519] on div "Direct link integration for Microsoft Teams notifications." at bounding box center [366, 515] width 324 height 24
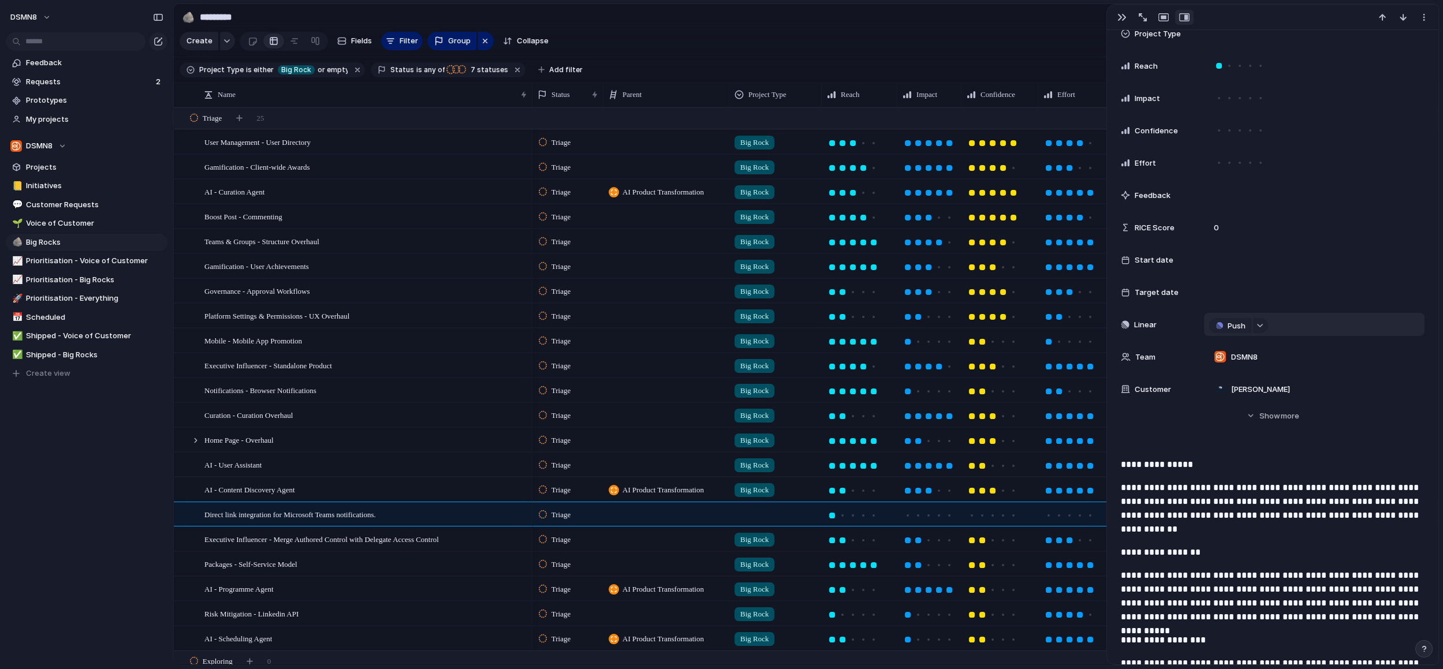
scroll to position [245, 0]
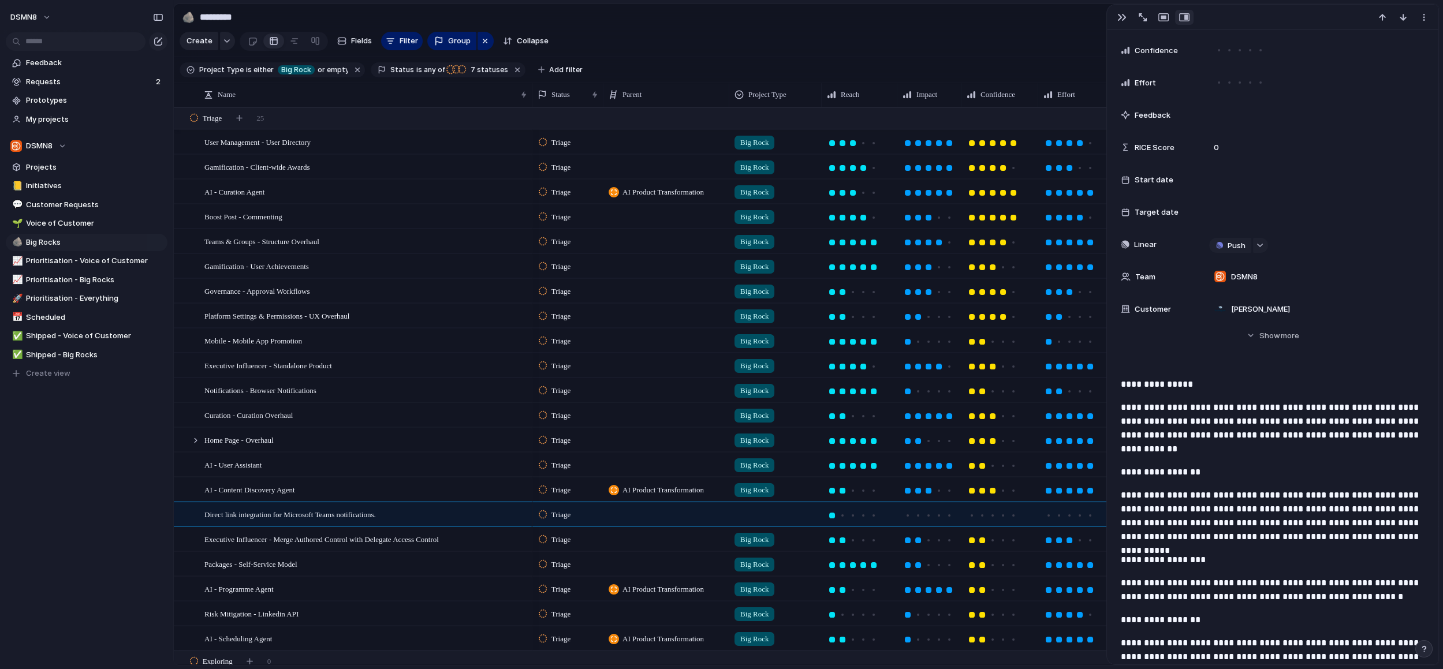
click at [755, 514] on div at bounding box center [775, 512] width 91 height 19
click at [743, 581] on div at bounding box center [742, 582] width 20 height 20
click at [1259, 392] on div "Big Rock Voice of Customer Customer Request" at bounding box center [721, 334] width 1443 height 669
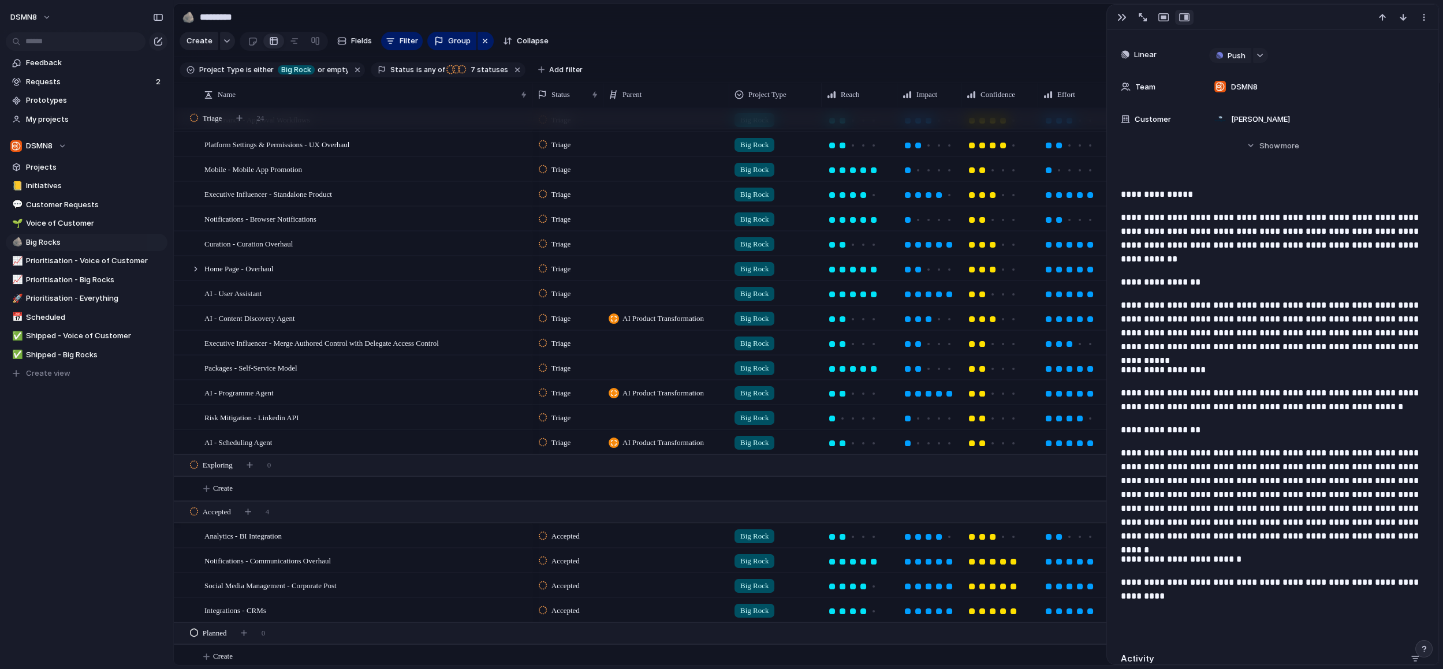
scroll to position [0, 0]
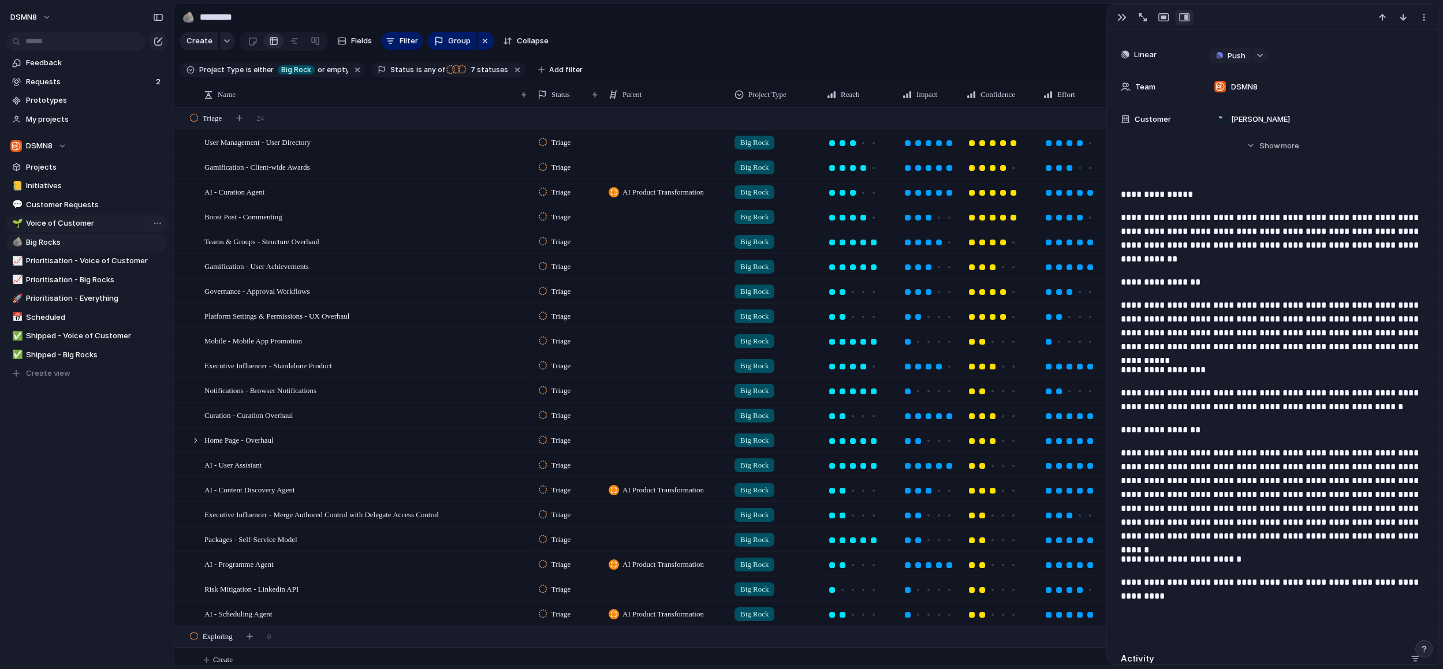
click at [71, 219] on span "Voice of Customer" at bounding box center [94, 224] width 137 height 12
type input "**********"
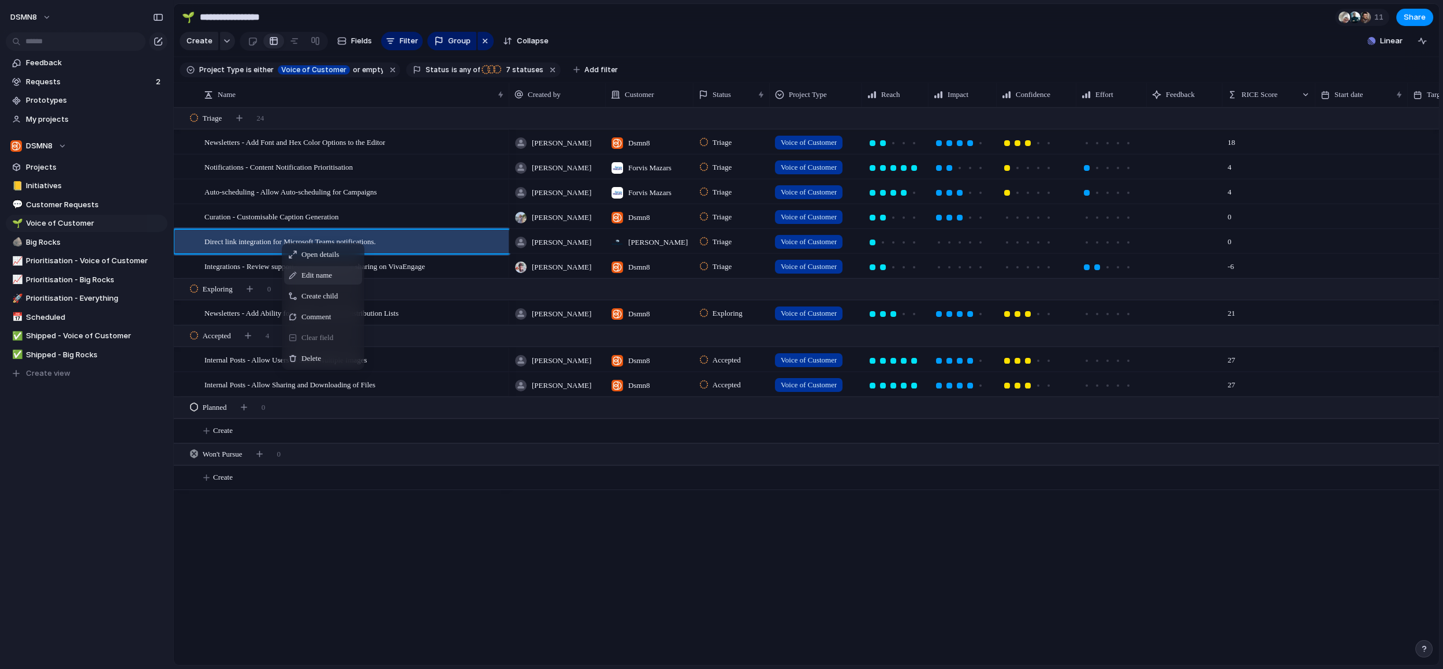
click at [300, 274] on div "Edit name" at bounding box center [323, 275] width 78 height 18
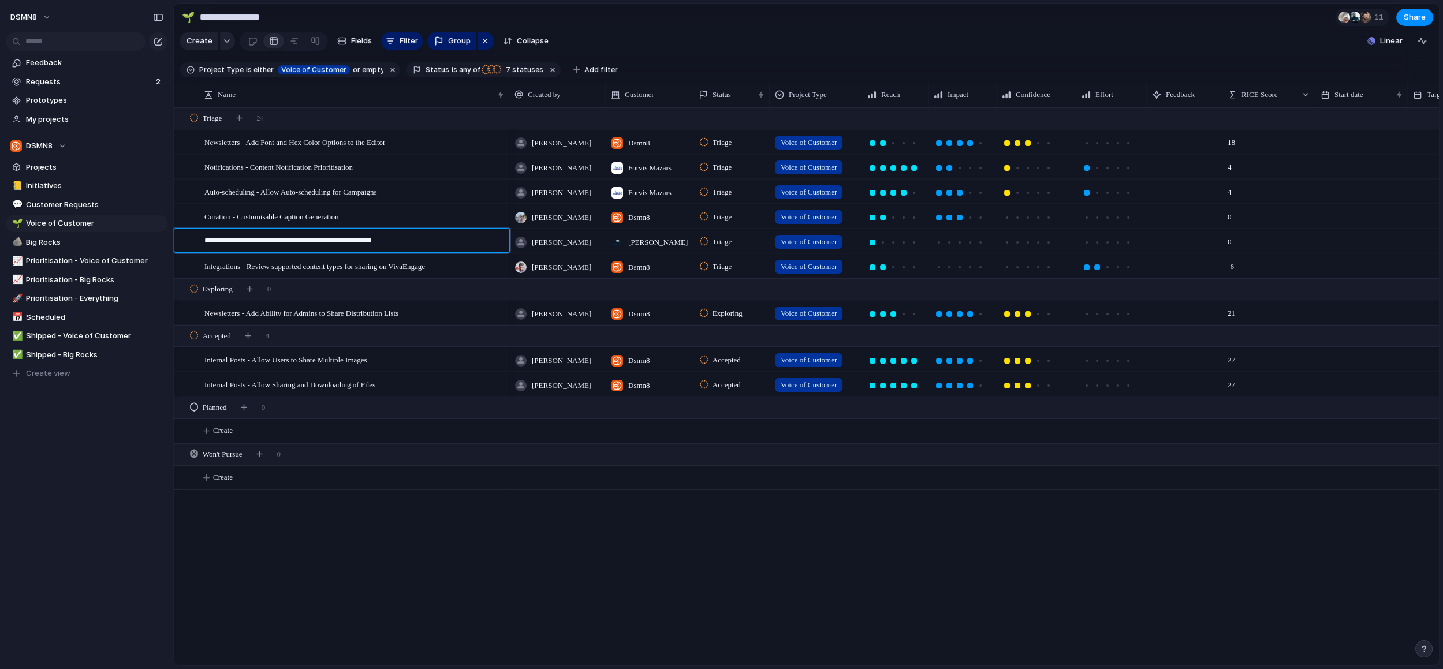
click at [204, 242] on textarea "**********" at bounding box center [352, 242] width 297 height 14
click at [465, 238] on textarea "**********" at bounding box center [352, 242] width 297 height 14
type textarea "**********"
click at [59, 244] on span "Big Rocks" at bounding box center [94, 243] width 137 height 12
type input "*********"
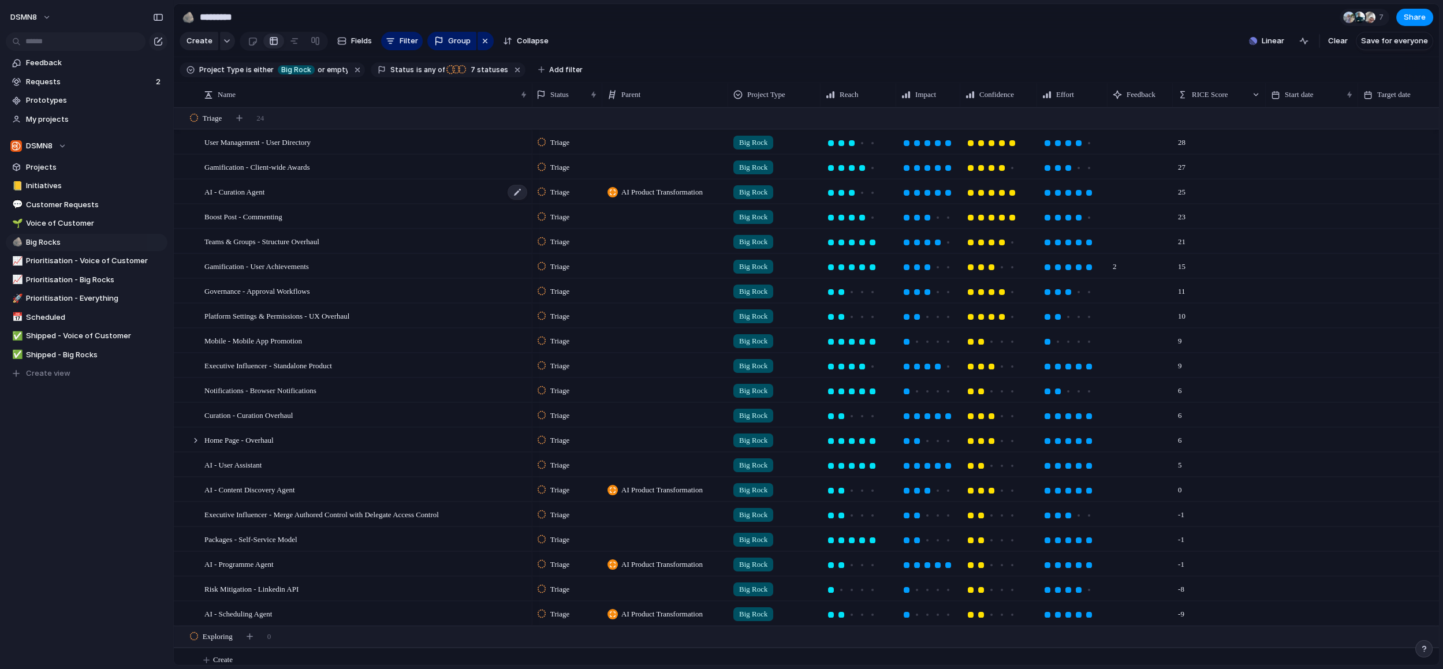
click at [347, 190] on div "AI - Curation Agent" at bounding box center [366, 192] width 324 height 24
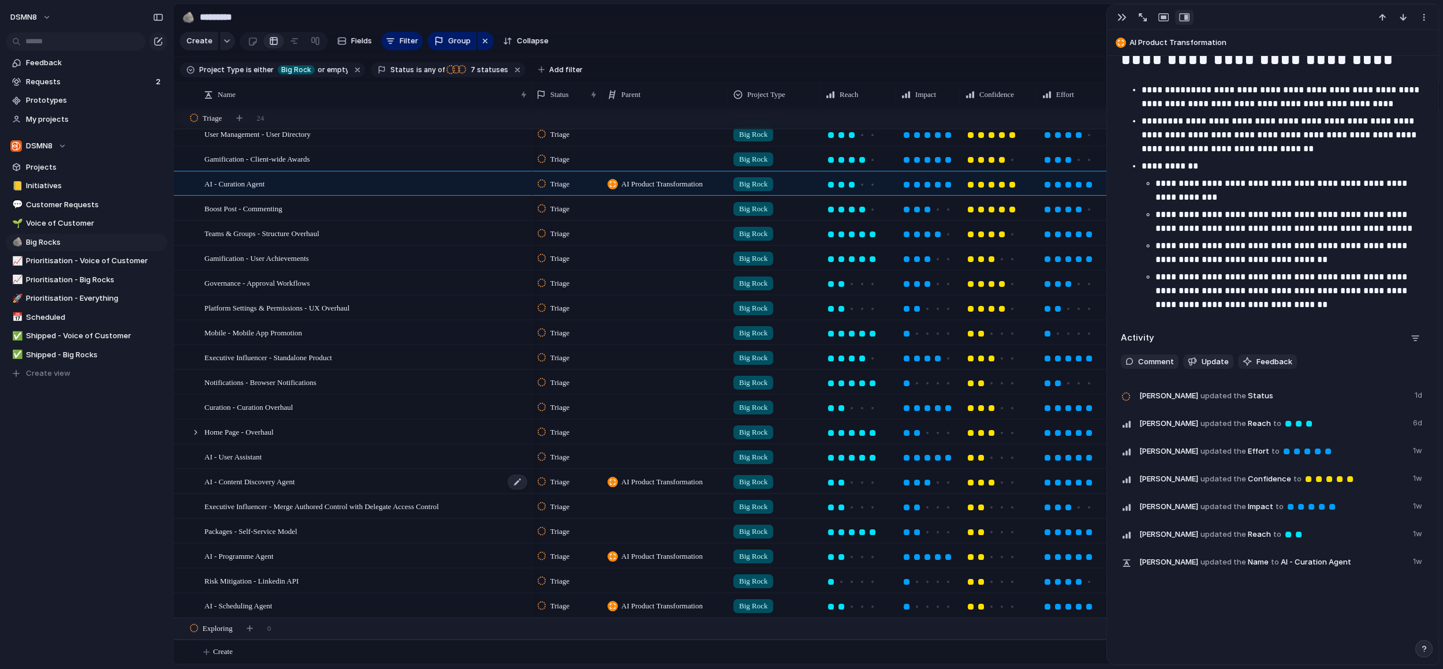
scroll to position [9, 0]
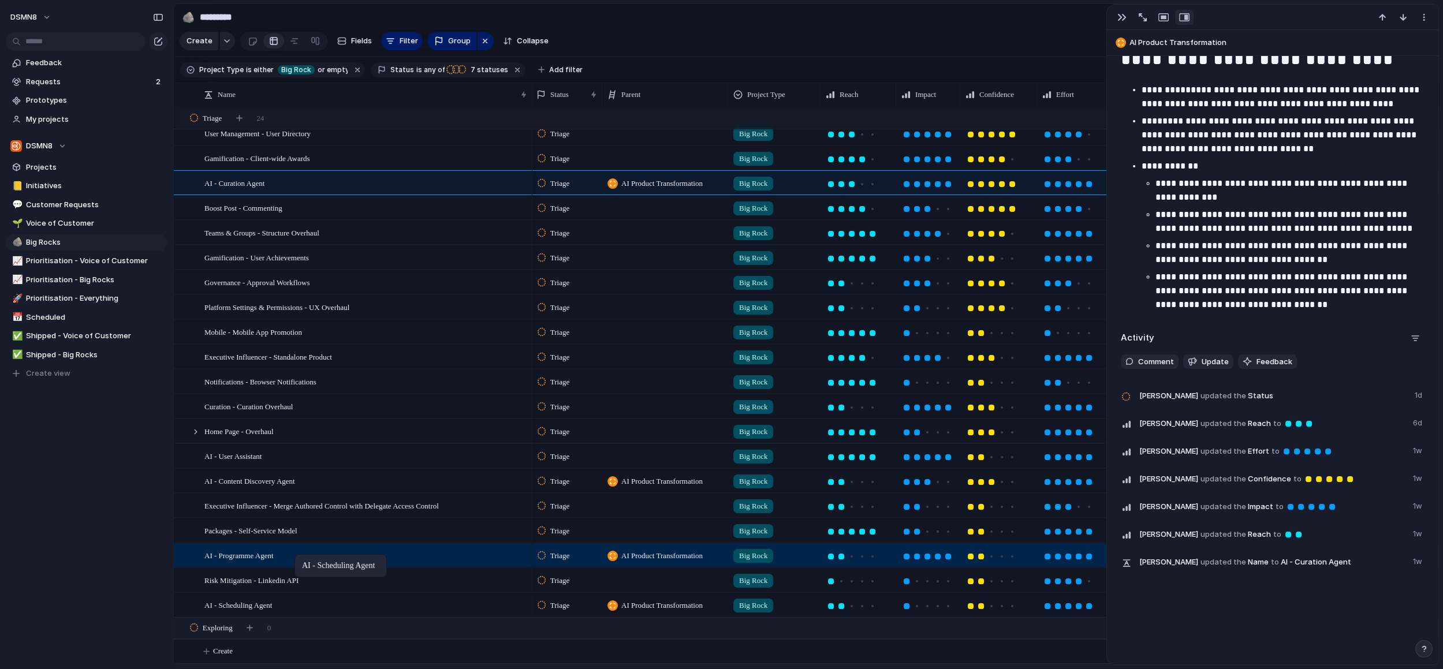
drag, startPoint x: 272, startPoint y: 606, endPoint x: 300, endPoint y: 557, distance: 56.6
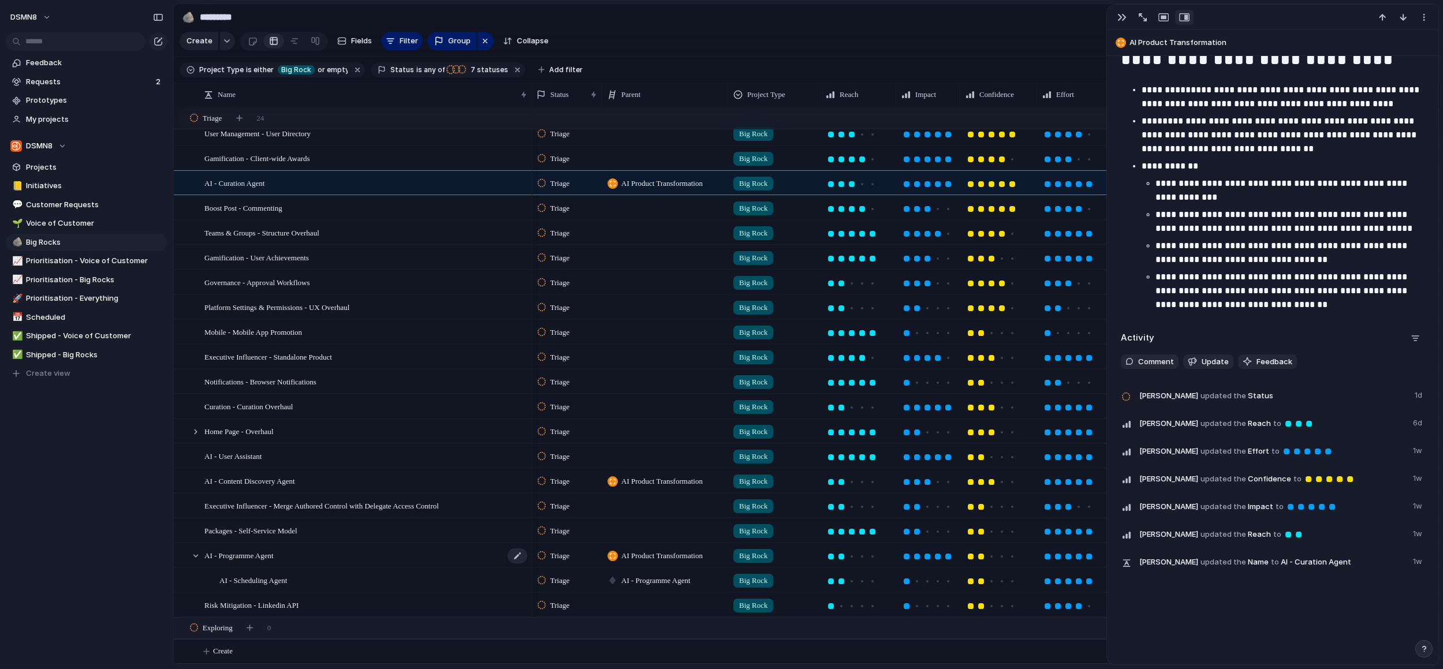
scroll to position [8, 0]
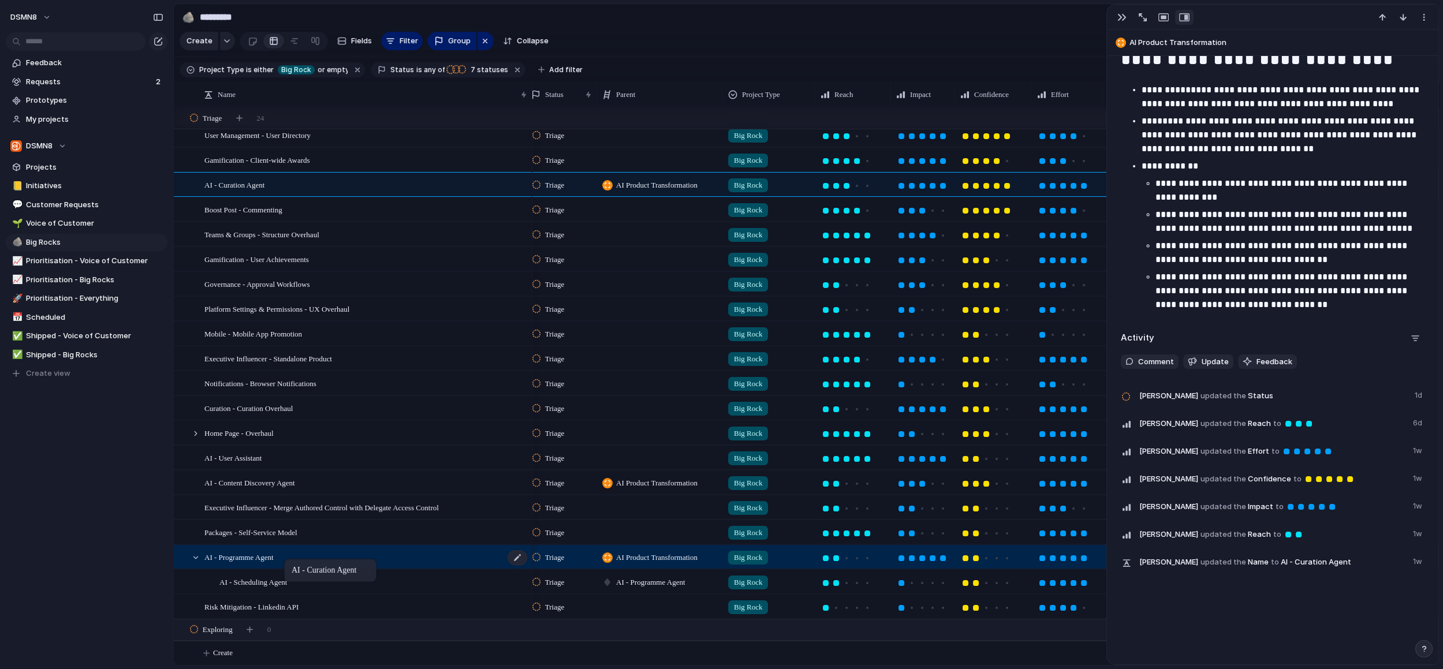
drag, startPoint x: 292, startPoint y: 184, endPoint x: 291, endPoint y: 560, distance: 376.5
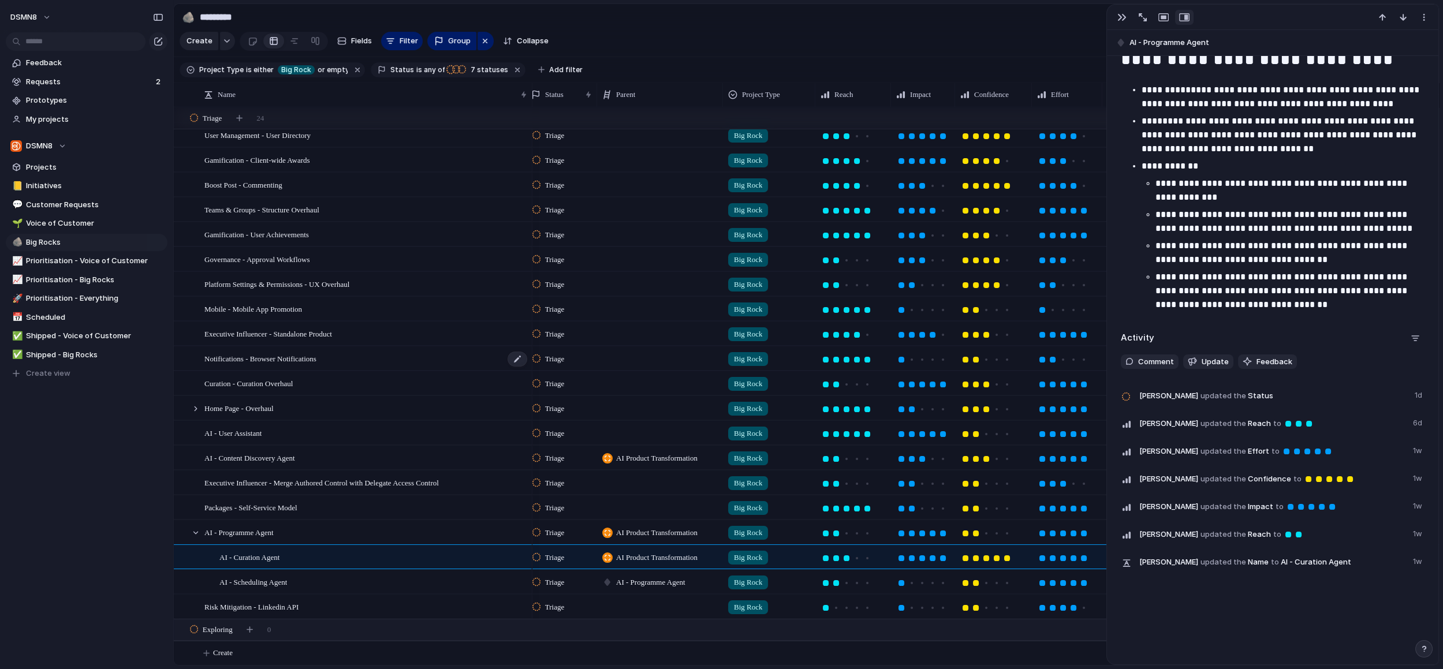
scroll to position [92, 0]
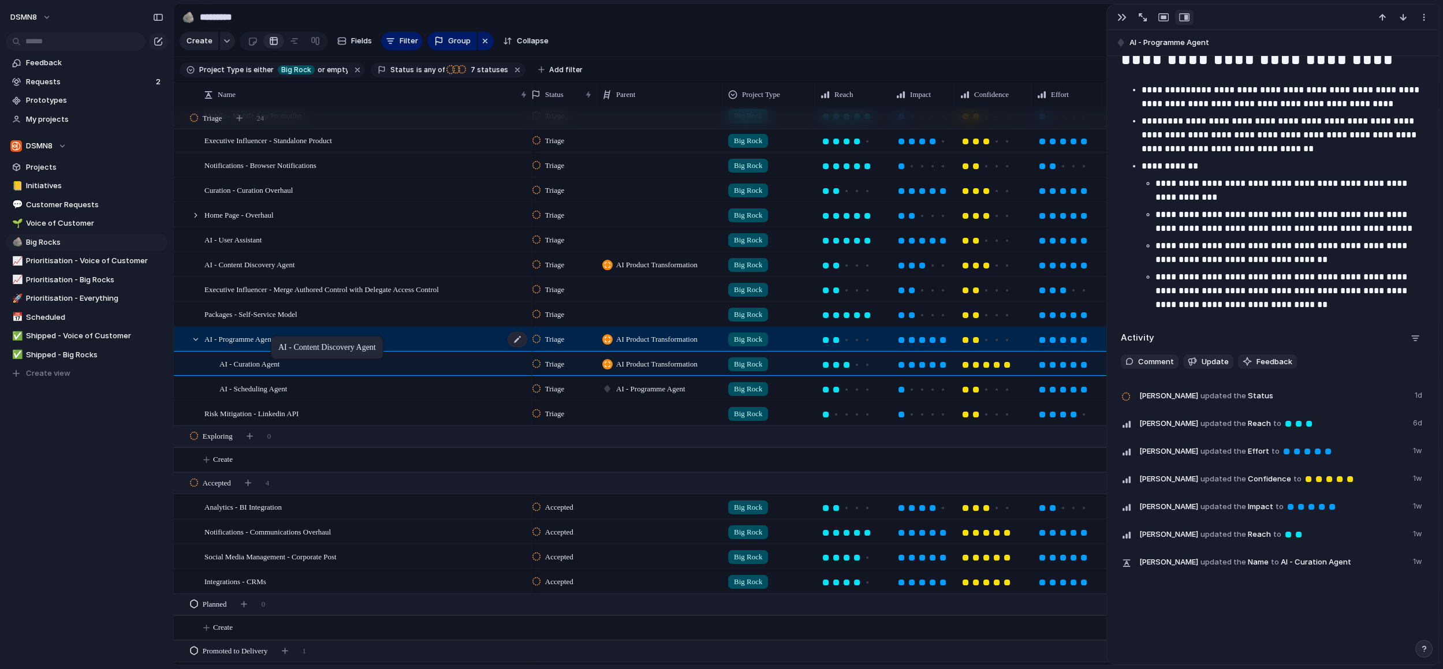
drag, startPoint x: 281, startPoint y: 263, endPoint x: 277, endPoint y: 338, distance: 75.7
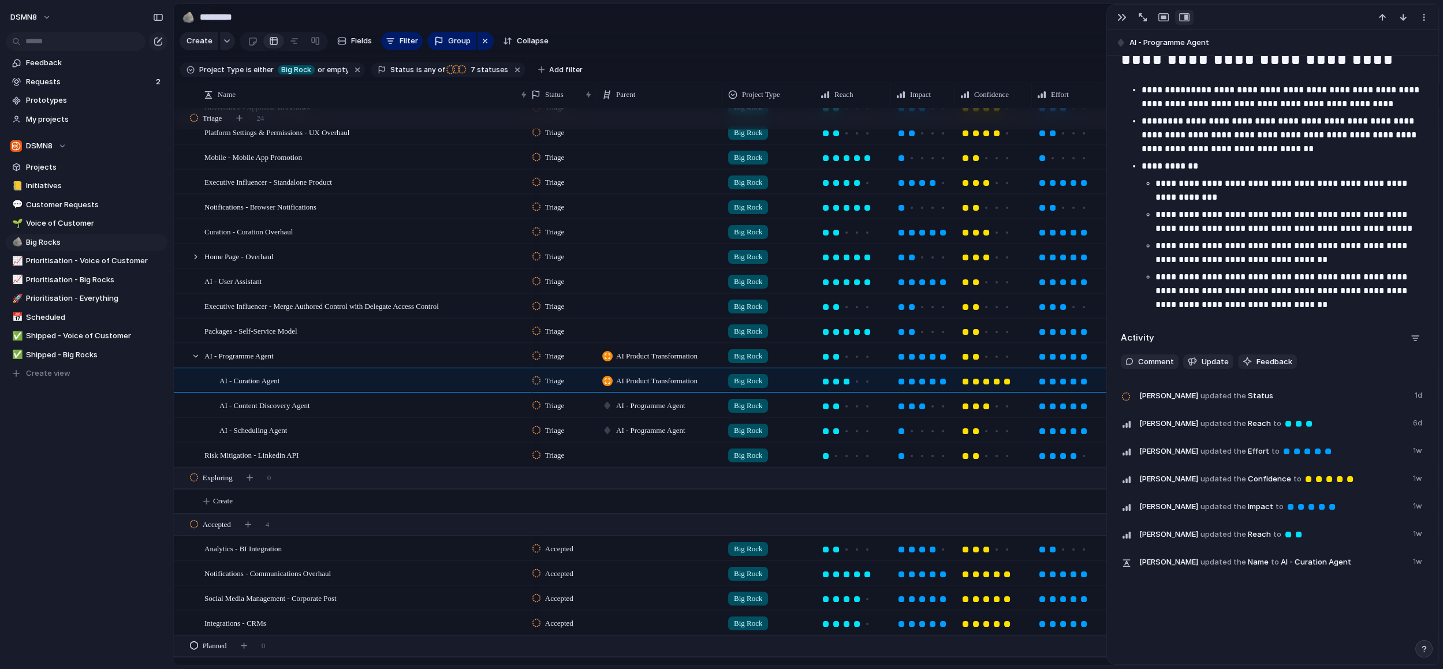
click at [607, 380] on div at bounding box center [607, 381] width 10 height 10
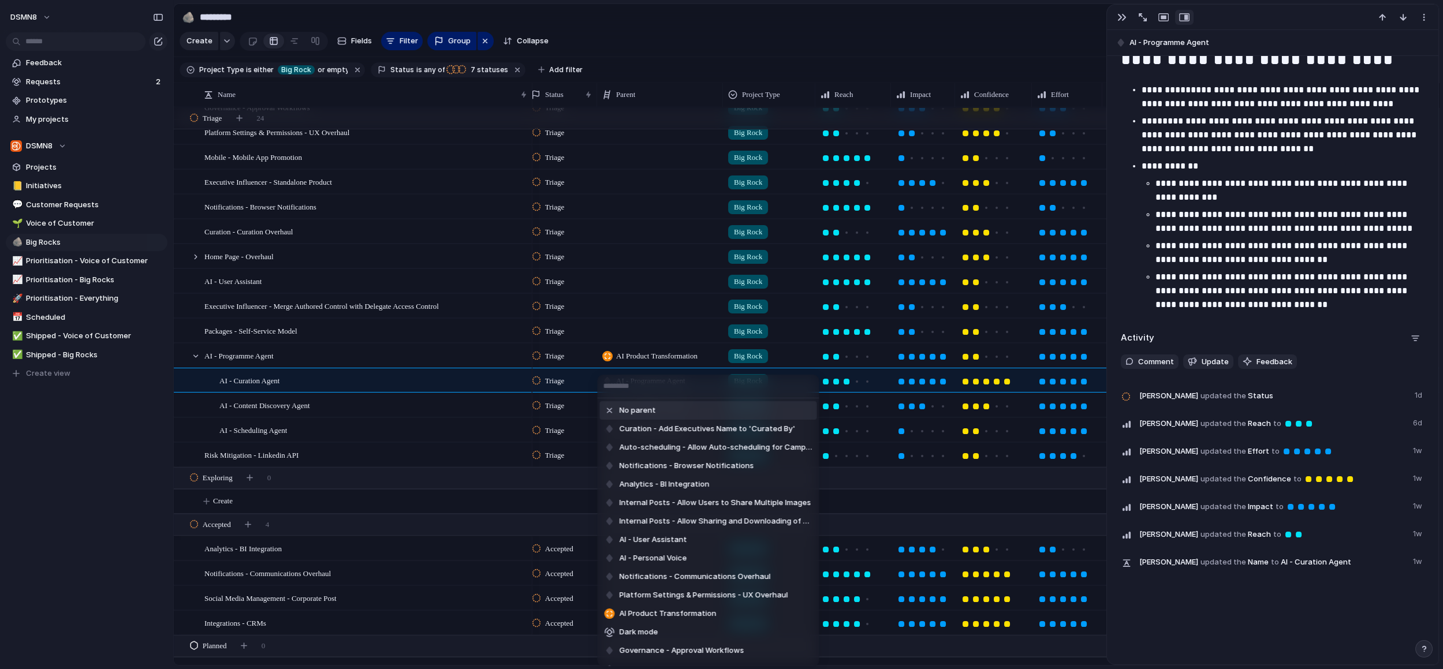
click at [622, 322] on div "No parent Curation - Add Executives Name to 'Curated By' Auto-scheduling - Allo…" at bounding box center [721, 334] width 1443 height 669
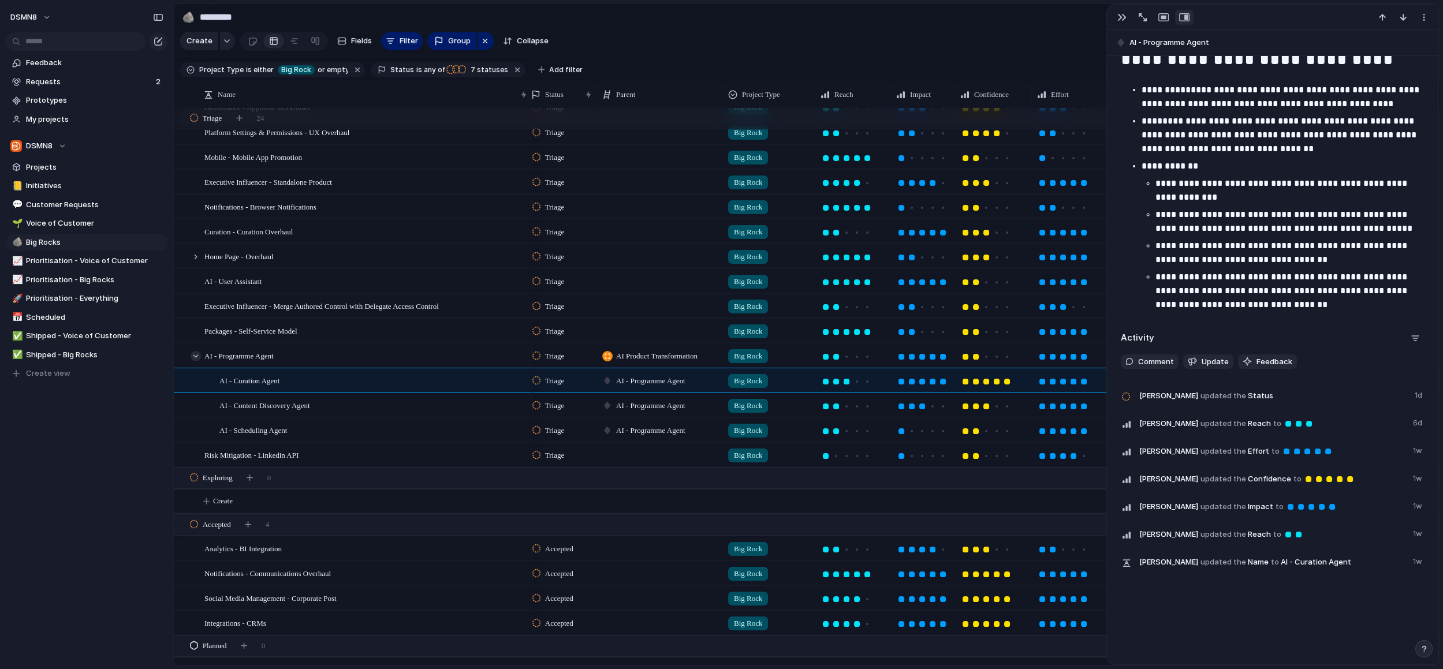
click at [196, 355] on div at bounding box center [196, 356] width 10 height 10
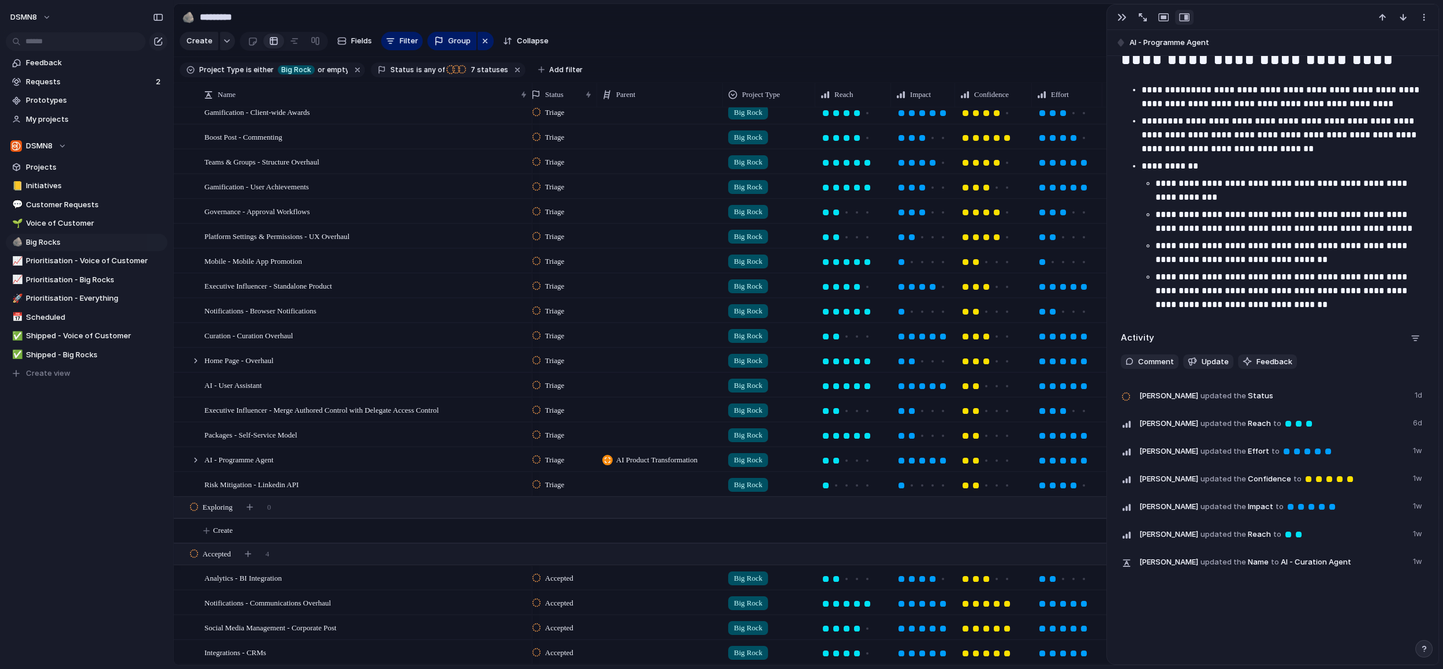
scroll to position [0, 0]
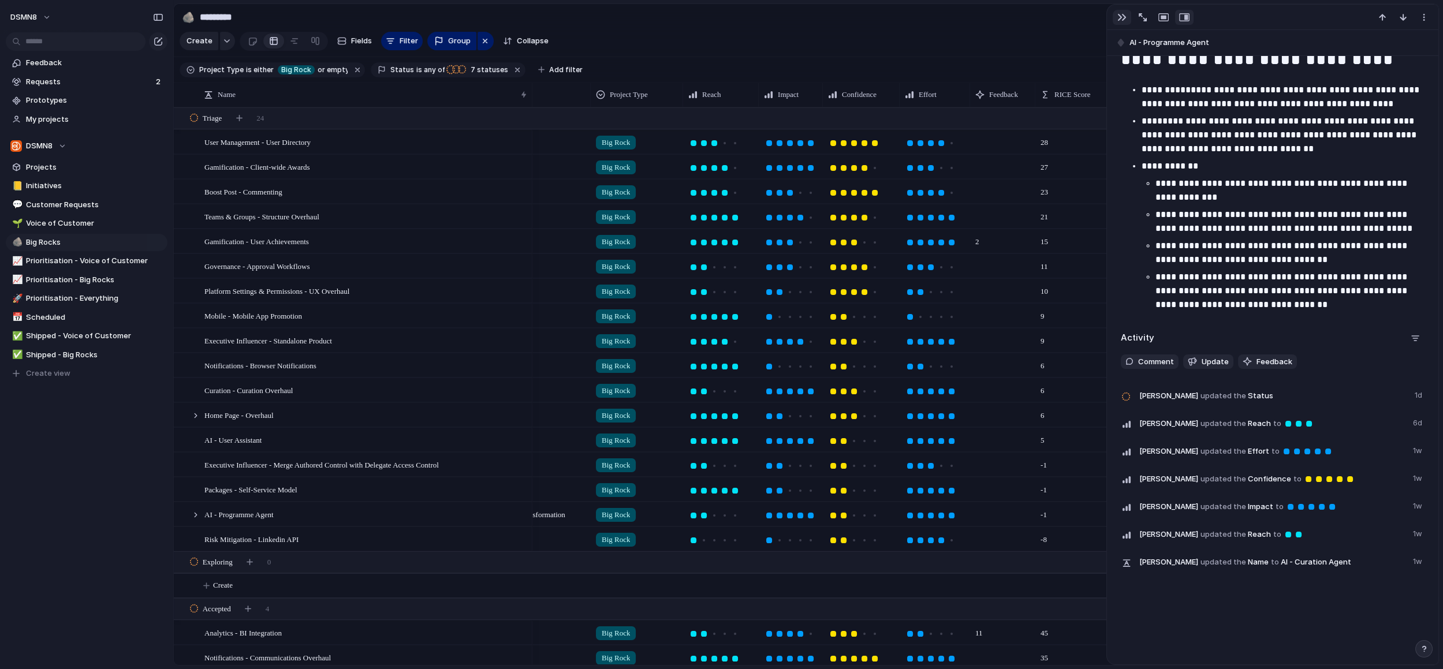
click at [1118, 17] on div "button" at bounding box center [1121, 17] width 9 height 9
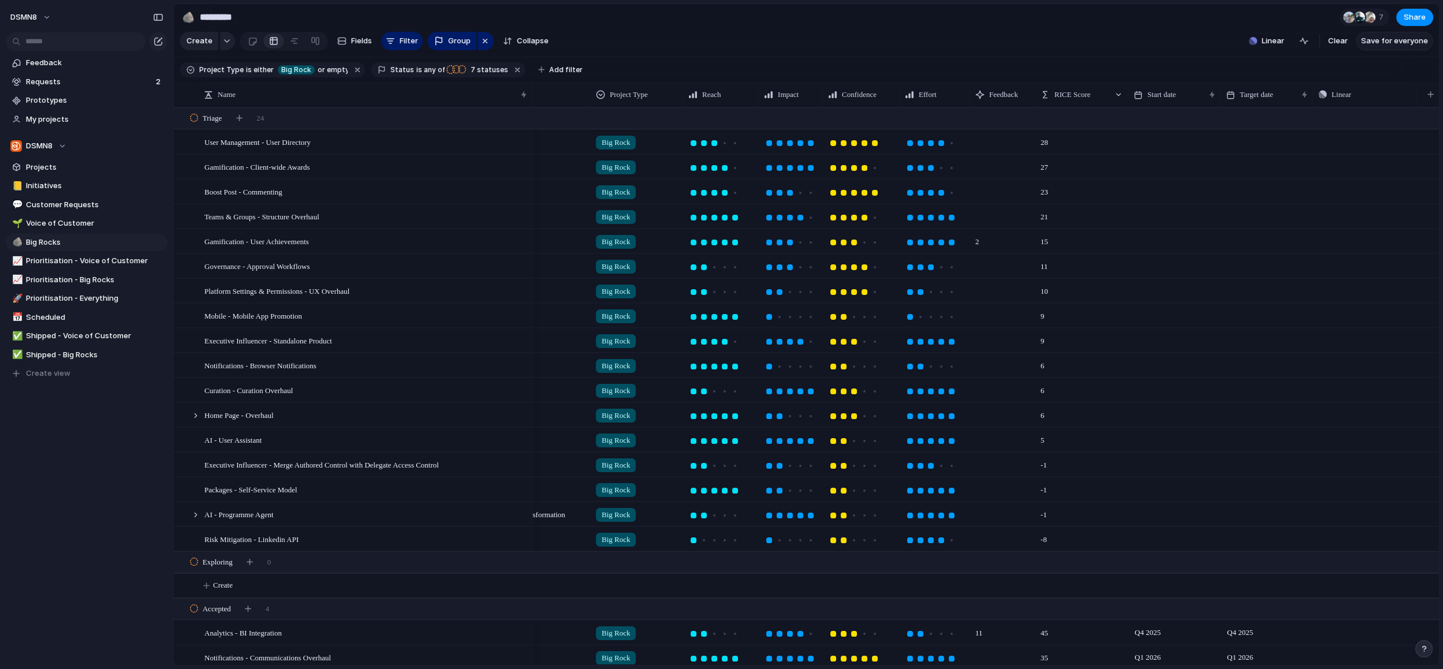
click at [1382, 43] on span "Save for everyone" at bounding box center [1394, 41] width 67 height 12
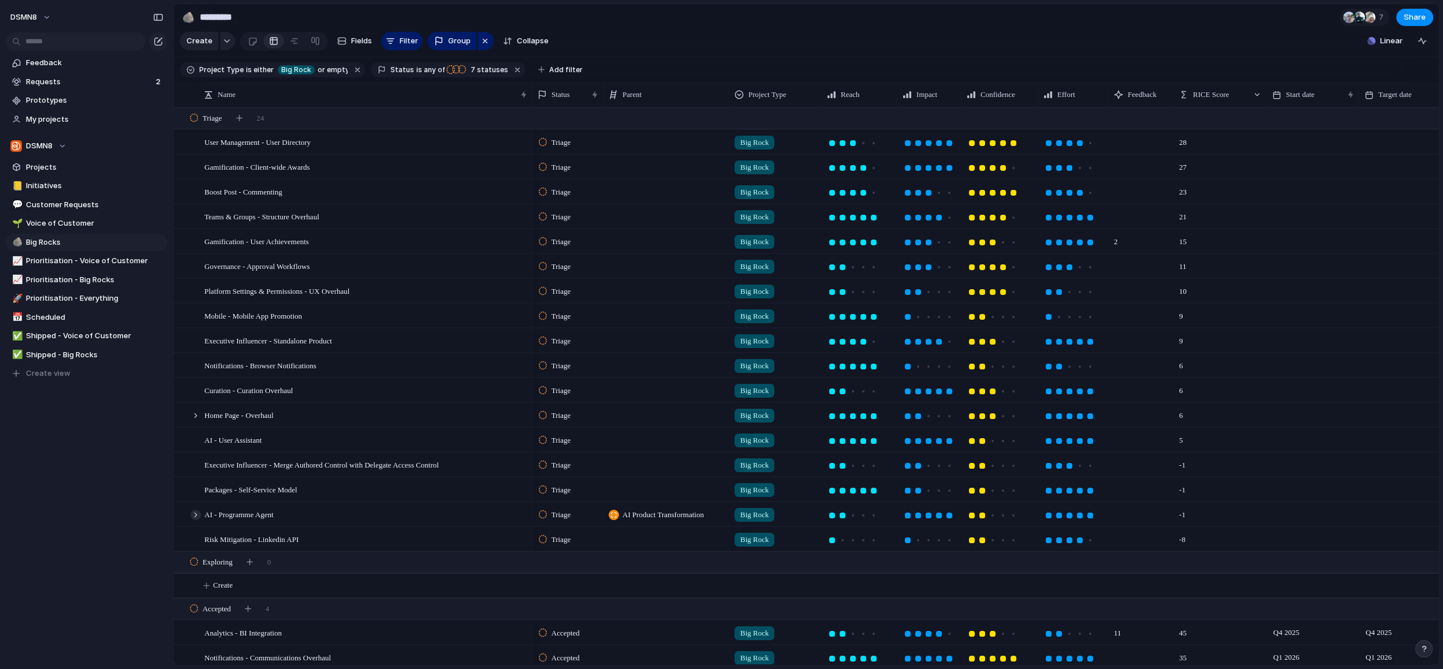
click at [196, 517] on div at bounding box center [196, 515] width 10 height 10
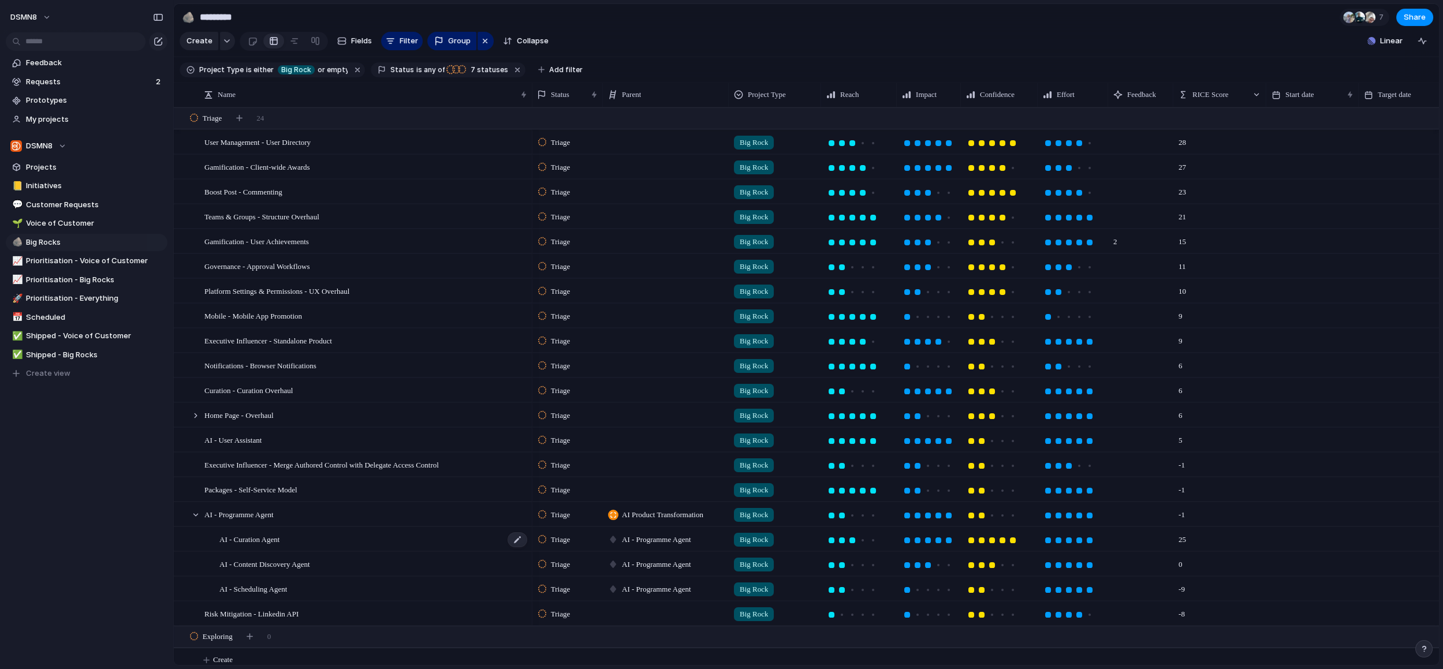
click at [260, 539] on span "AI - Curation Agent" at bounding box center [249, 538] width 60 height 13
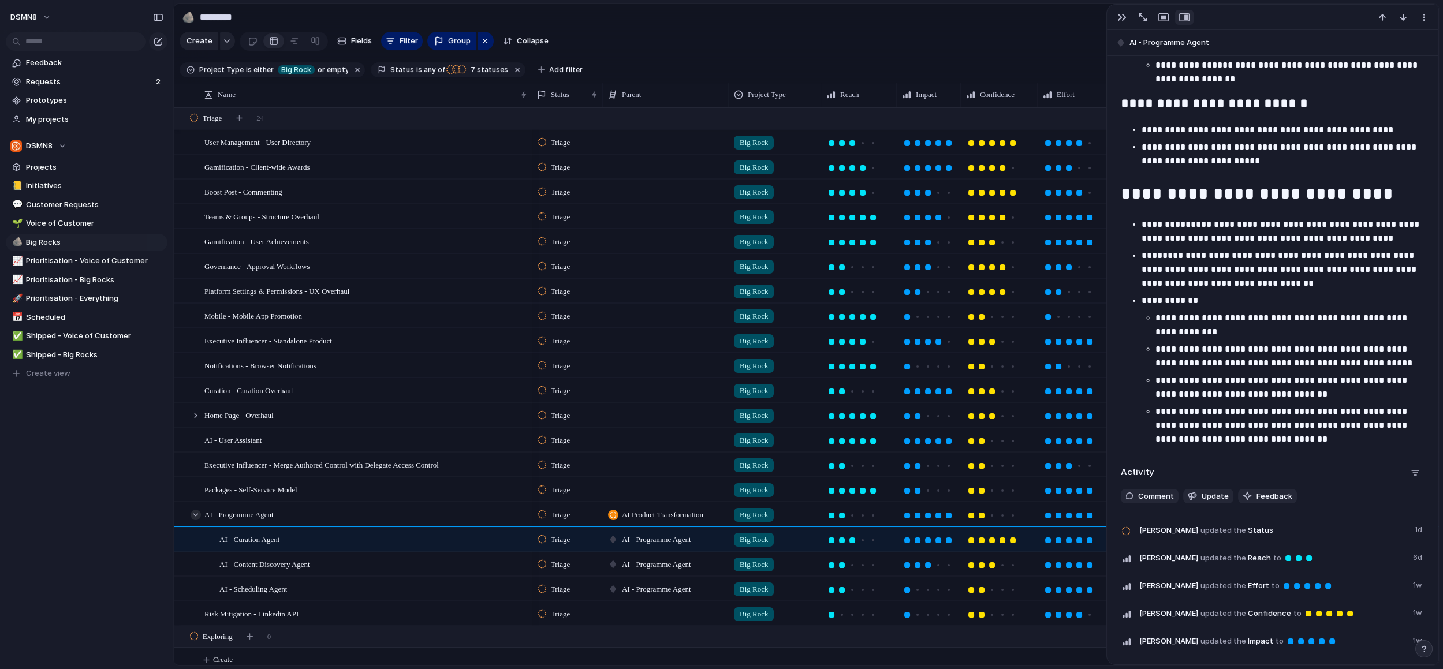
click at [198, 513] on div at bounding box center [196, 515] width 10 height 10
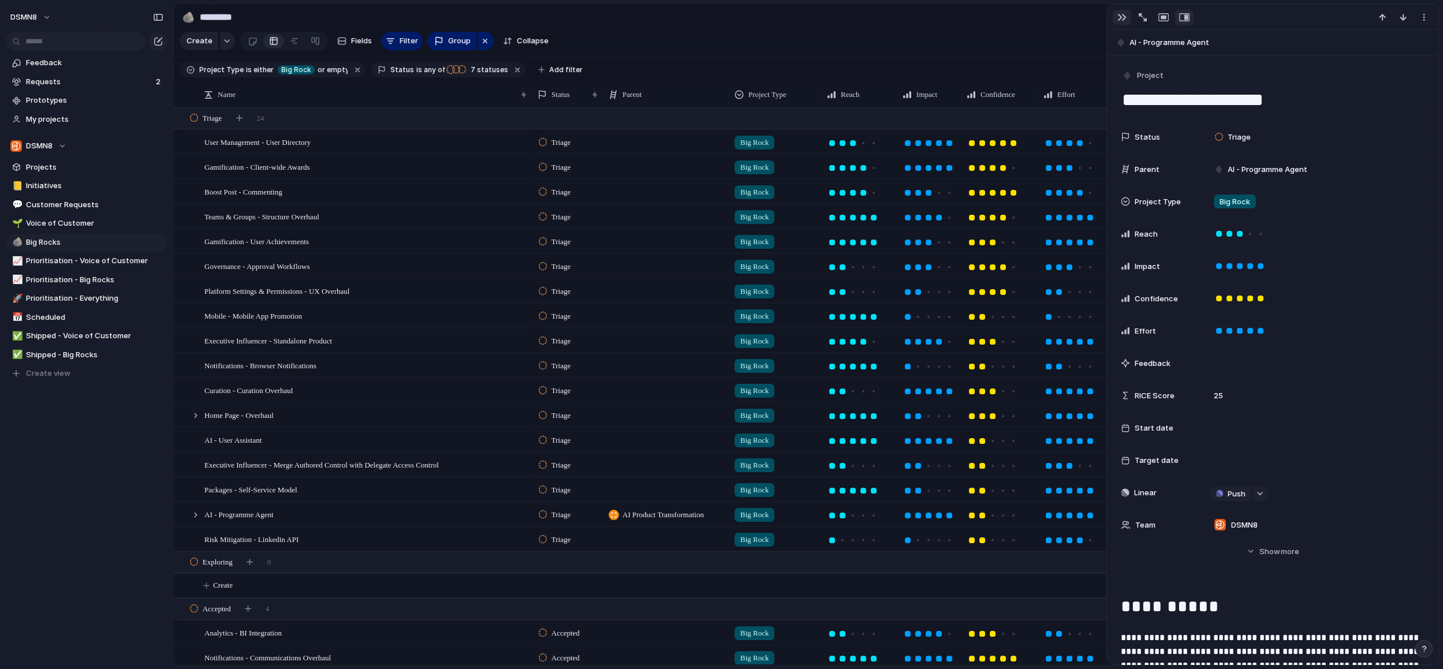
click at [1123, 18] on div "button" at bounding box center [1121, 17] width 9 height 9
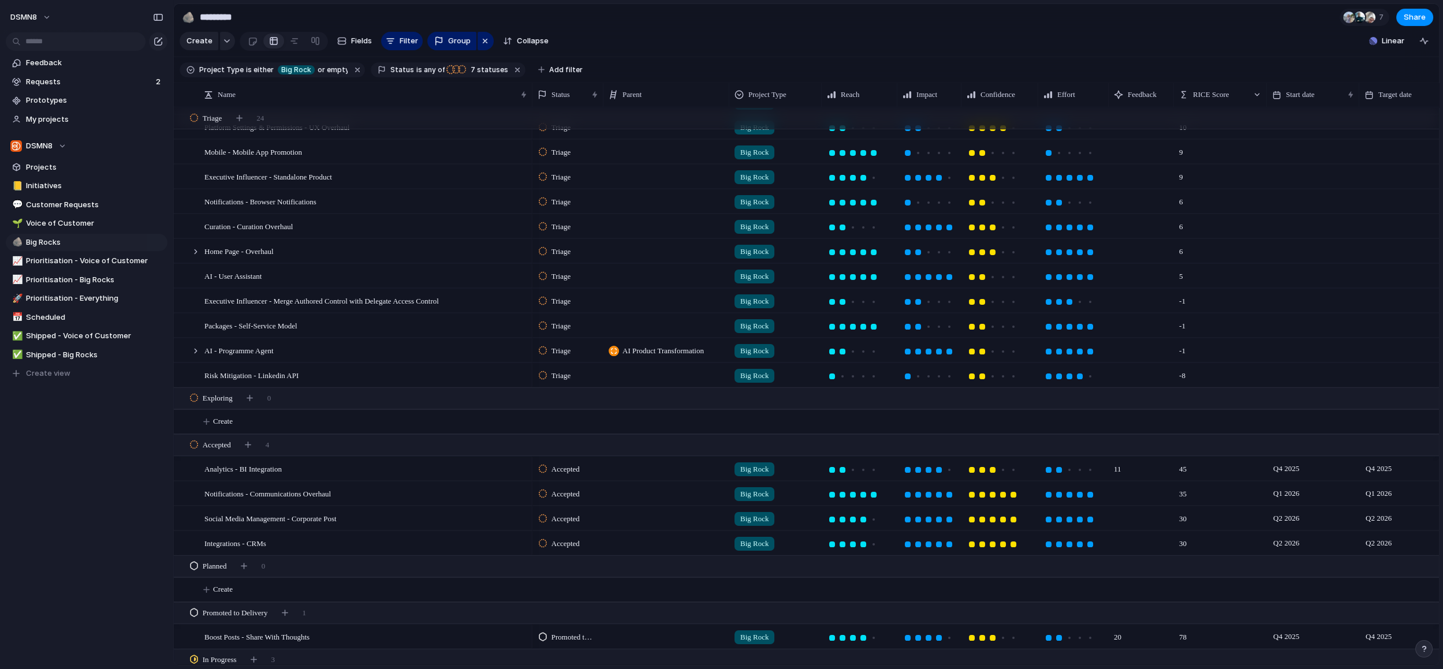
scroll to position [244, 0]
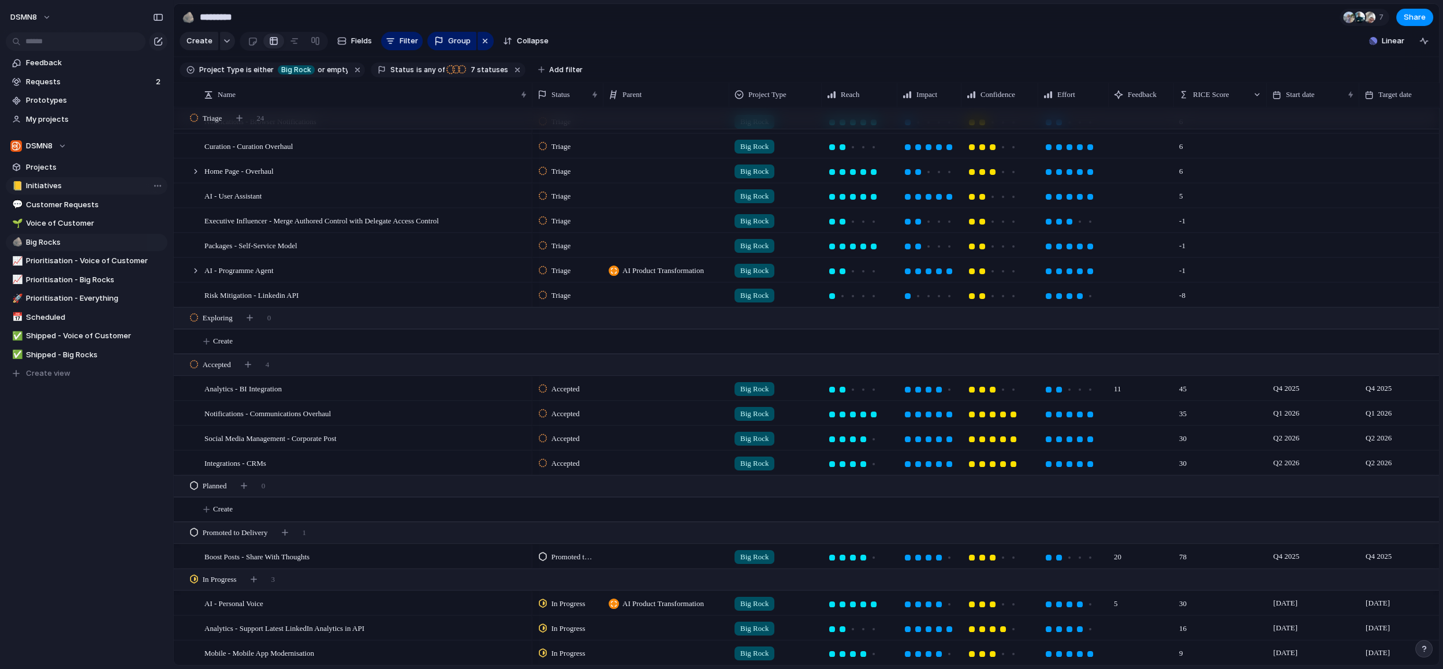
click at [72, 186] on span "Initiatives" at bounding box center [94, 186] width 137 height 12
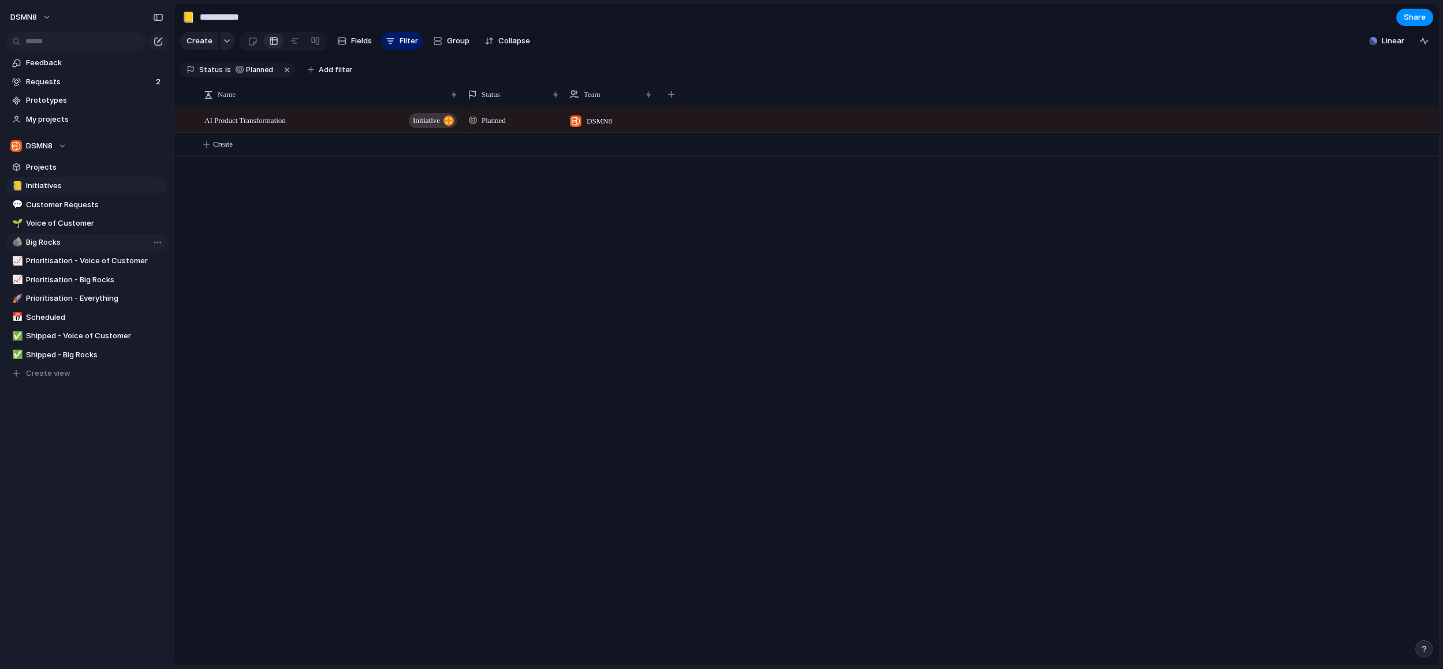
click at [74, 241] on span "Big Rocks" at bounding box center [94, 243] width 137 height 12
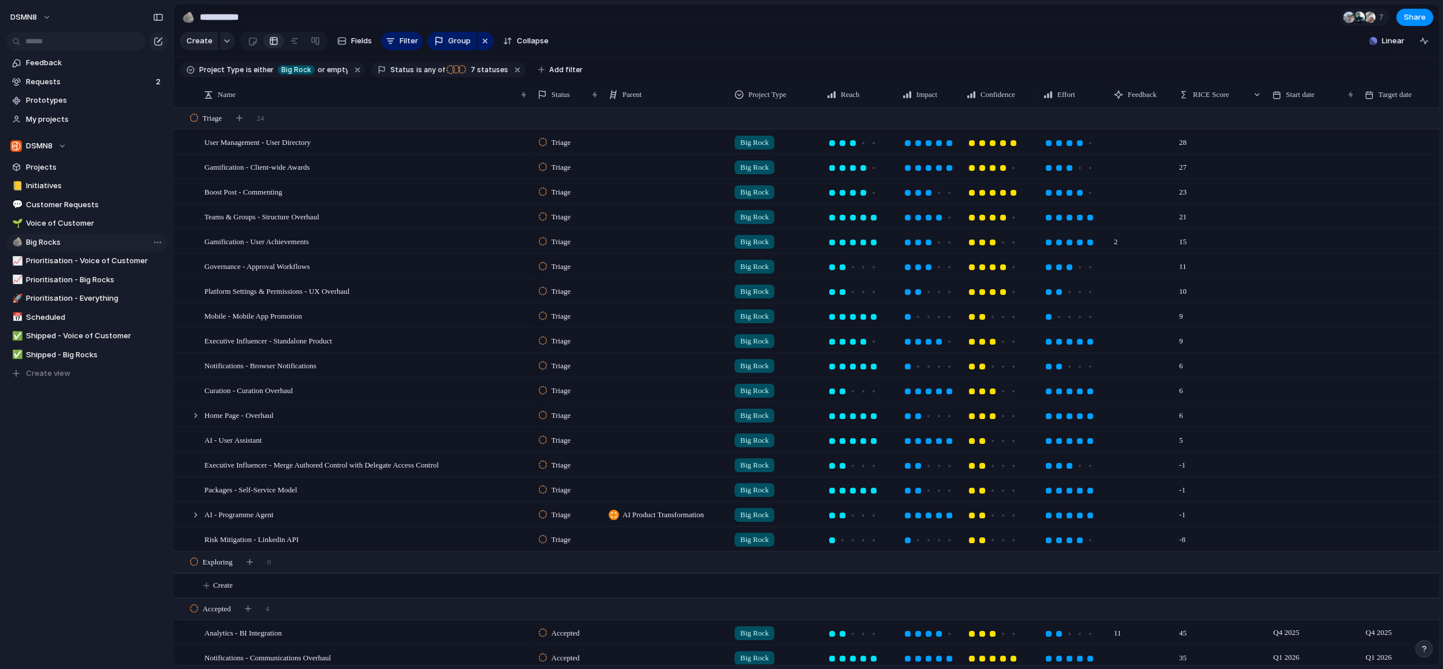
type input "*********"
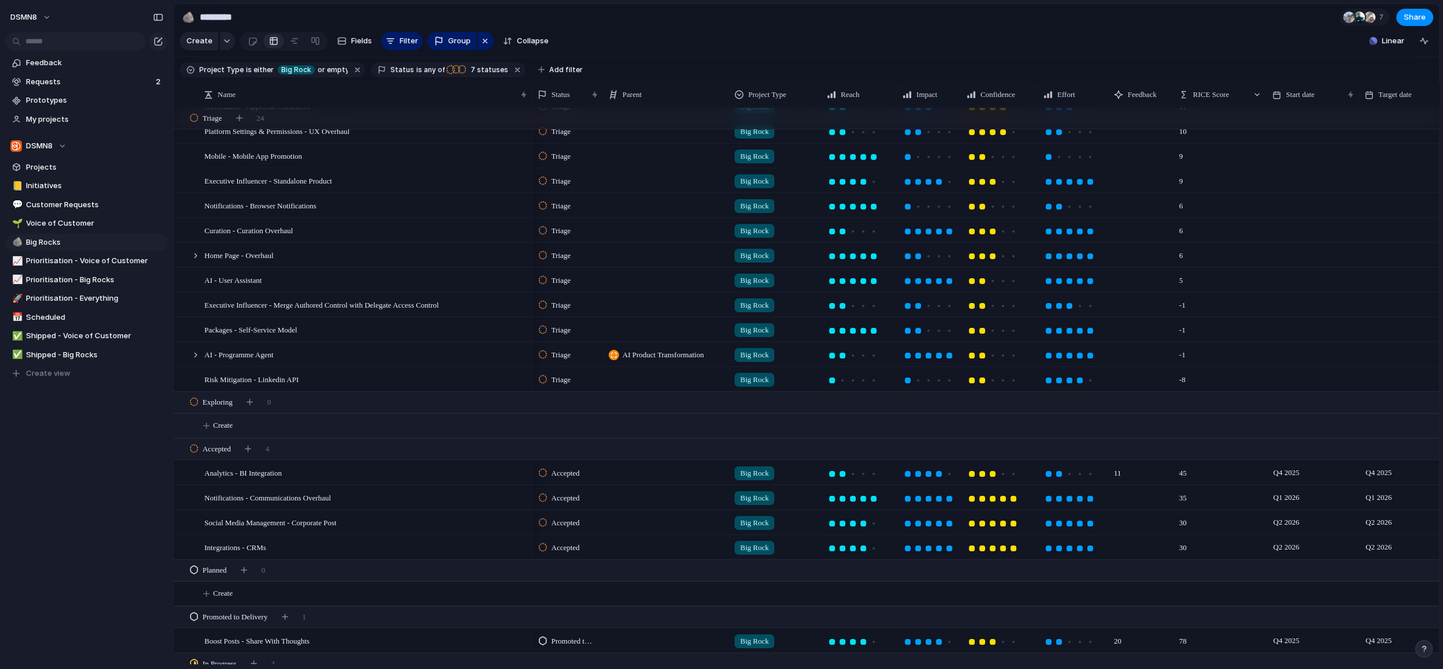
scroll to position [148, 0]
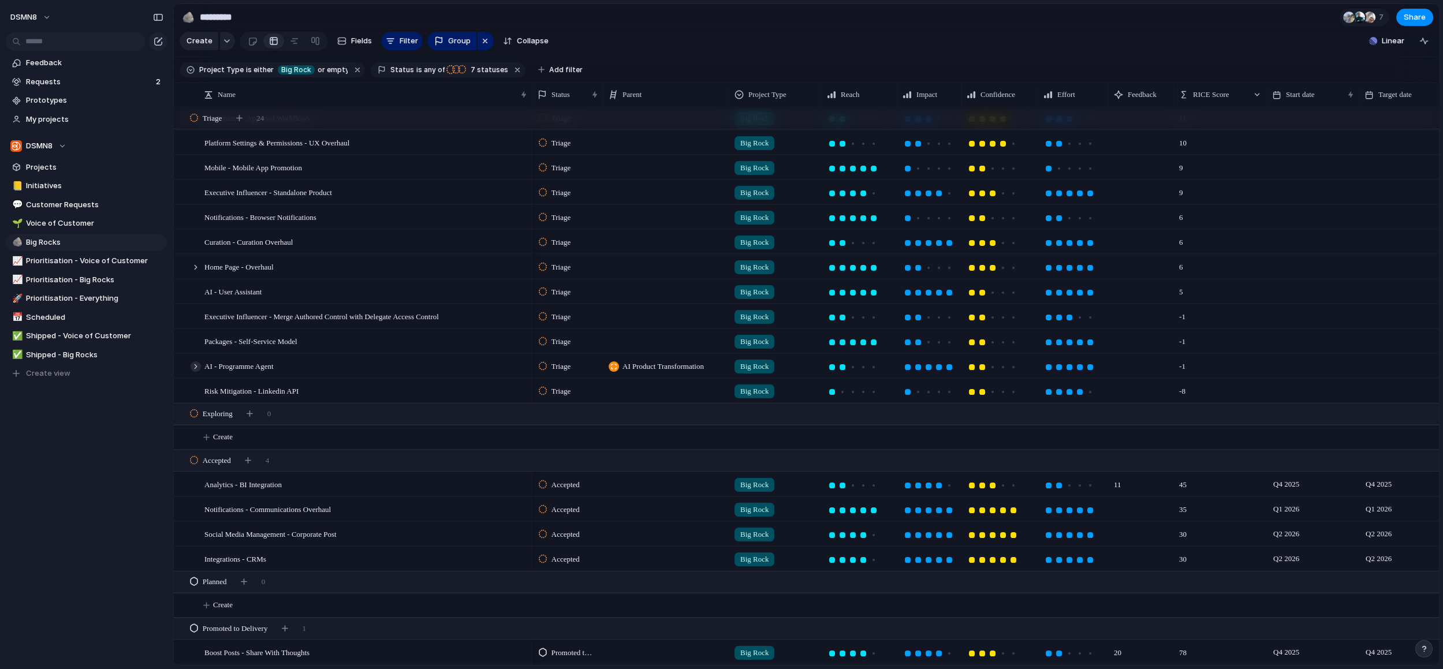
click at [195, 365] on div at bounding box center [196, 366] width 10 height 10
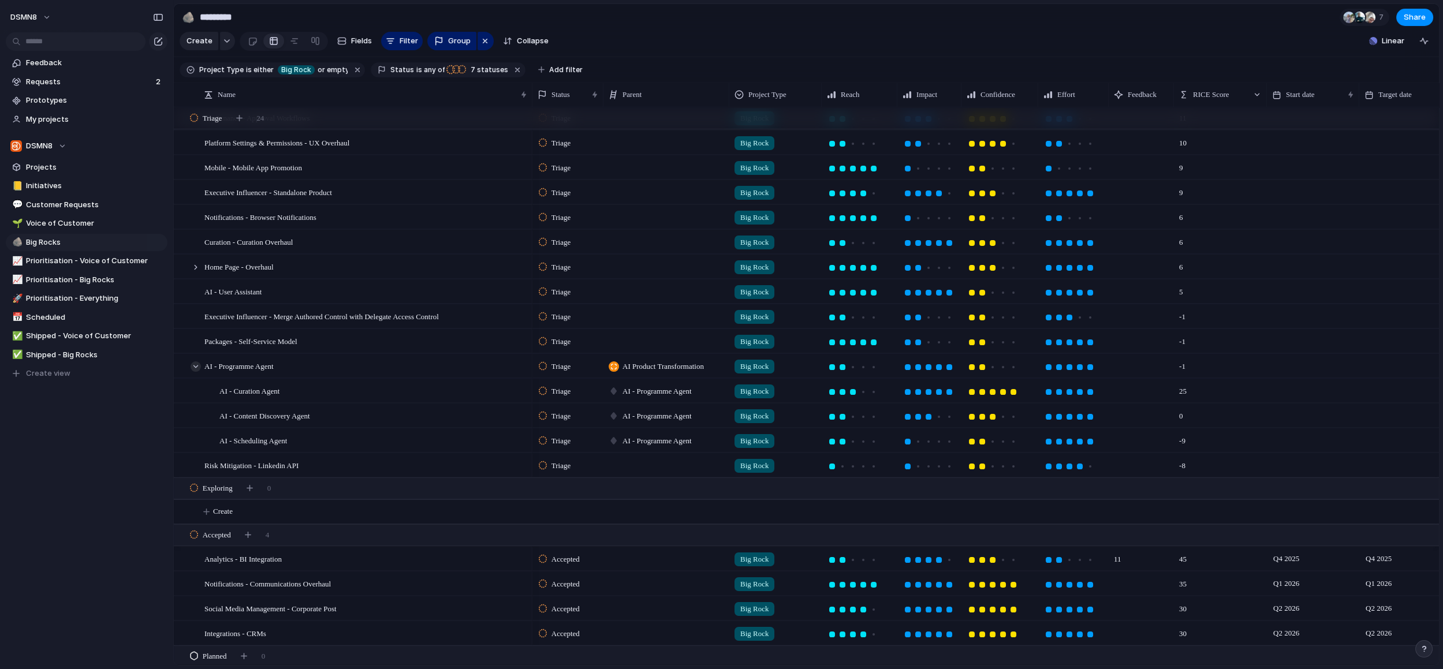
scroll to position [147, 0]
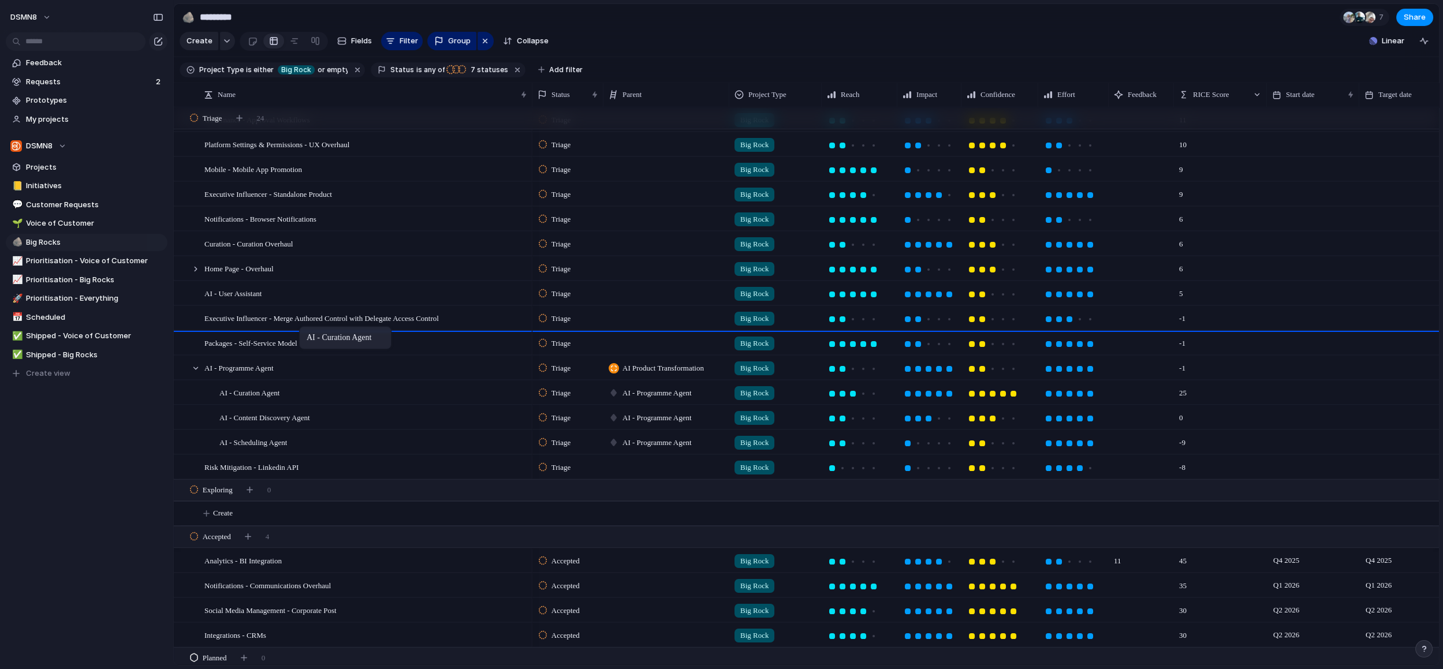
drag, startPoint x: 299, startPoint y: 393, endPoint x: 305, endPoint y: 329, distance: 65.0
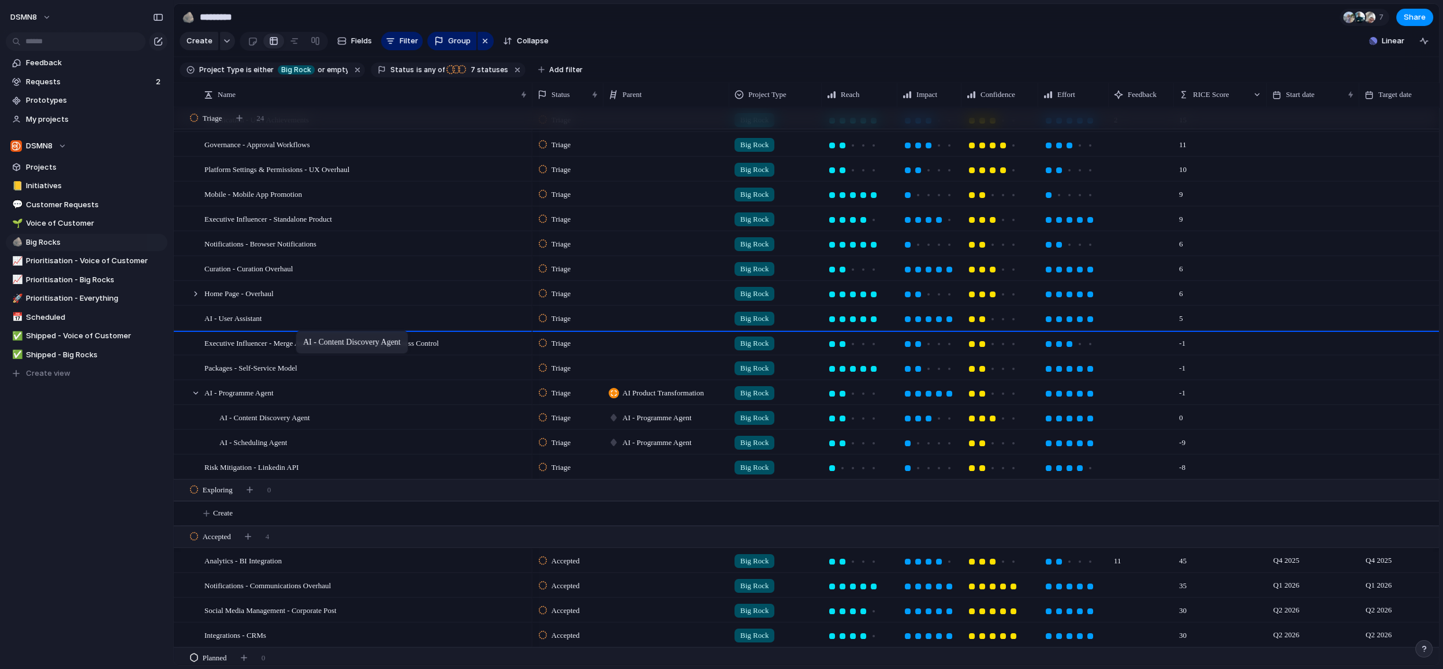
drag, startPoint x: 300, startPoint y: 419, endPoint x: 301, endPoint y: 333, distance: 86.0
drag, startPoint x: 288, startPoint y: 425, endPoint x: 290, endPoint y: 329, distance: 95.9
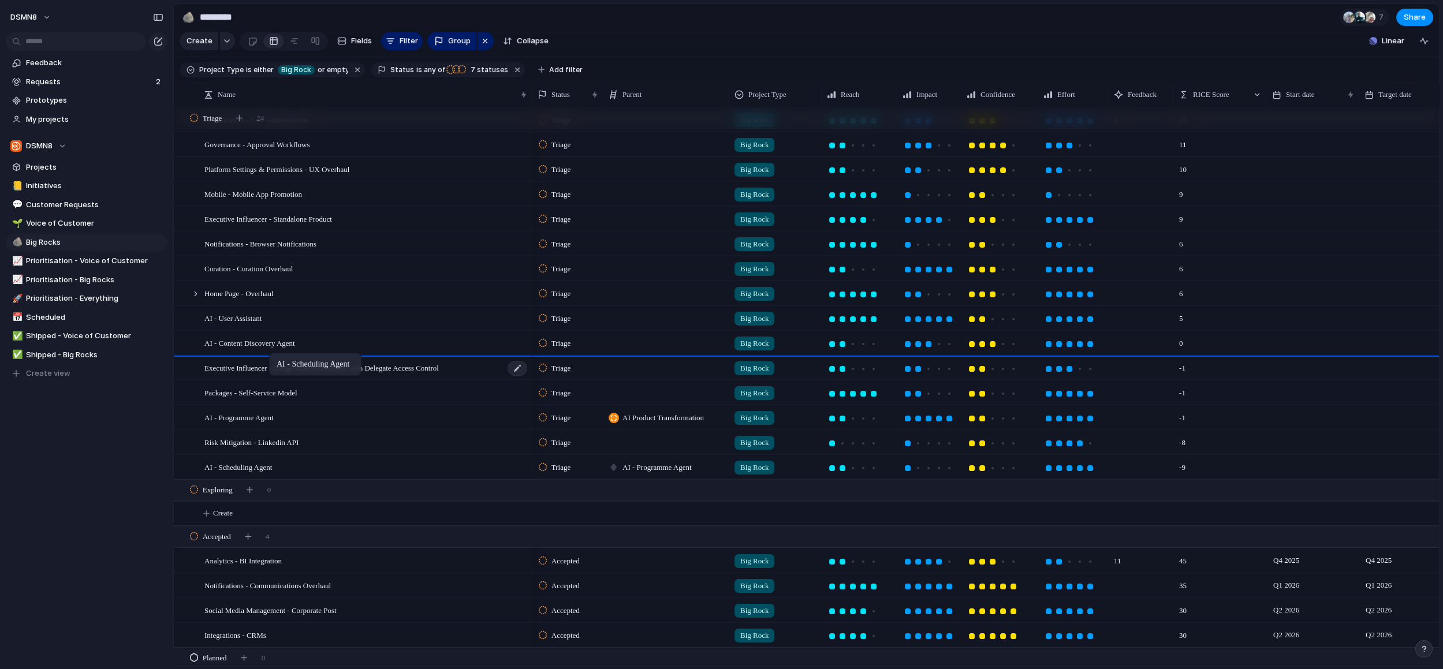
drag, startPoint x: 271, startPoint y: 463, endPoint x: 274, endPoint y: 356, distance: 107.4
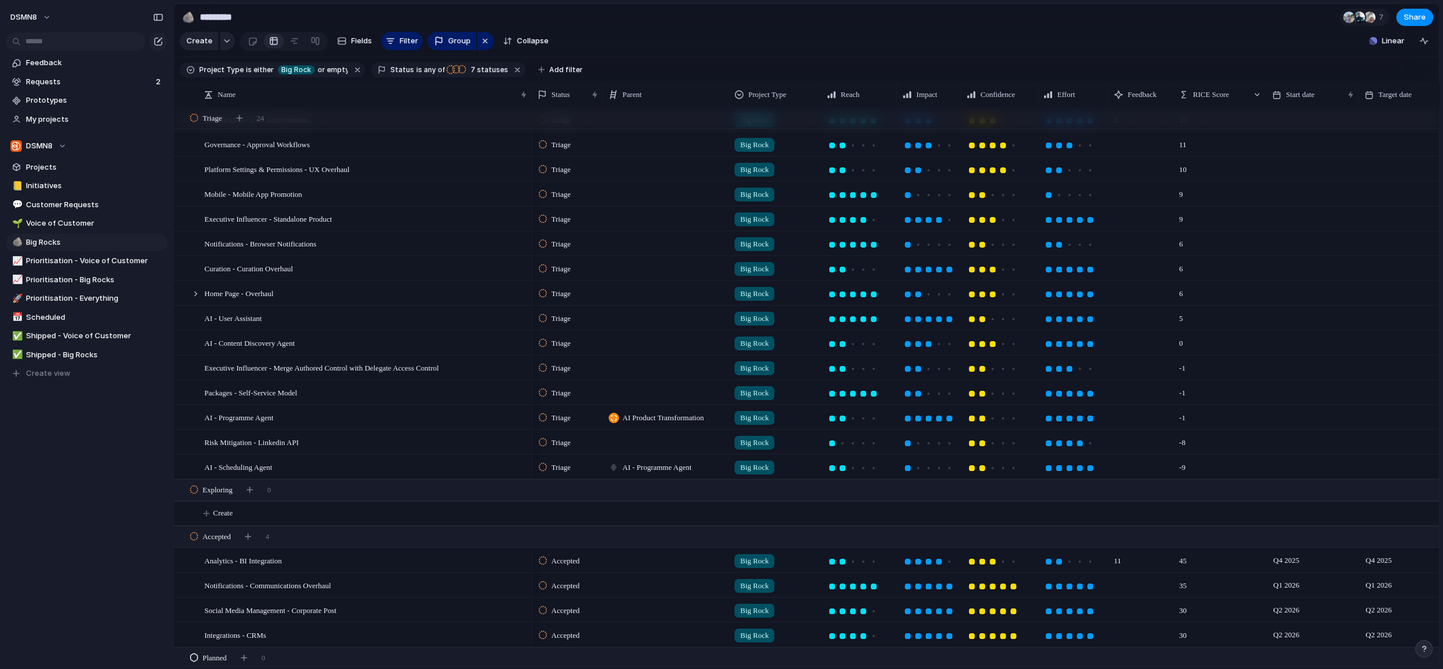
click at [651, 463] on span "AI - Programme Agent" at bounding box center [656, 468] width 69 height 12
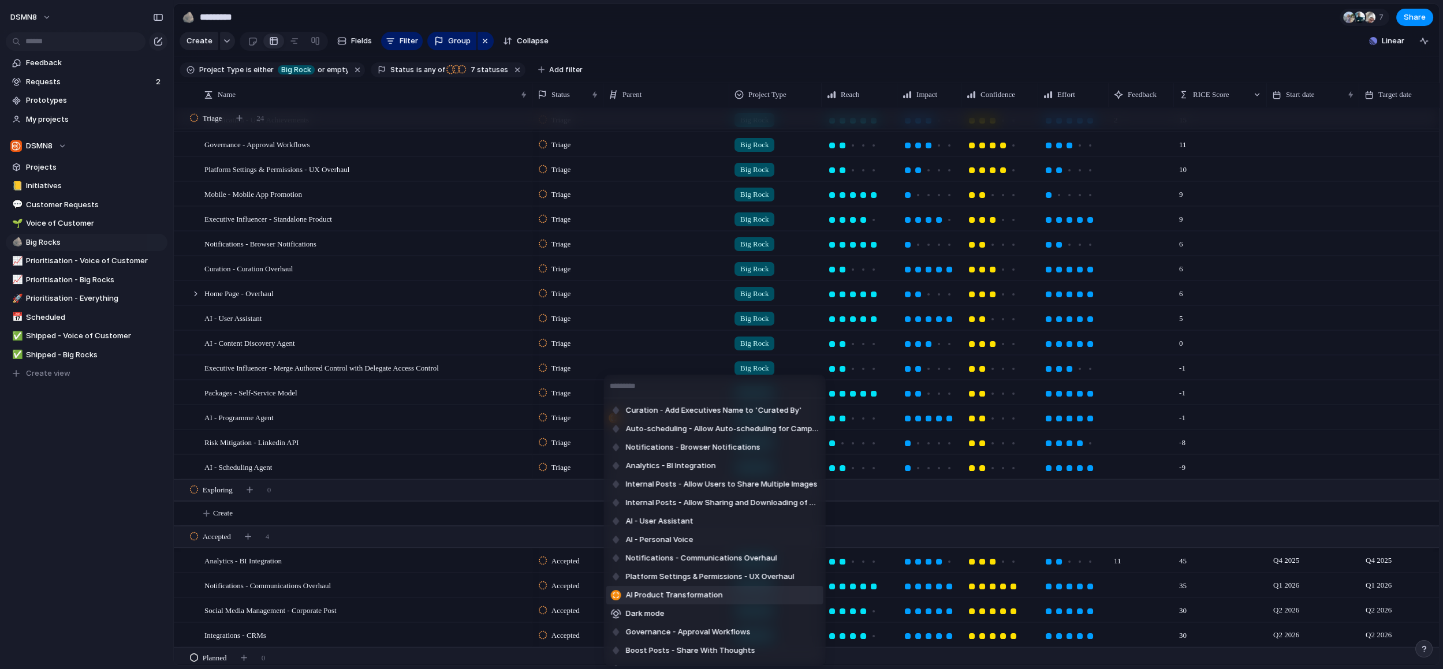
click at [640, 595] on span "AI Product Transformation" at bounding box center [674, 596] width 97 height 12
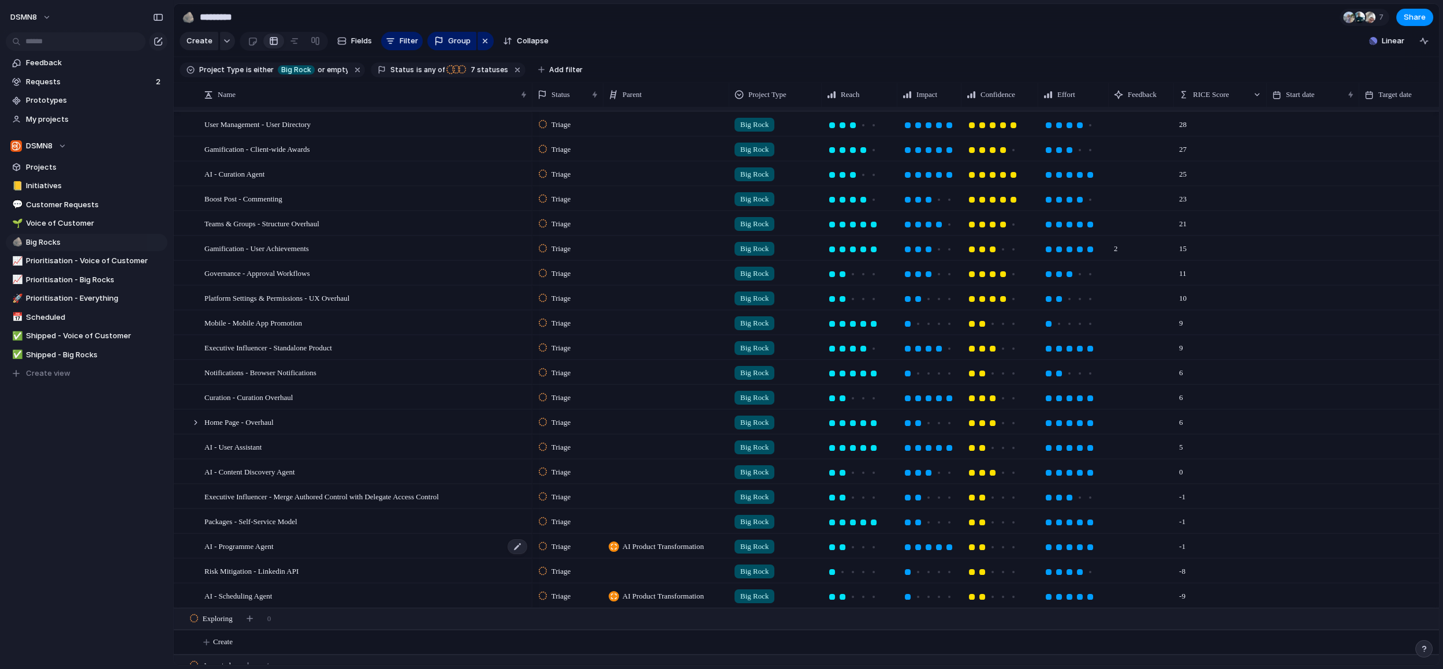
scroll to position [0, 0]
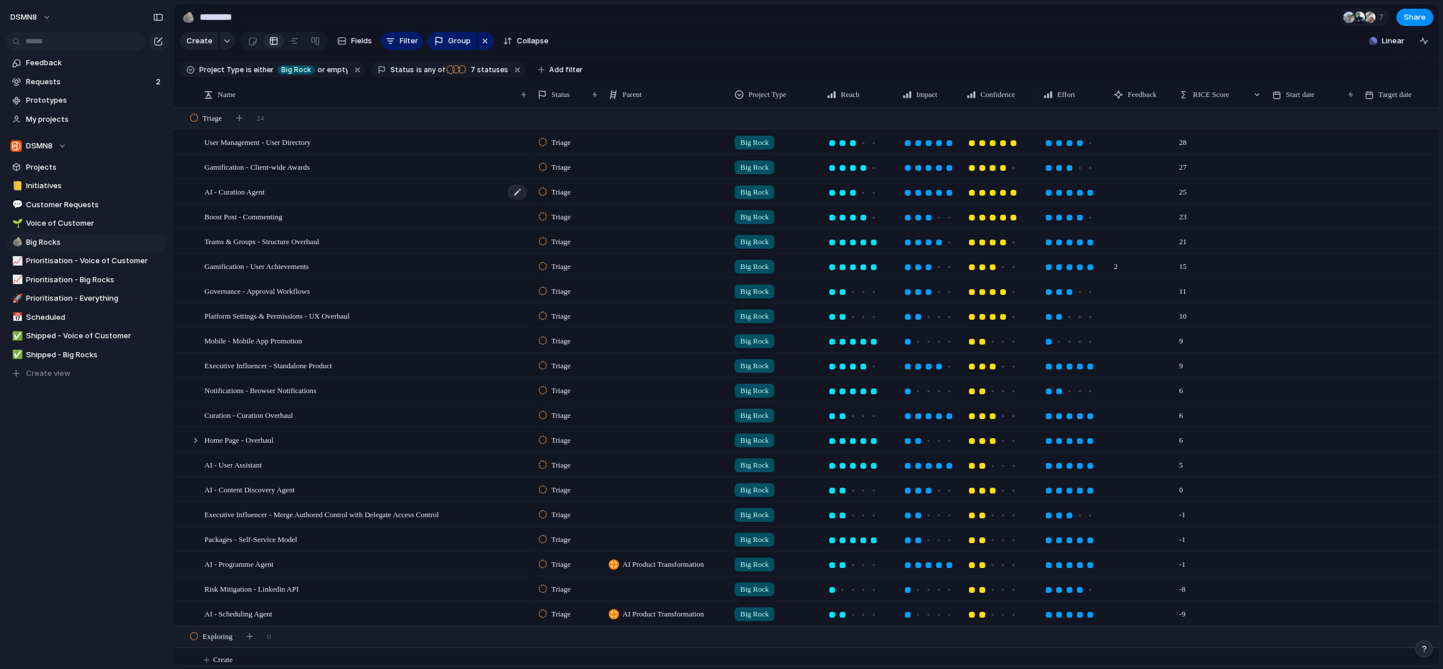
click at [300, 191] on div "AI - Curation Agent" at bounding box center [366, 192] width 324 height 24
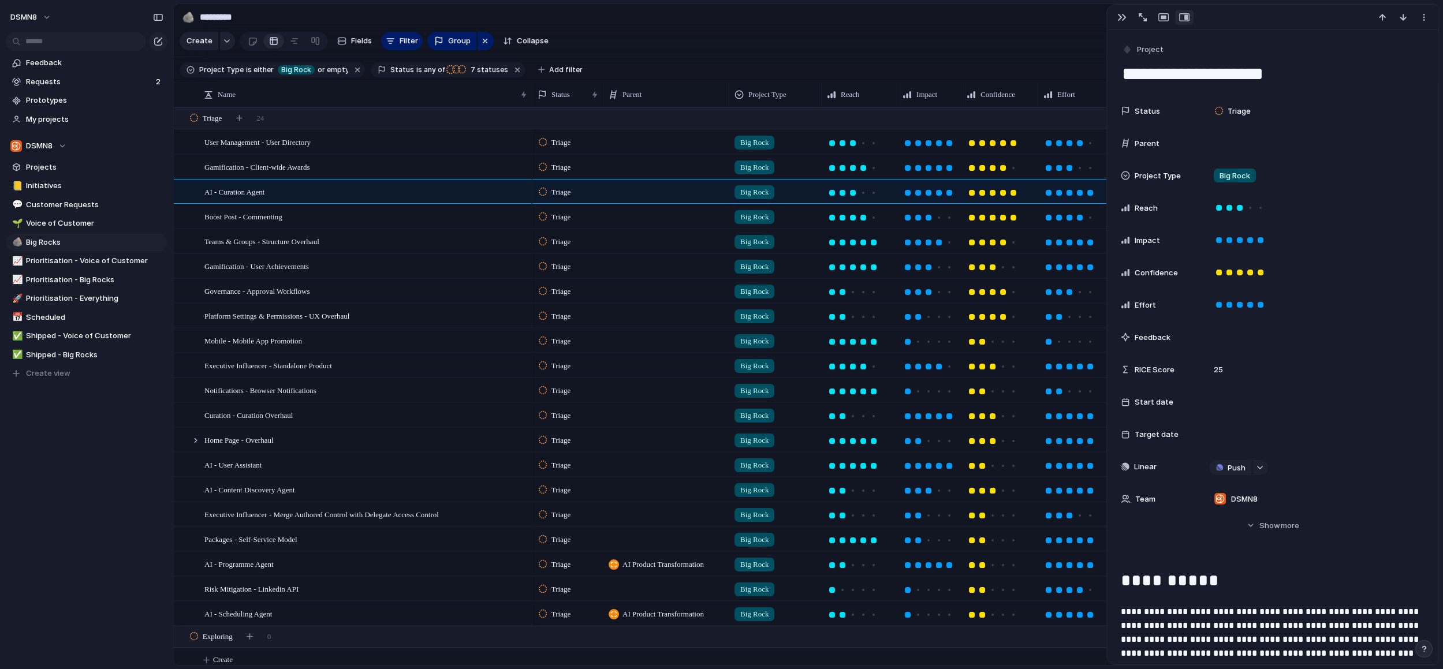
click at [668, 196] on div at bounding box center [666, 192] width 126 height 24
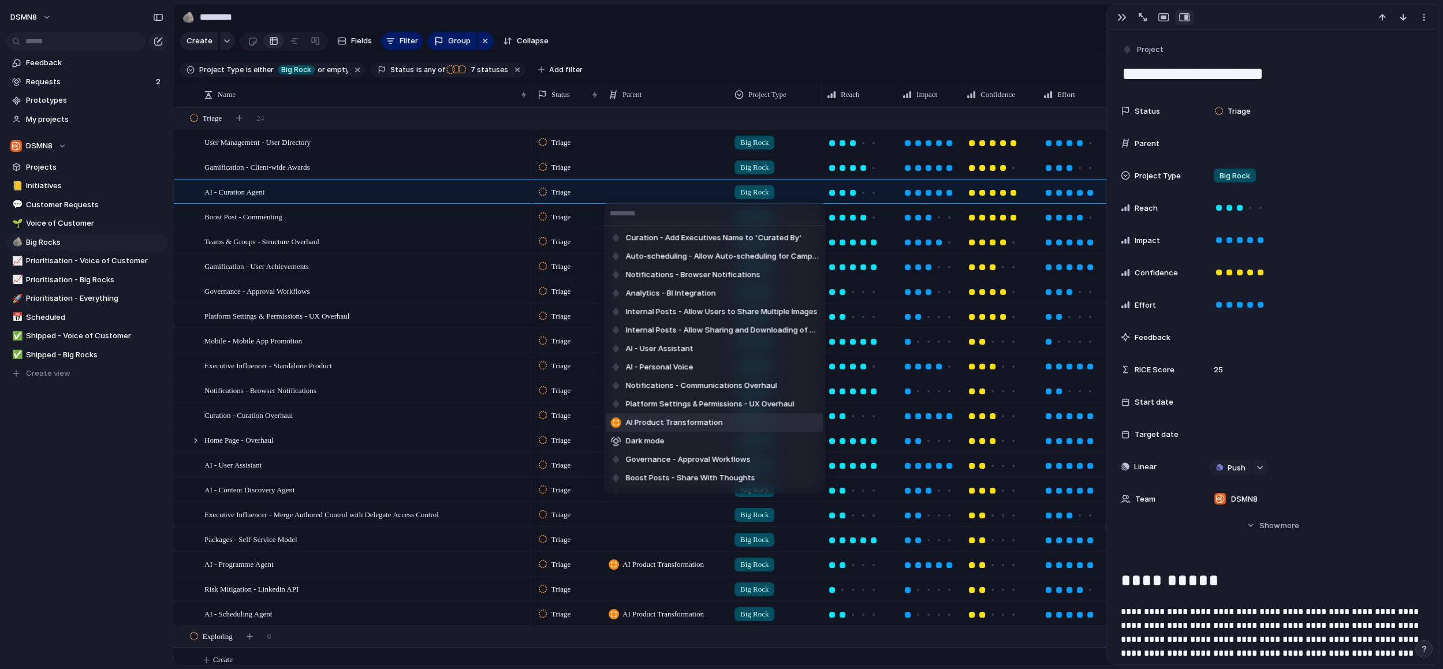
click at [667, 423] on span "AI Product Transformation" at bounding box center [674, 423] width 97 height 12
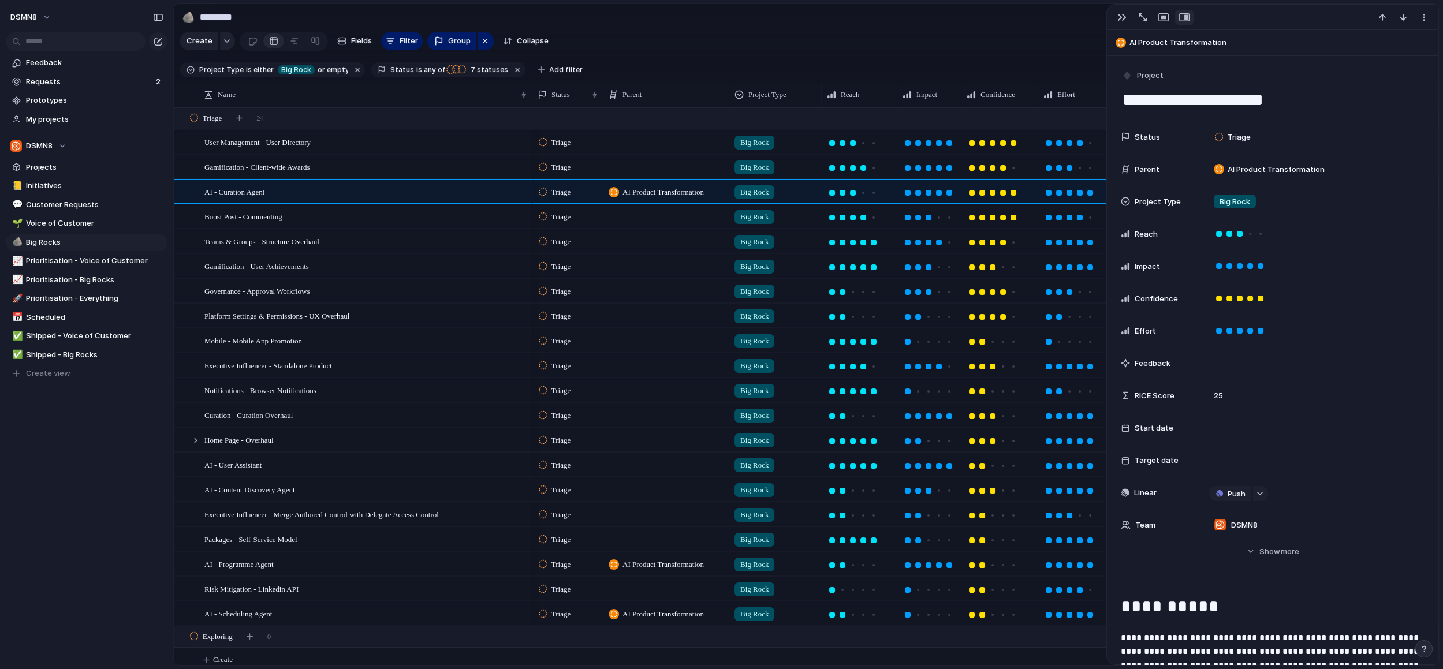
click at [666, 489] on div at bounding box center [666, 489] width 126 height 24
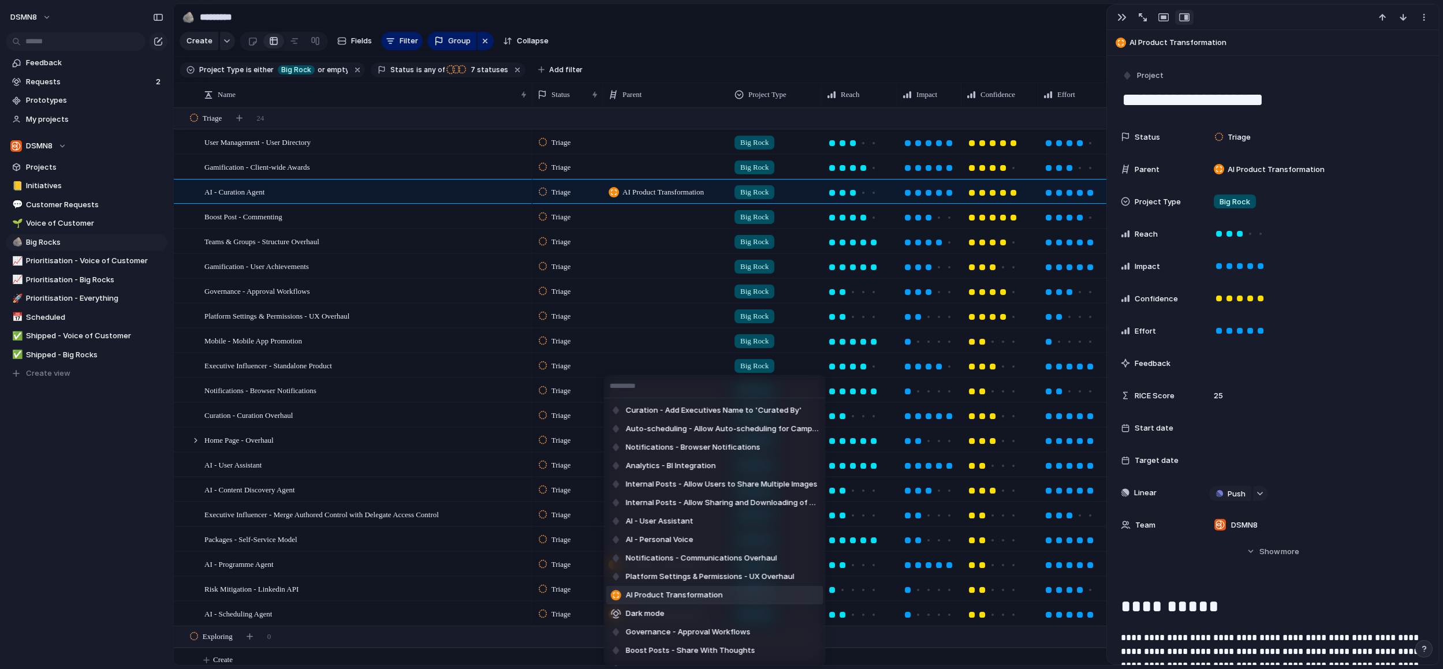
click at [658, 591] on span "AI Product Transformation" at bounding box center [674, 596] width 97 height 12
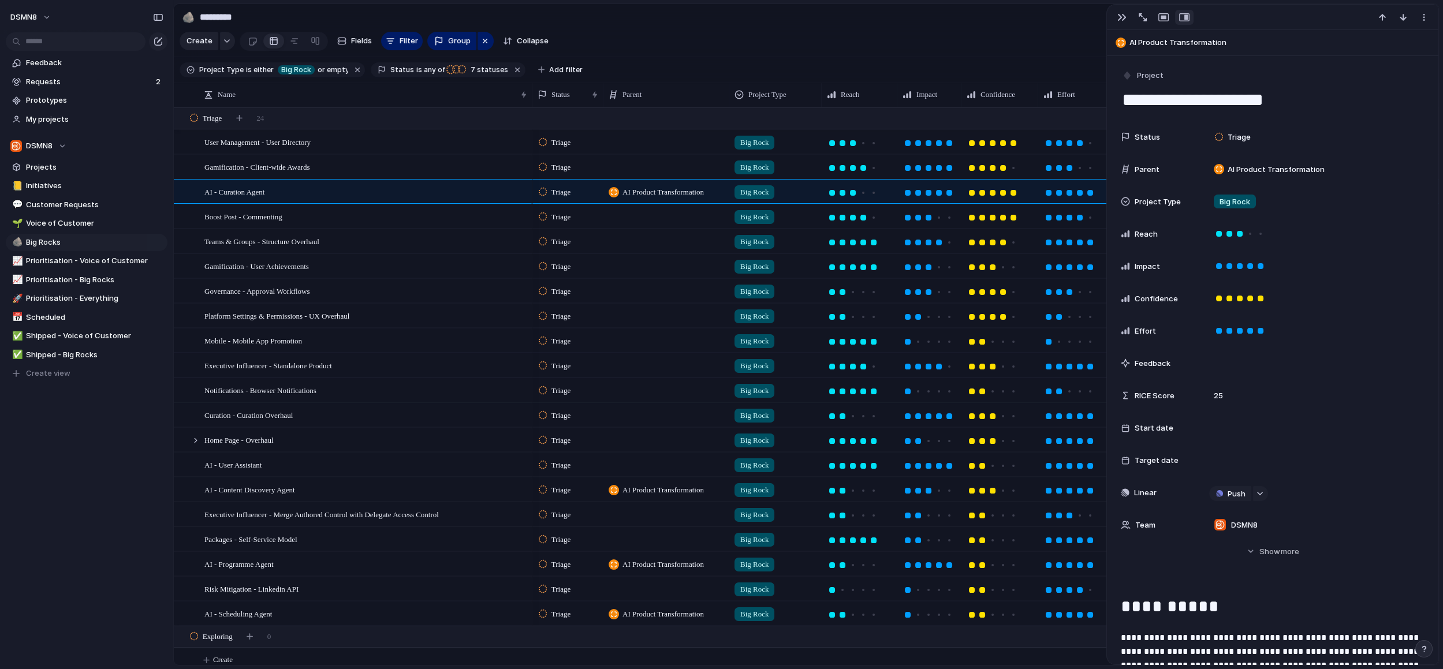
click at [650, 464] on div at bounding box center [666, 465] width 126 height 24
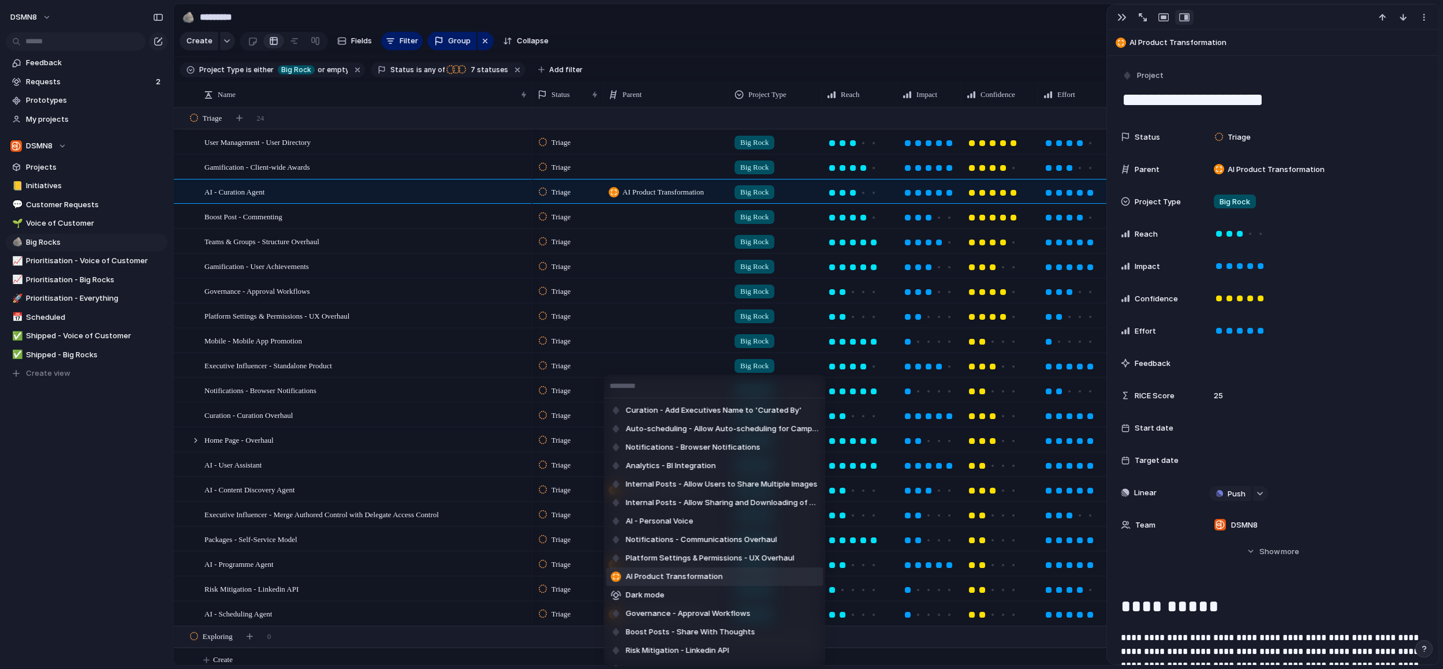
click at [650, 577] on span "AI Product Transformation" at bounding box center [674, 577] width 97 height 12
